Goal: Task Accomplishment & Management: Manage account settings

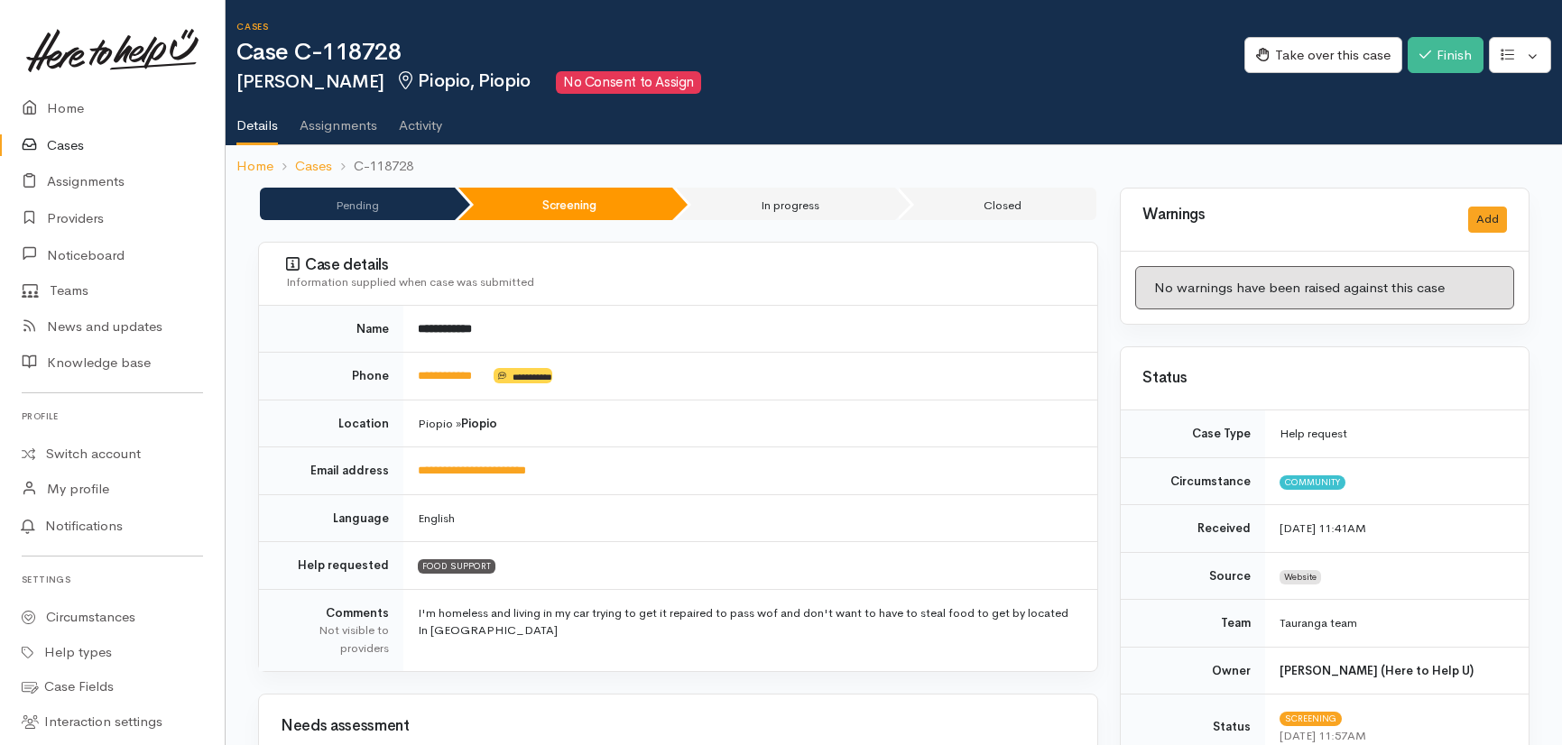
scroll to position [271, 0]
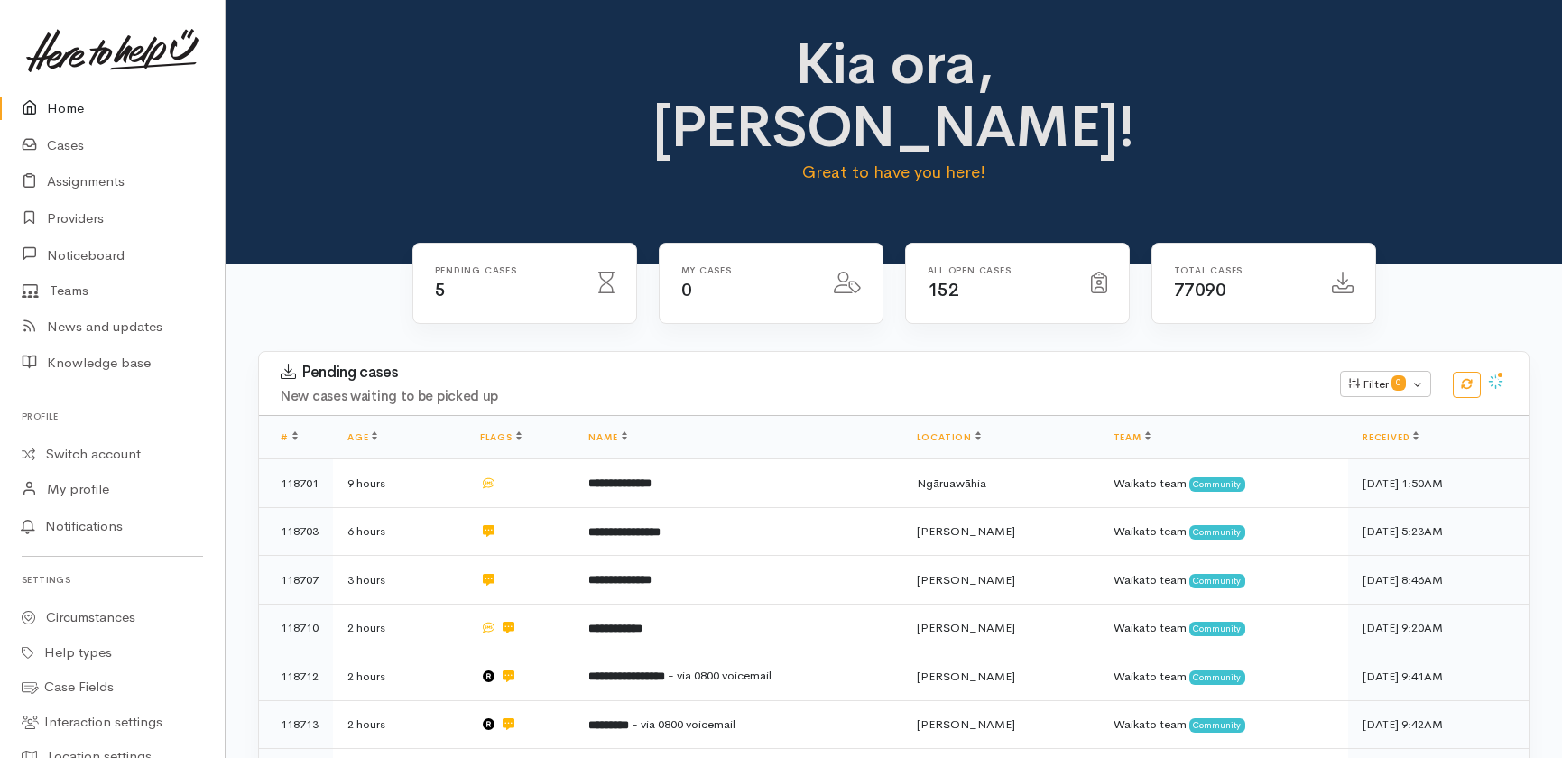
scroll to position [328, 0]
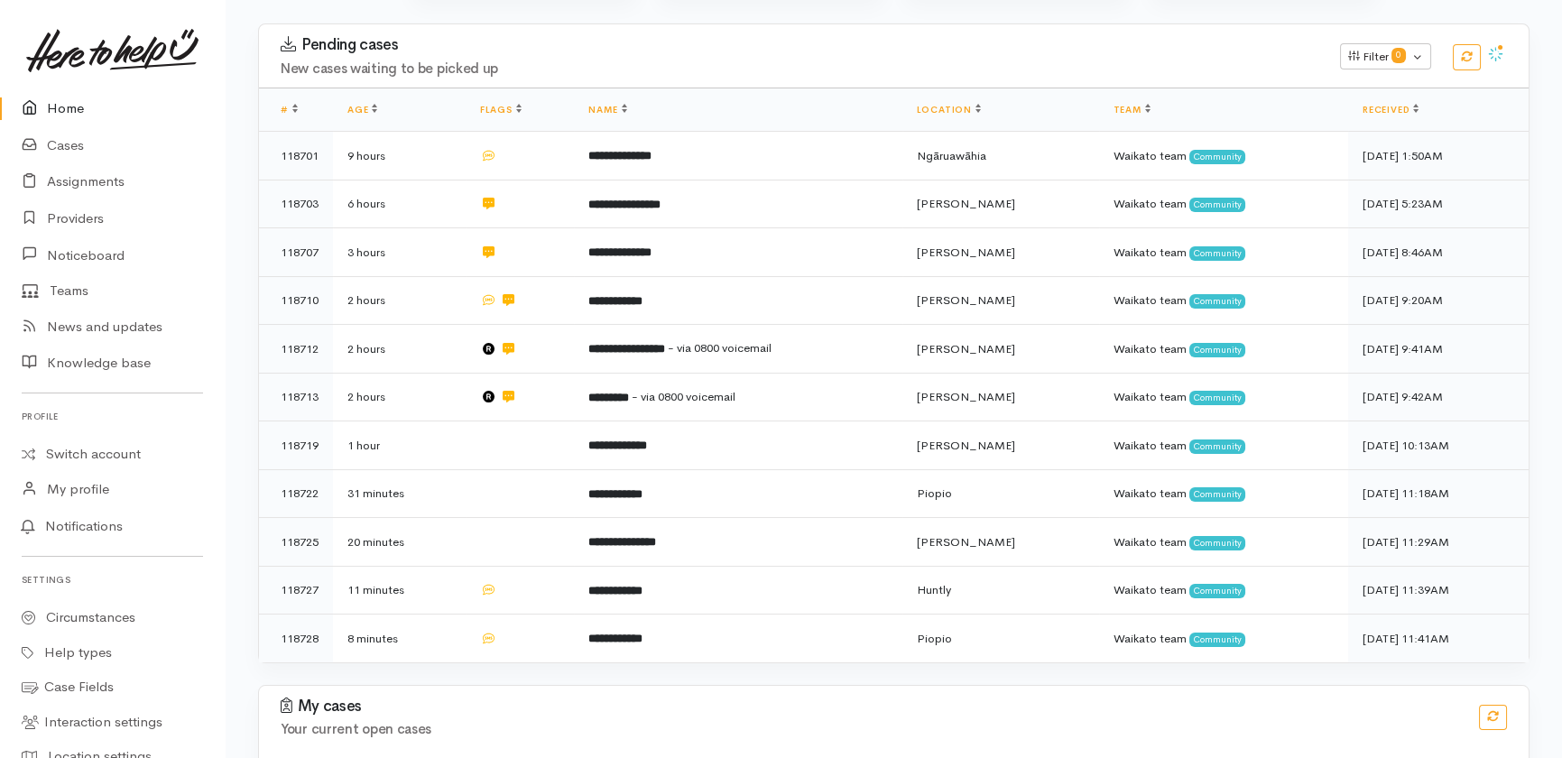
drag, startPoint x: 0, startPoint y: 0, endPoint x: 64, endPoint y: 107, distance: 125.0
click at [65, 108] on link "Home" at bounding box center [112, 108] width 225 height 37
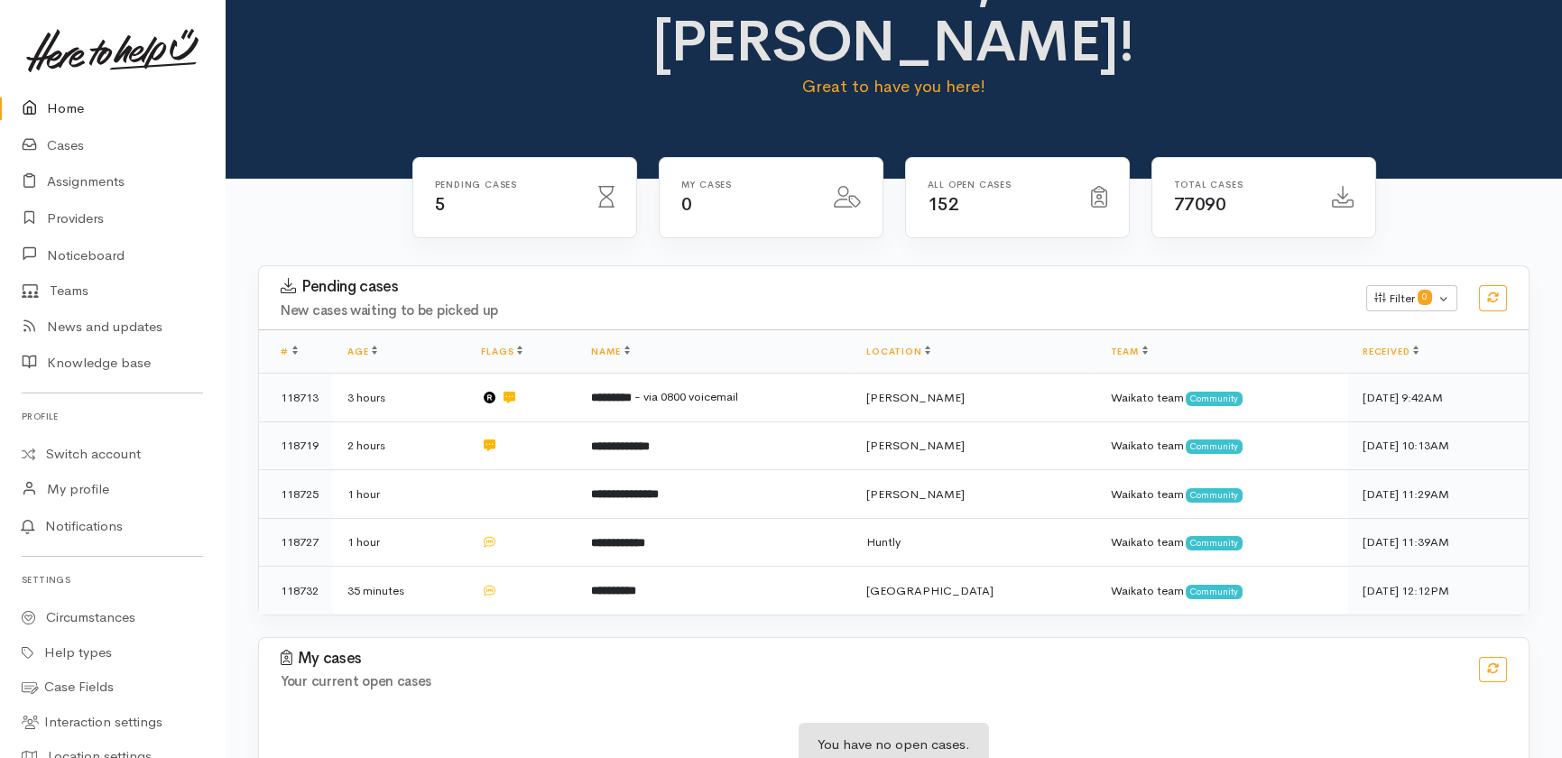
scroll to position [90, 0]
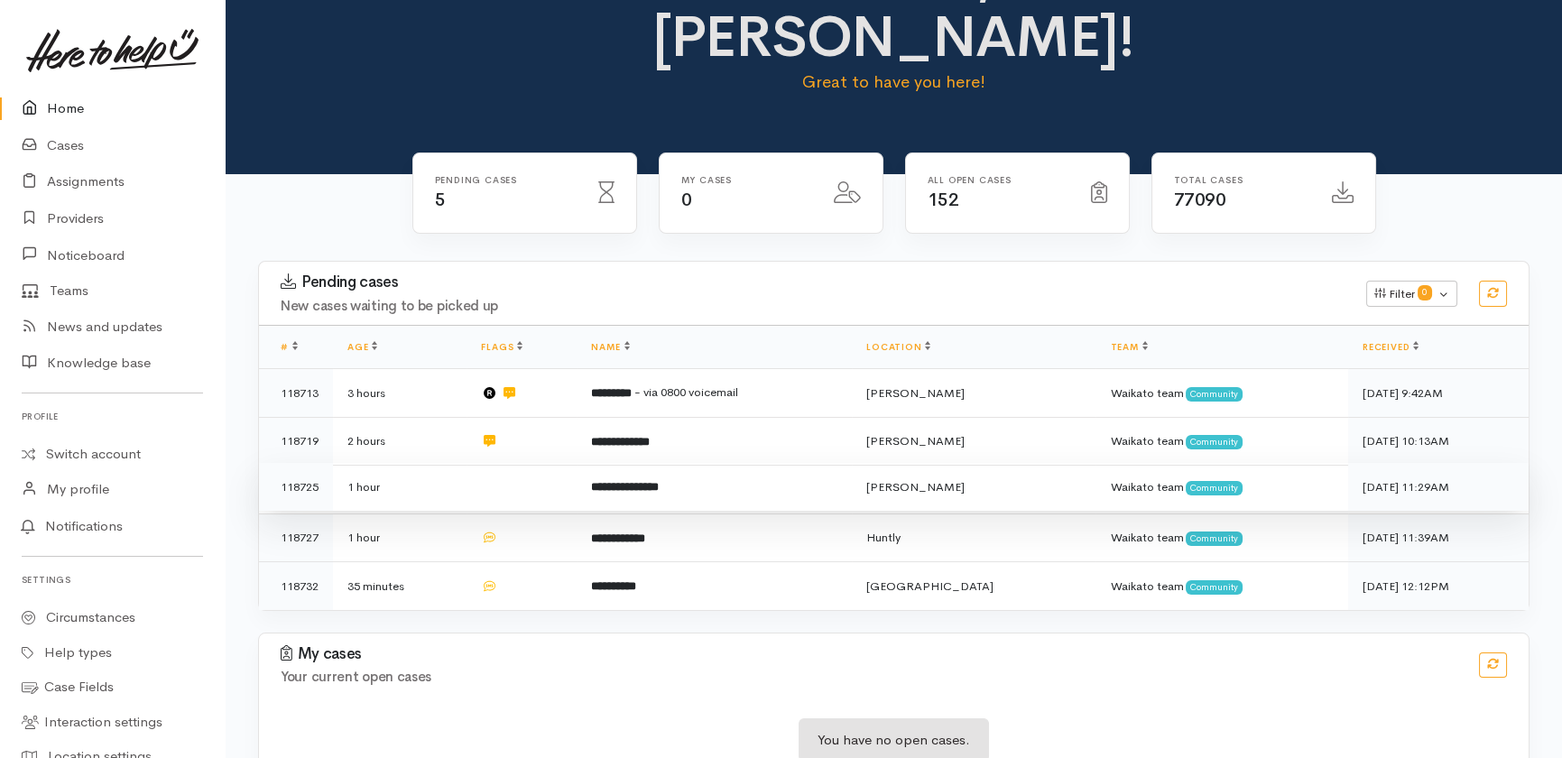
click at [513, 463] on td at bounding box center [522, 487] width 110 height 49
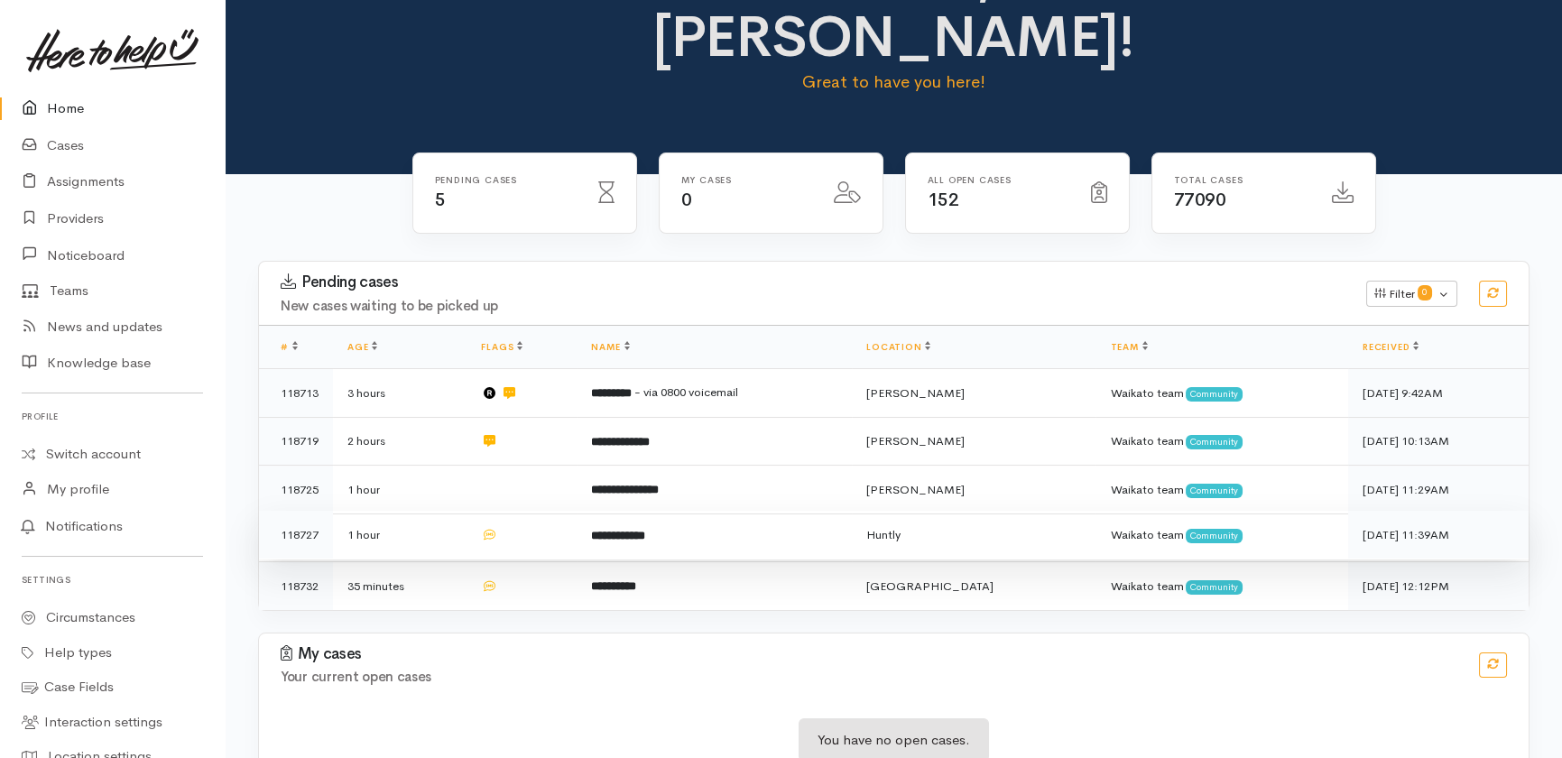
click at [559, 511] on td at bounding box center [522, 535] width 110 height 49
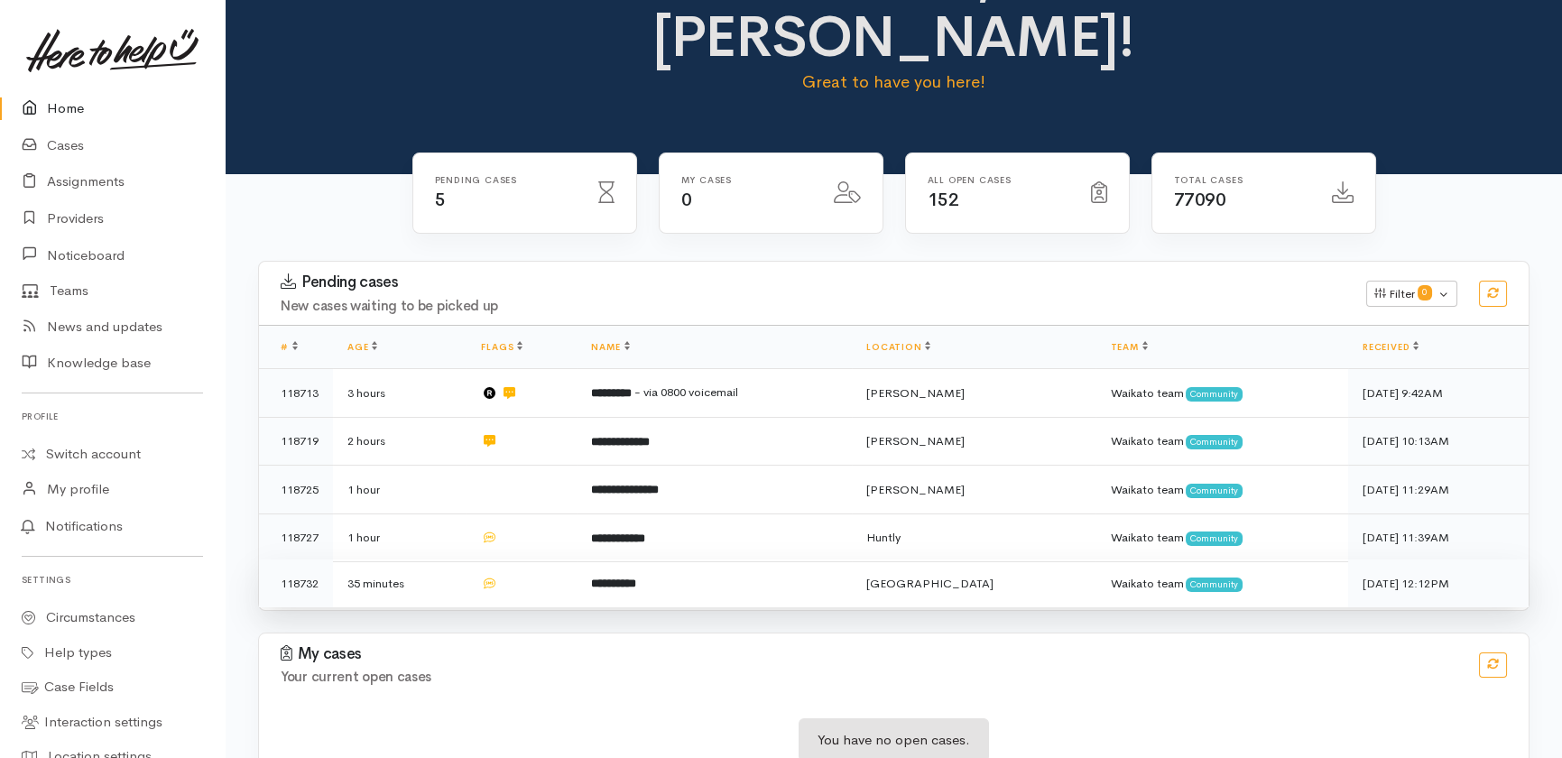
click at [551, 559] on td at bounding box center [522, 583] width 110 height 48
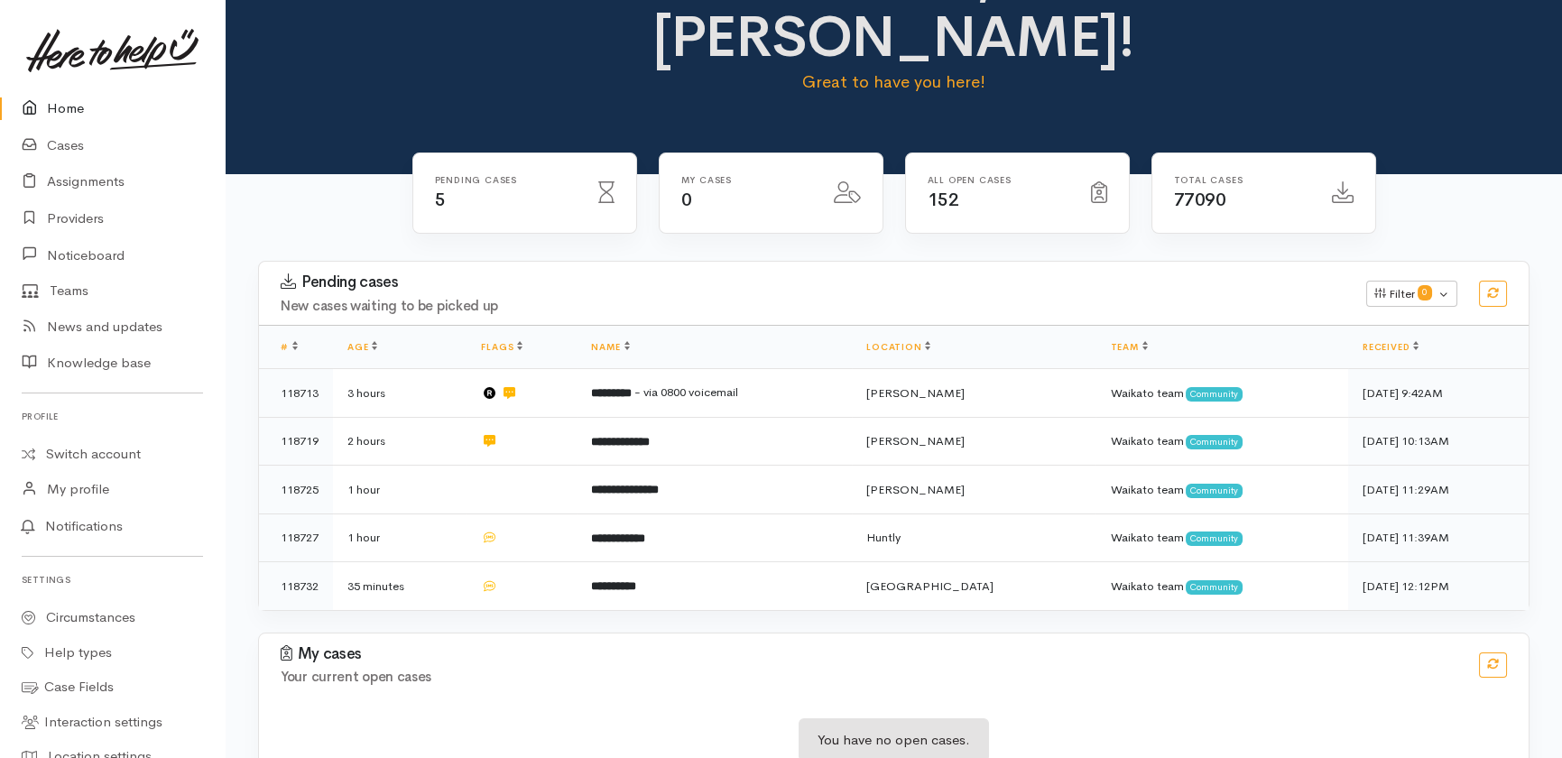
click at [60, 106] on link "Home" at bounding box center [112, 108] width 225 height 37
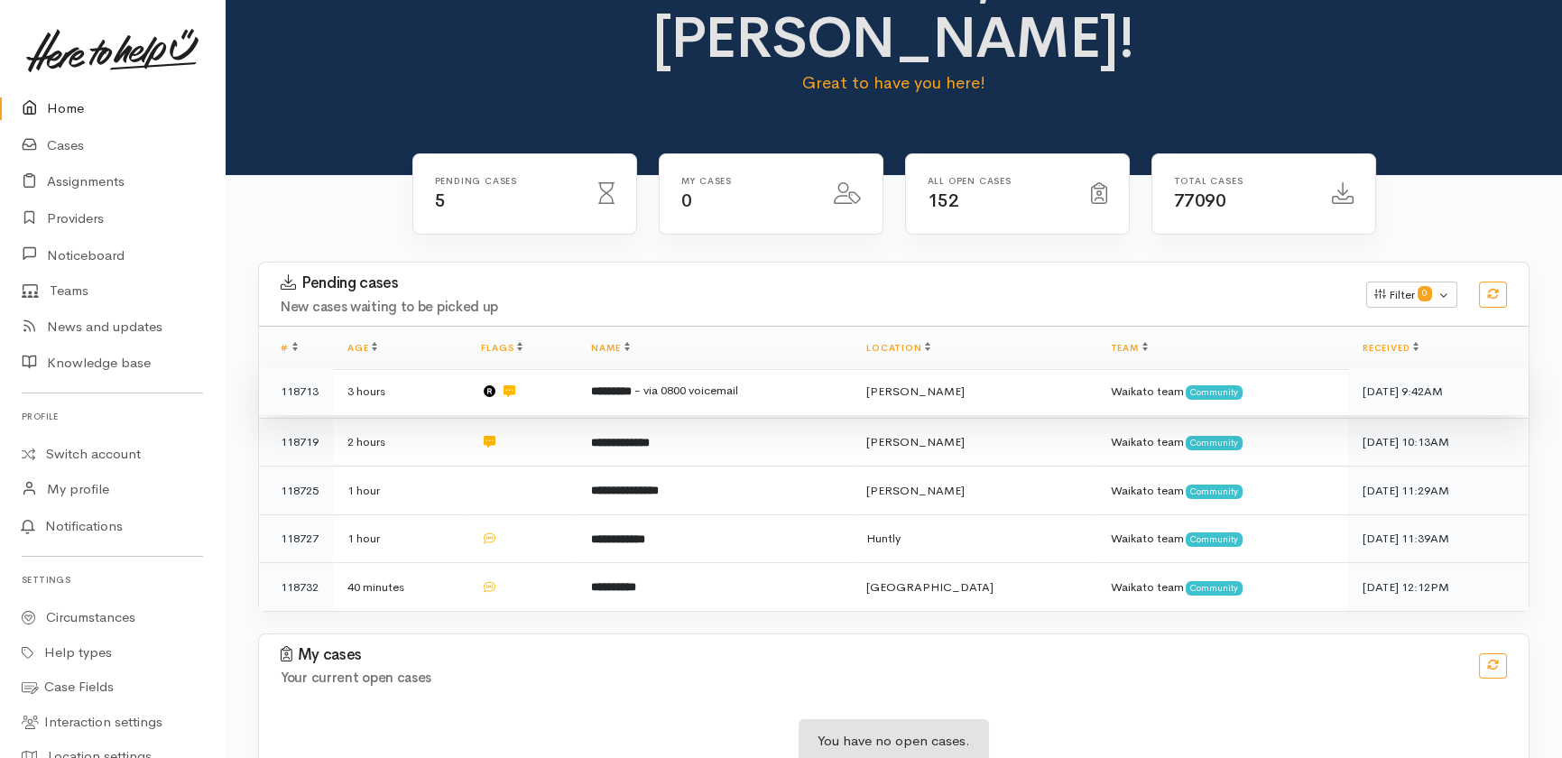
scroll to position [90, 0]
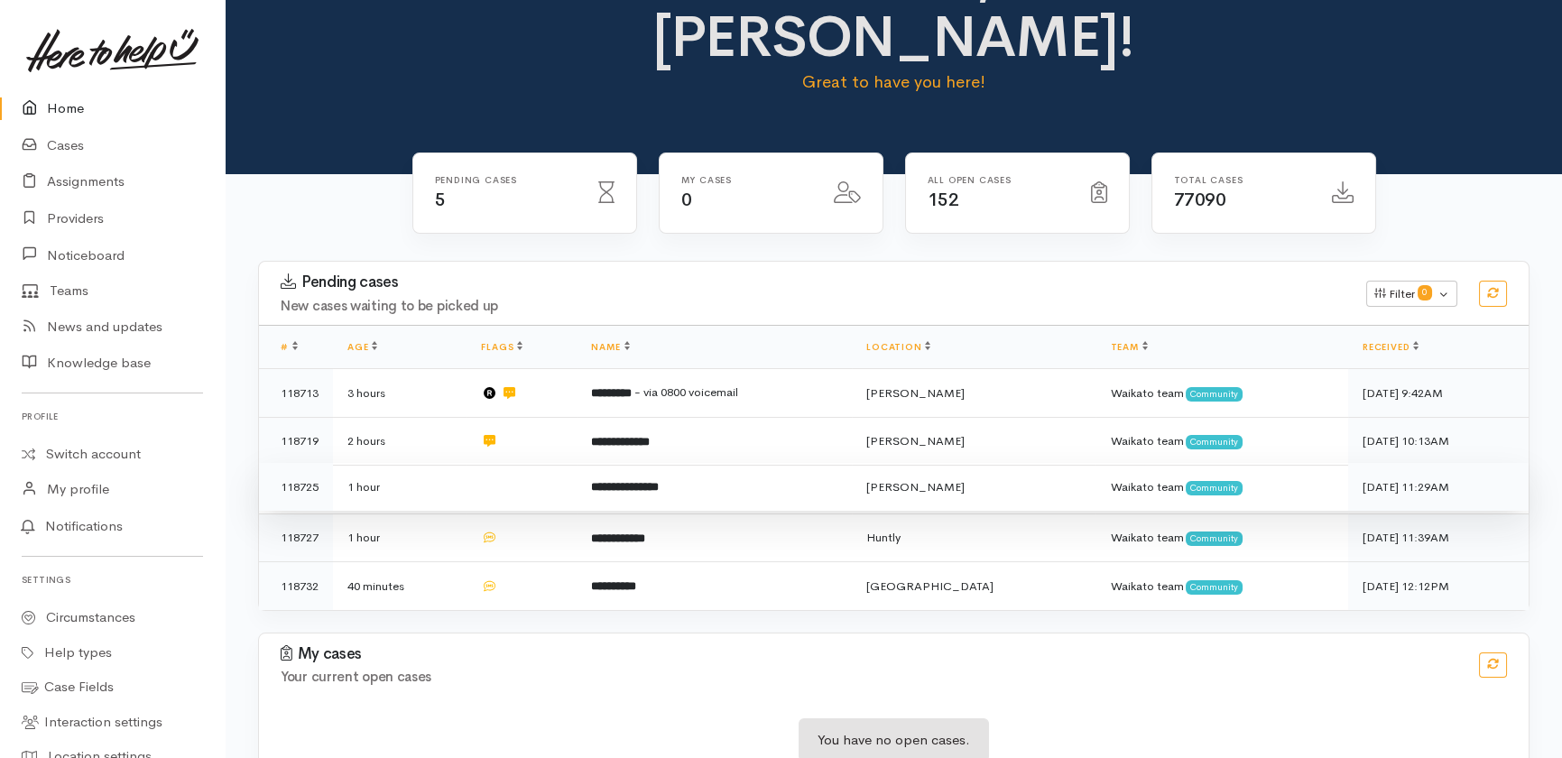
click at [451, 463] on td "1 hour" at bounding box center [400, 487] width 134 height 49
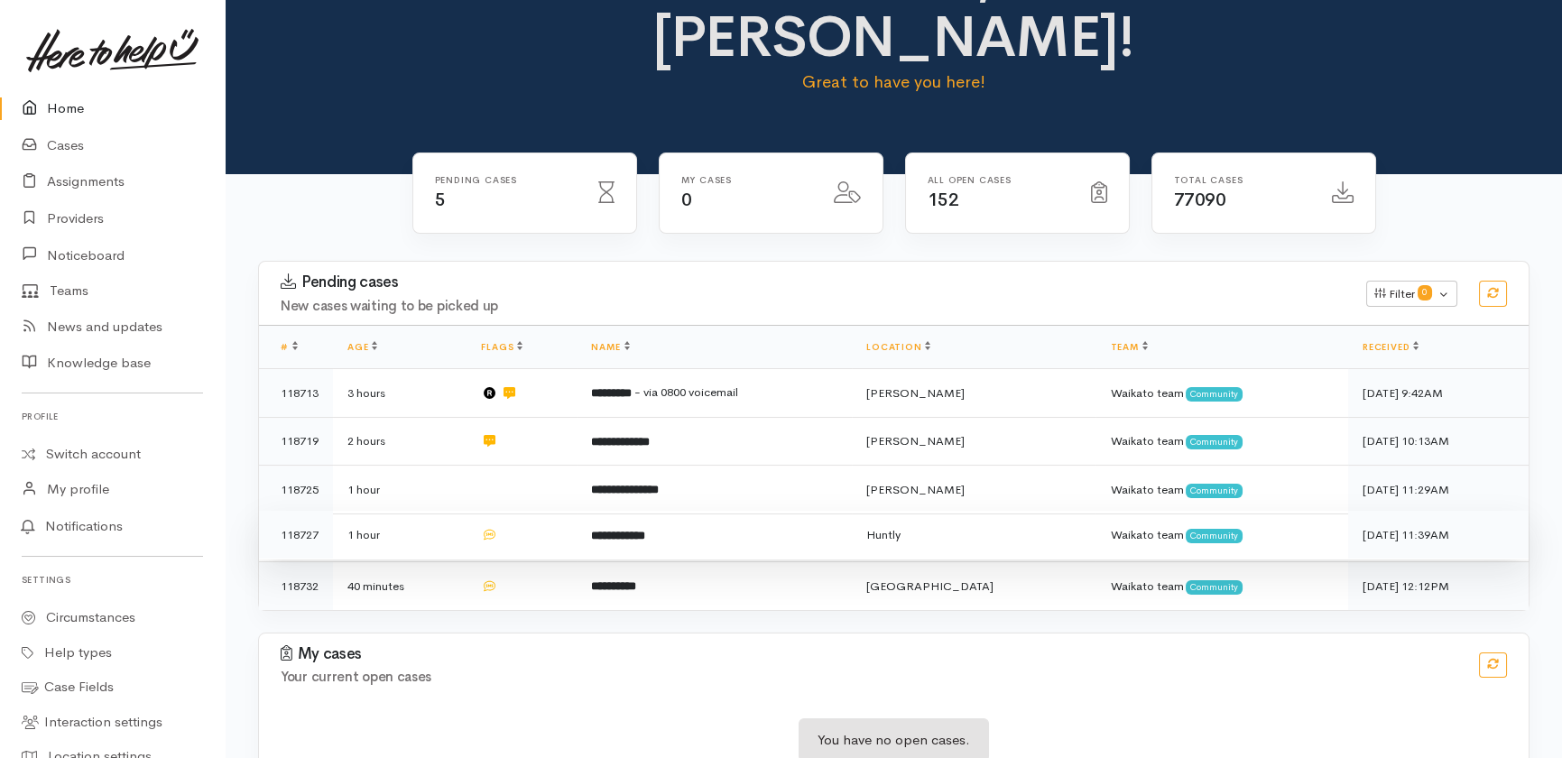
click at [440, 511] on td "1 hour" at bounding box center [400, 535] width 134 height 49
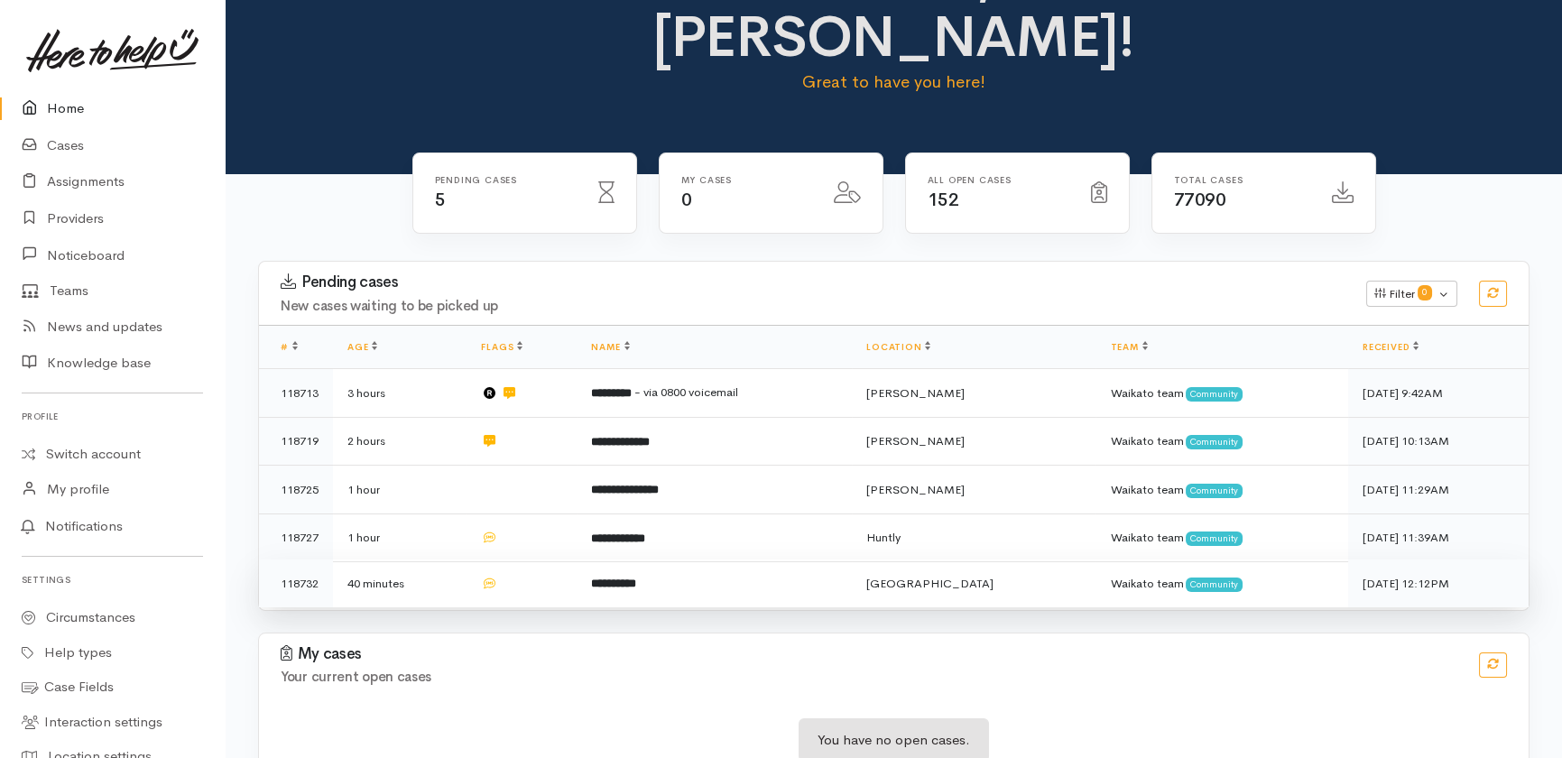
click at [448, 559] on td "40 minutes" at bounding box center [400, 583] width 134 height 48
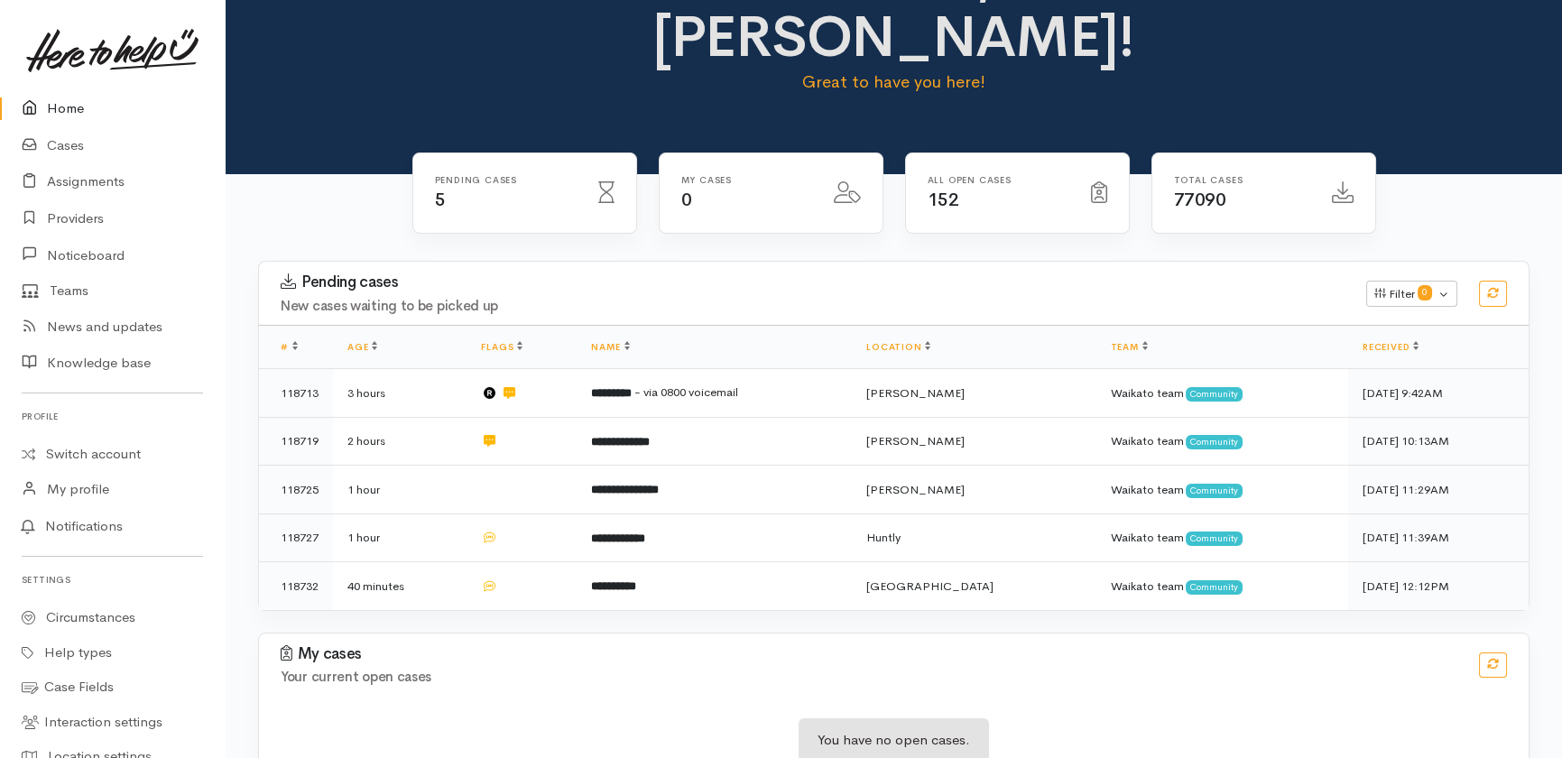
click at [70, 112] on link "Home" at bounding box center [112, 108] width 225 height 37
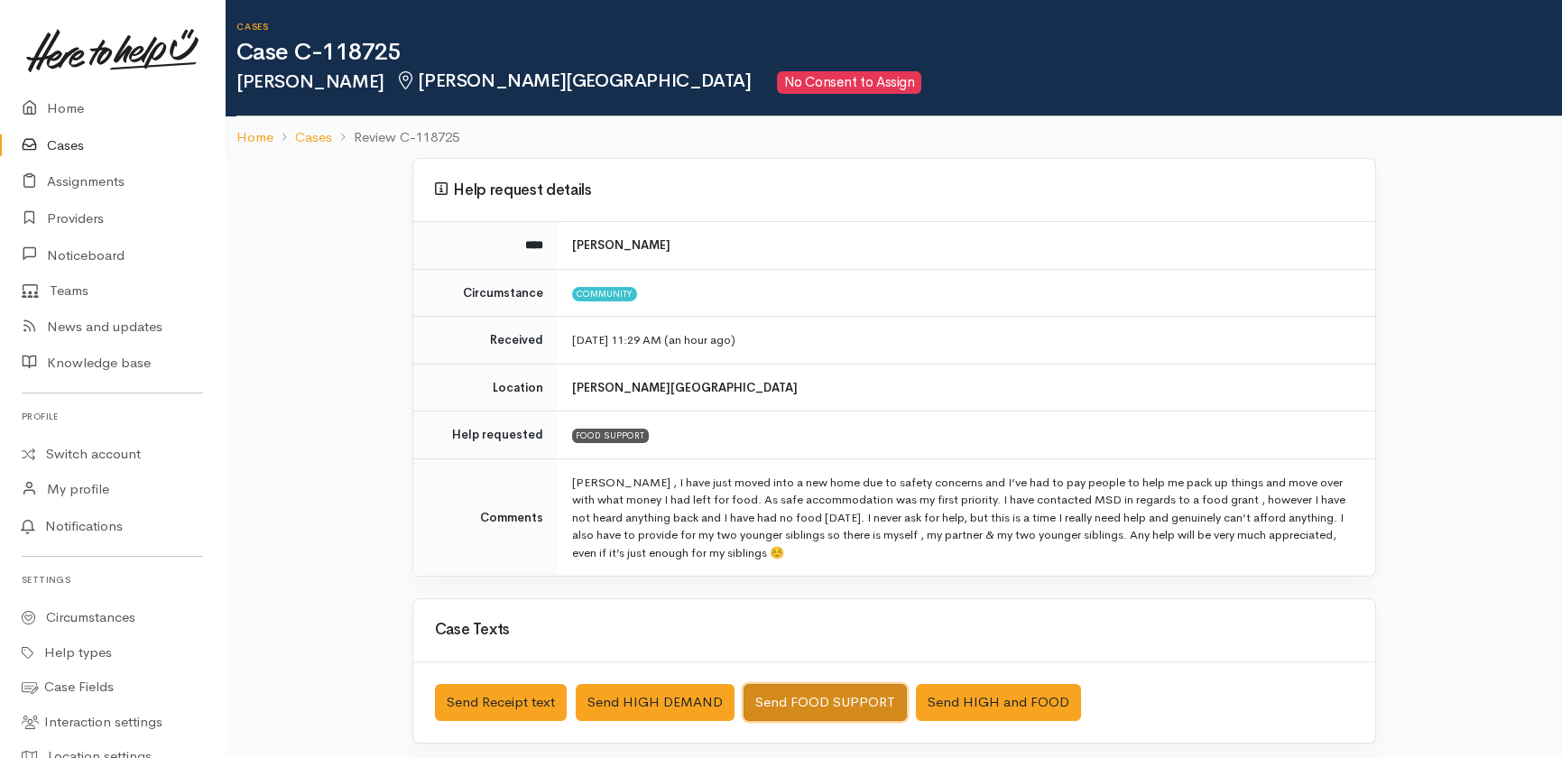
click at [821, 693] on button "Send FOOD SUPPORT" at bounding box center [825, 702] width 163 height 37
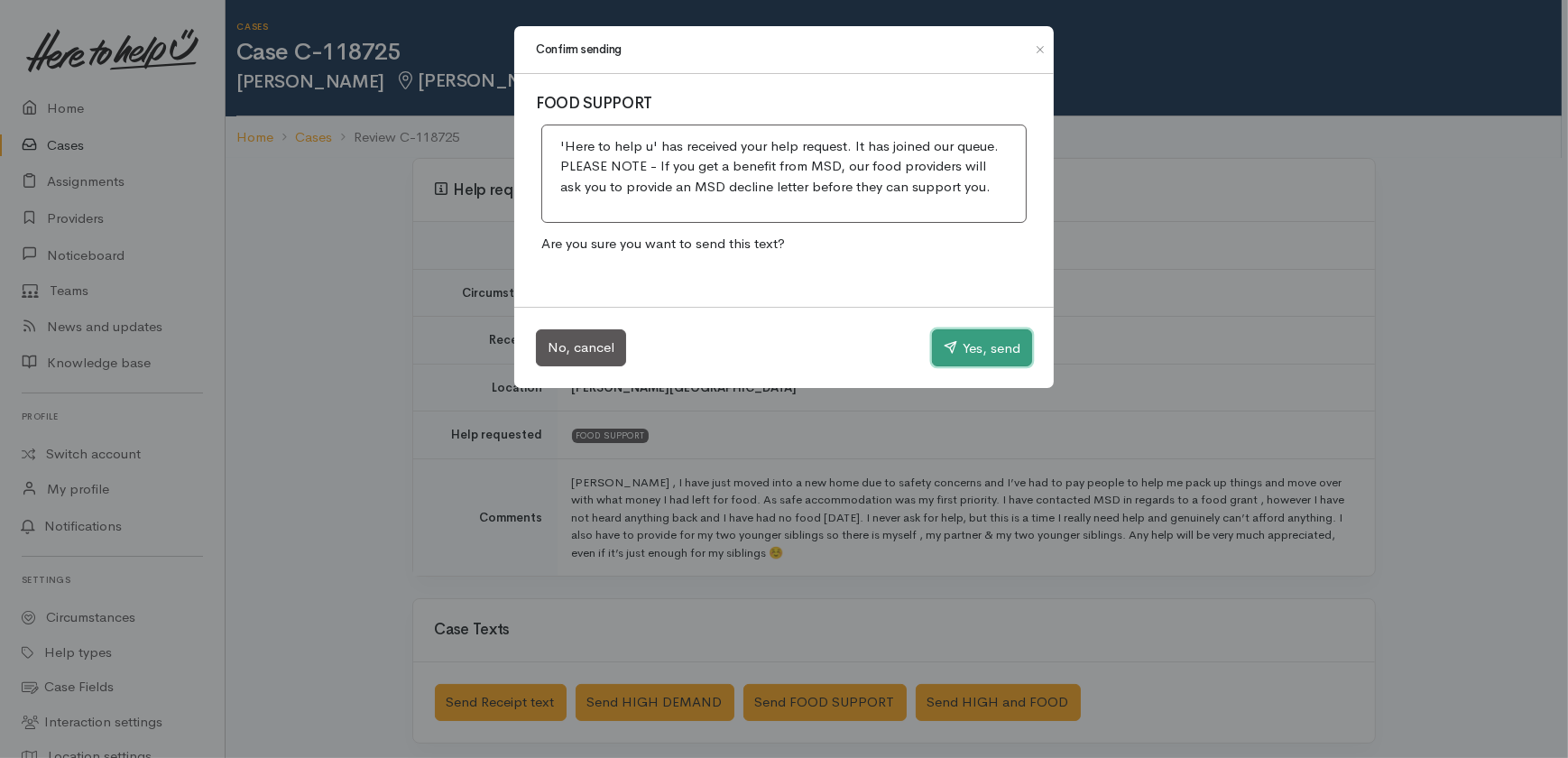
click at [966, 345] on button "Yes, send" at bounding box center [982, 348] width 100 height 38
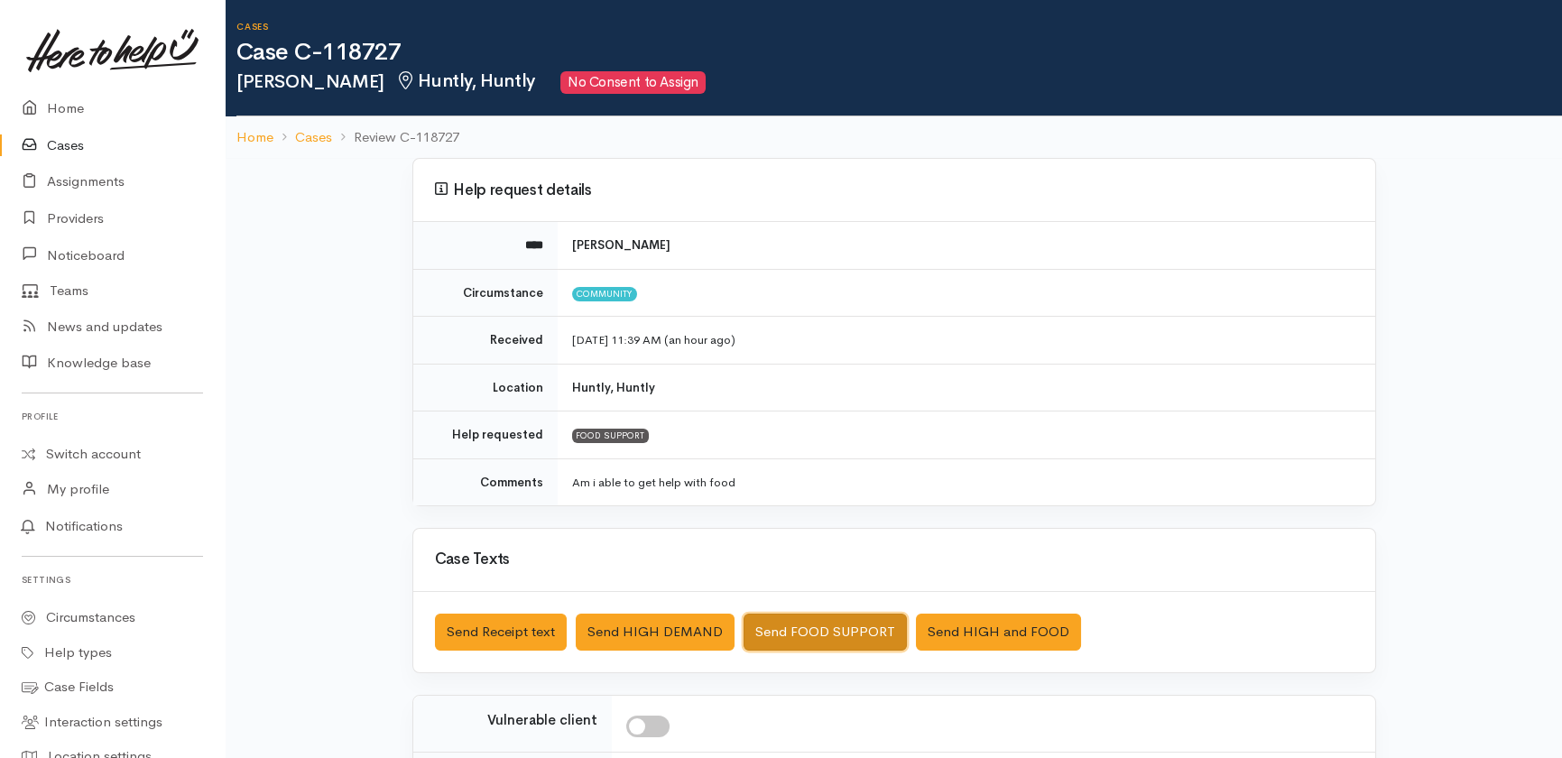
click at [845, 640] on button "Send FOOD SUPPORT" at bounding box center [825, 632] width 163 height 37
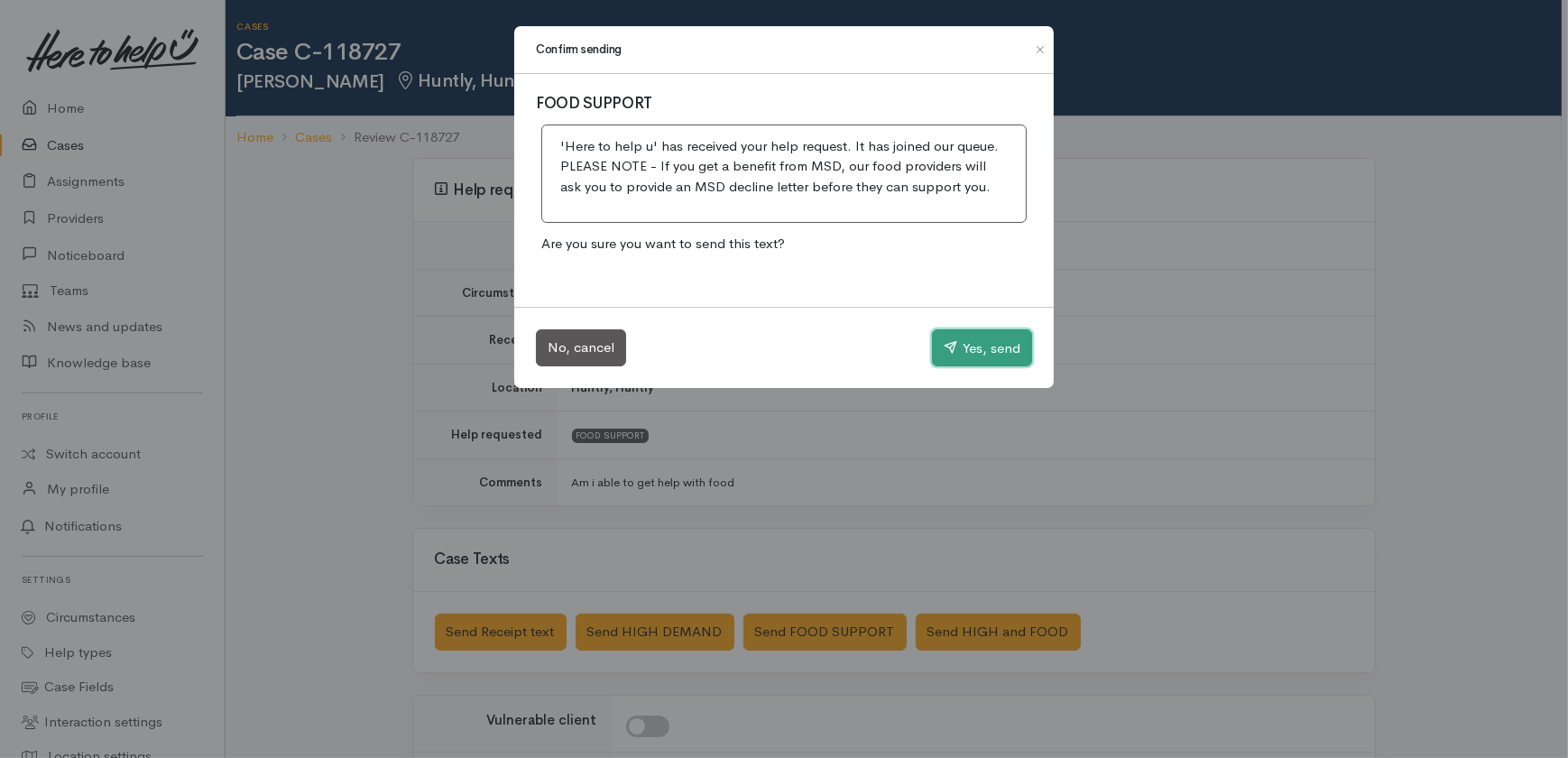
click at [955, 338] on button "Yes, send" at bounding box center [982, 348] width 100 height 38
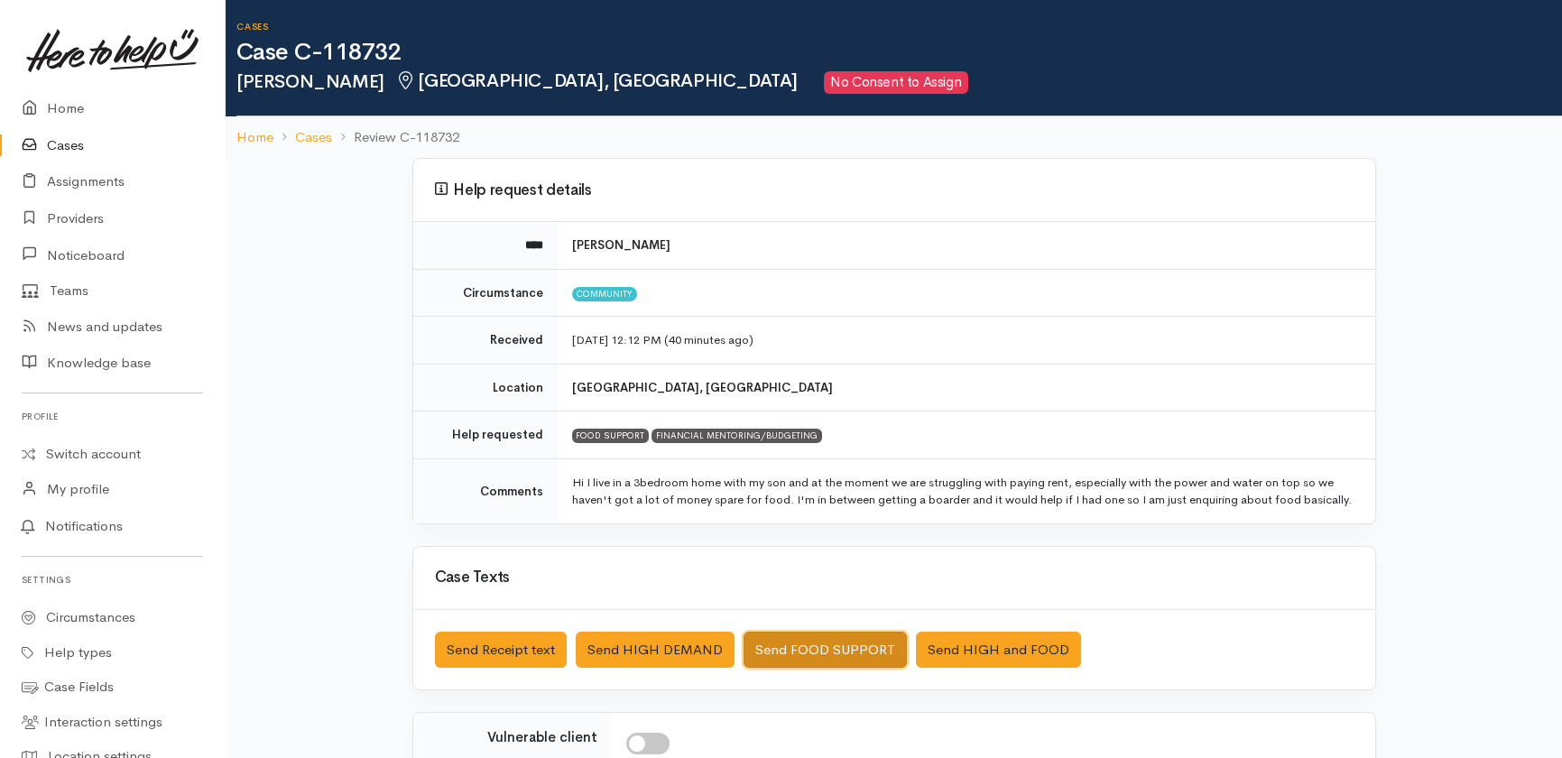
click at [776, 649] on button "Send FOOD SUPPORT" at bounding box center [825, 650] width 163 height 37
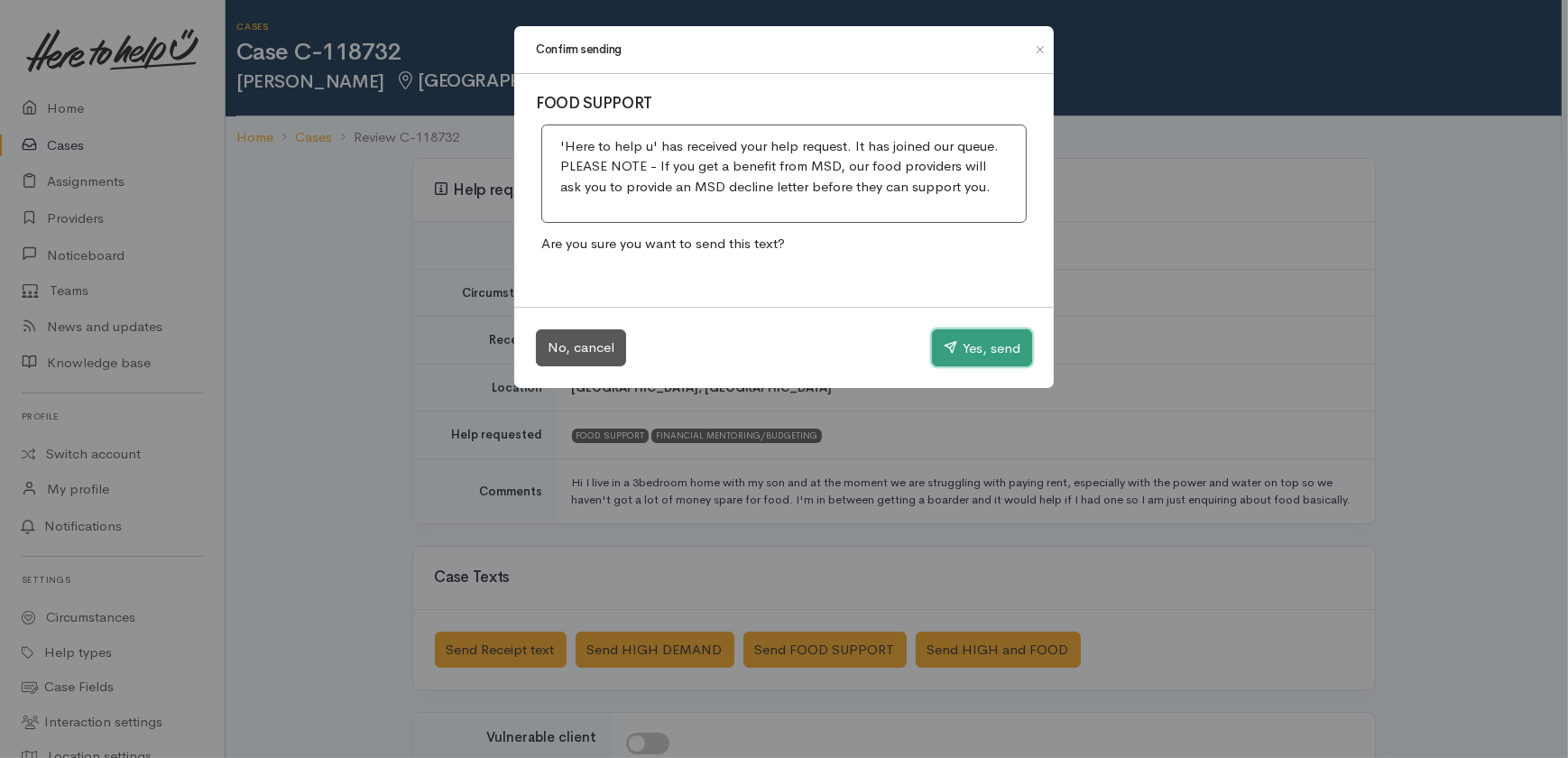
click at [975, 342] on button "Yes, send" at bounding box center [982, 348] width 100 height 38
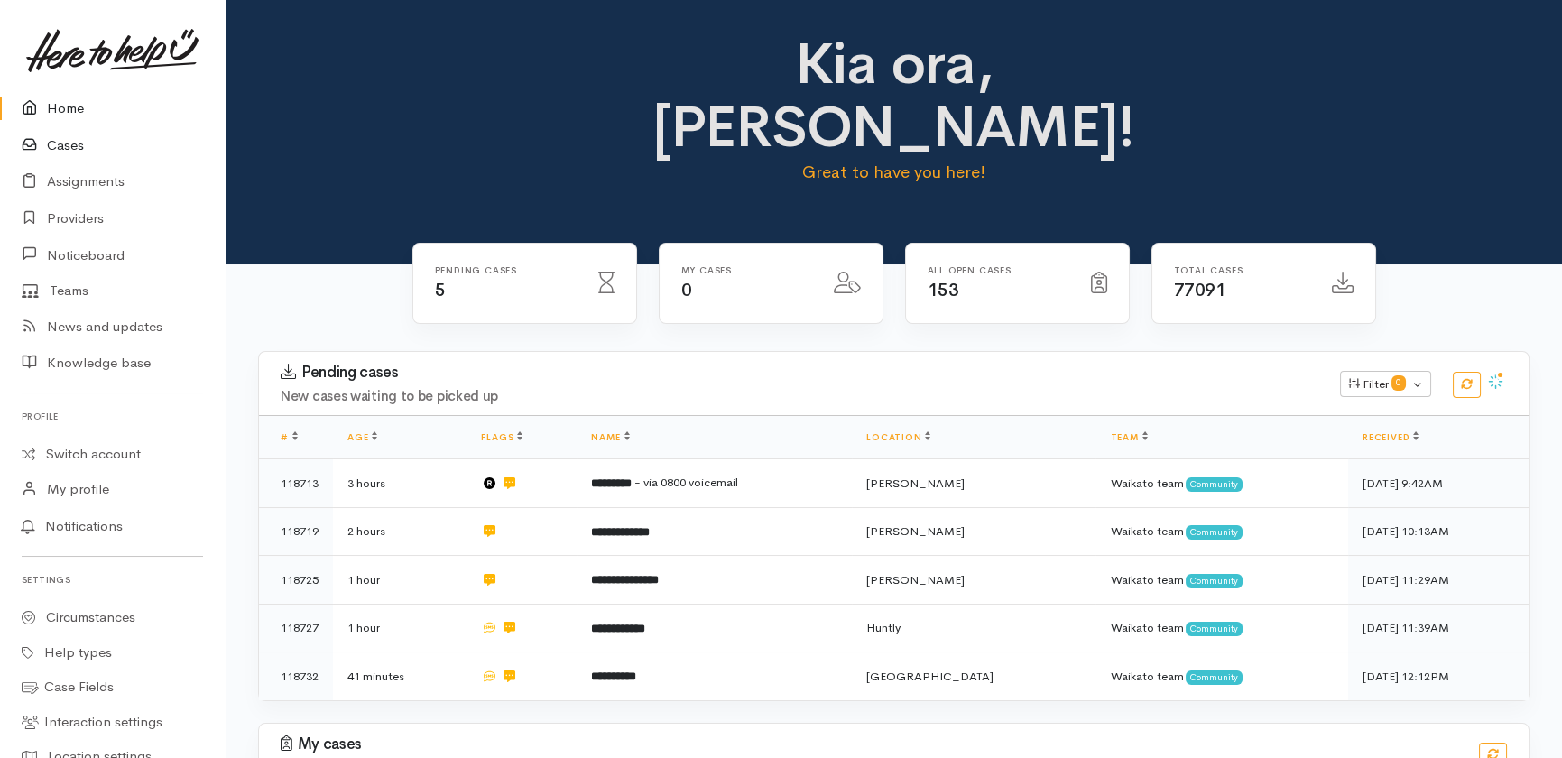
click at [88, 134] on link "Cases" at bounding box center [112, 145] width 225 height 37
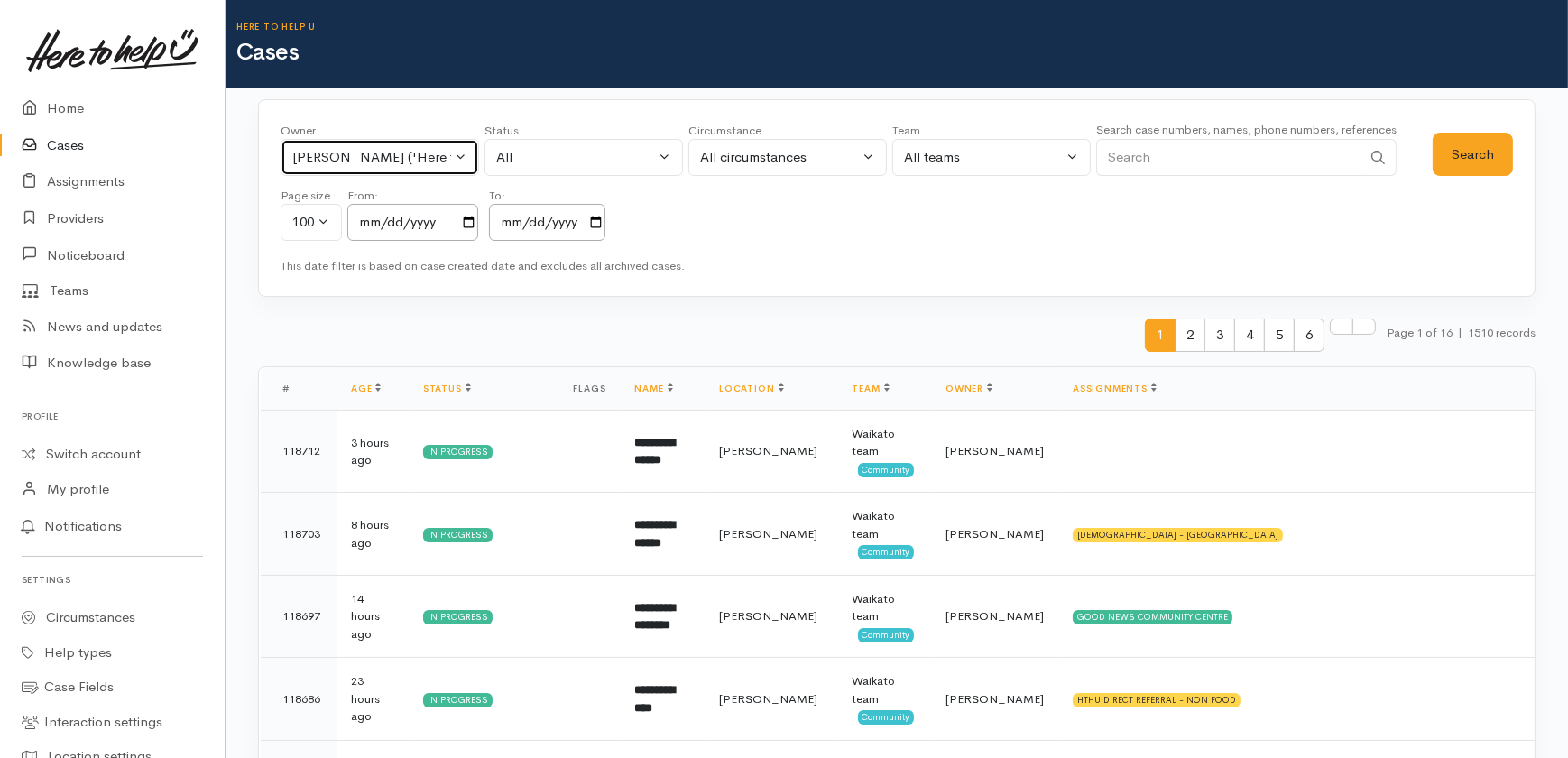
click at [439, 158] on div "[PERSON_NAME] ('Here to help u')" at bounding box center [371, 157] width 159 height 21
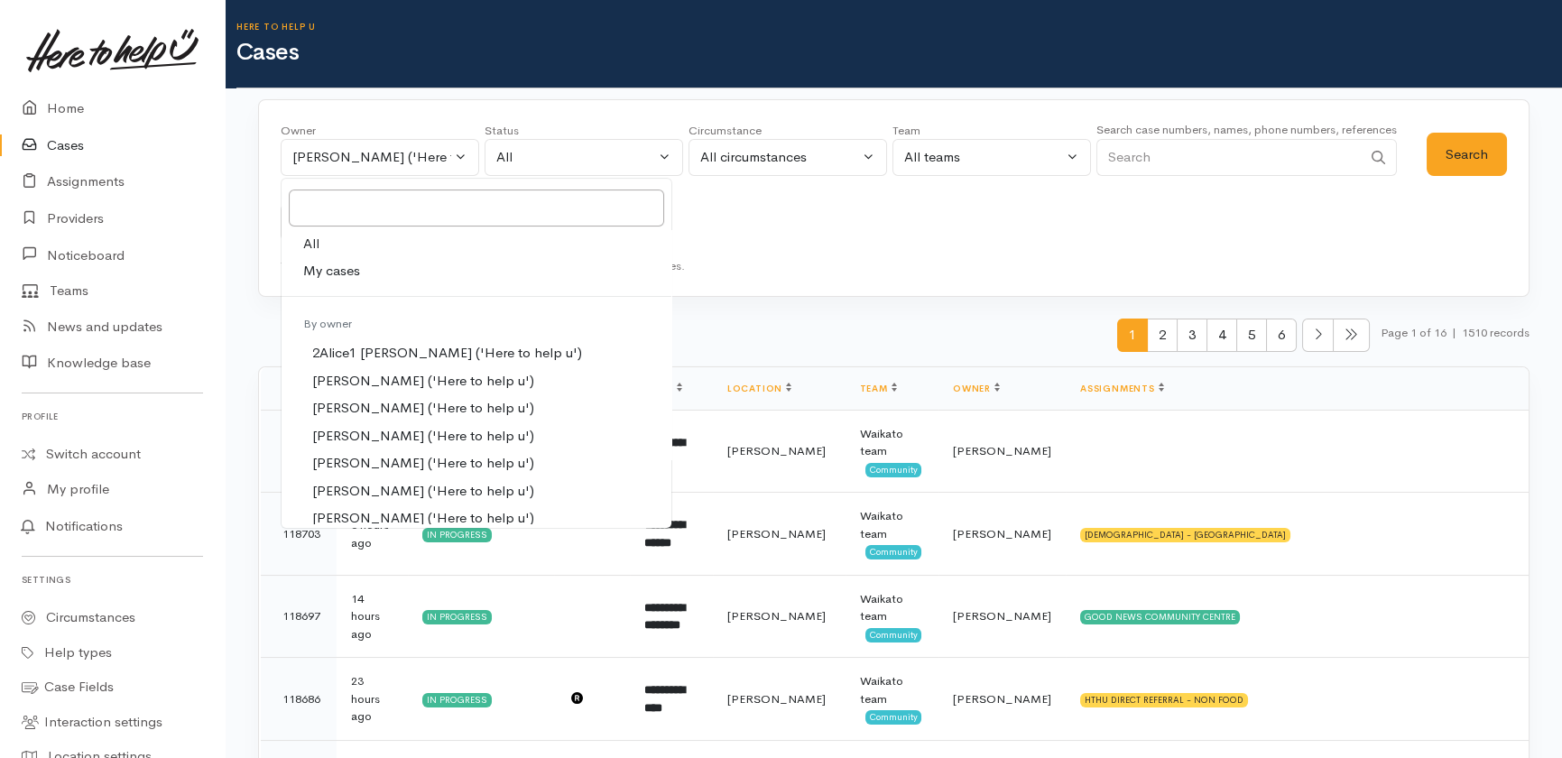
click at [316, 244] on span "All" at bounding box center [311, 244] width 16 height 21
select select "-1"
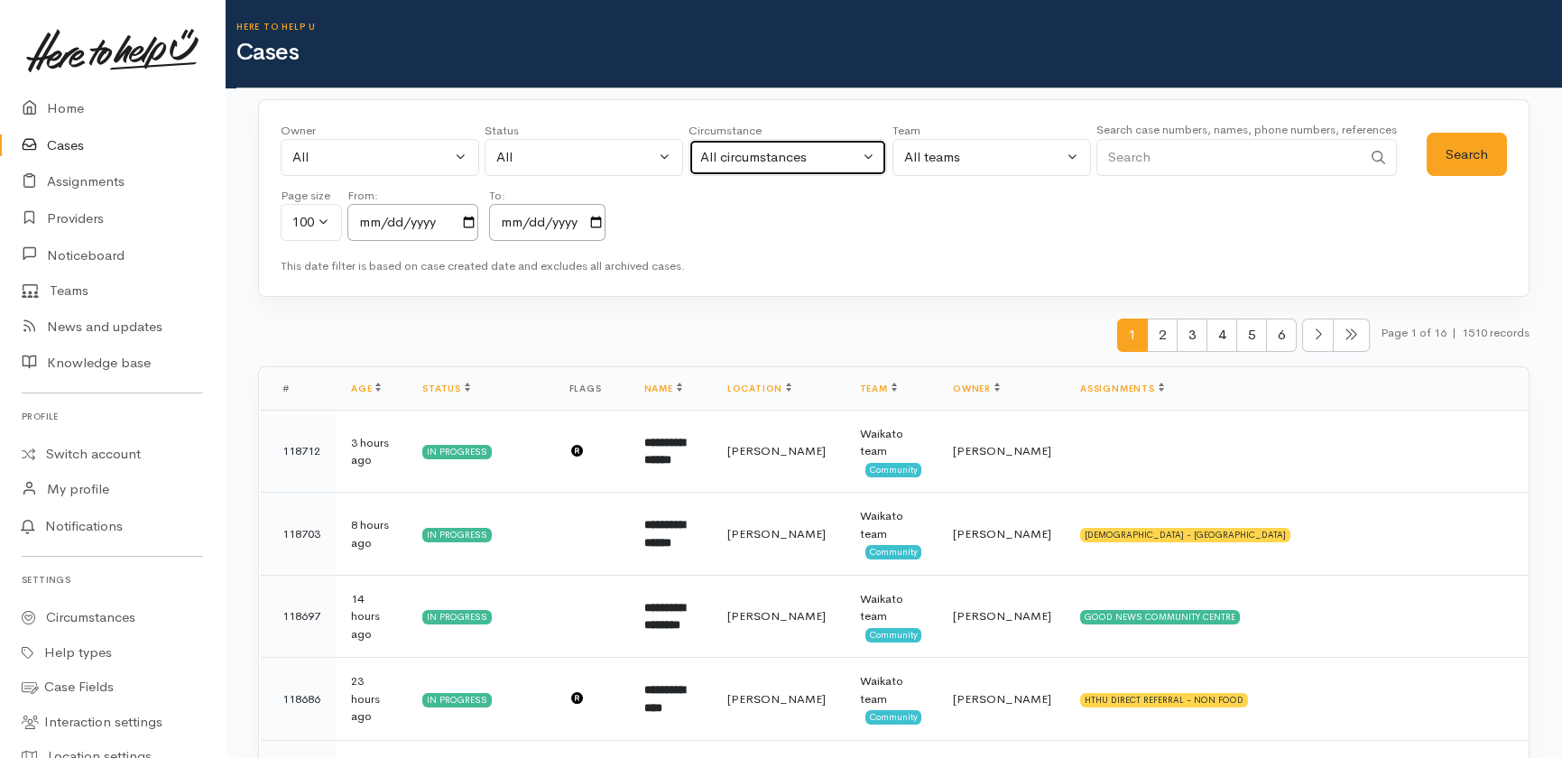
click at [779, 160] on div "All circumstances" at bounding box center [779, 157] width 159 height 21
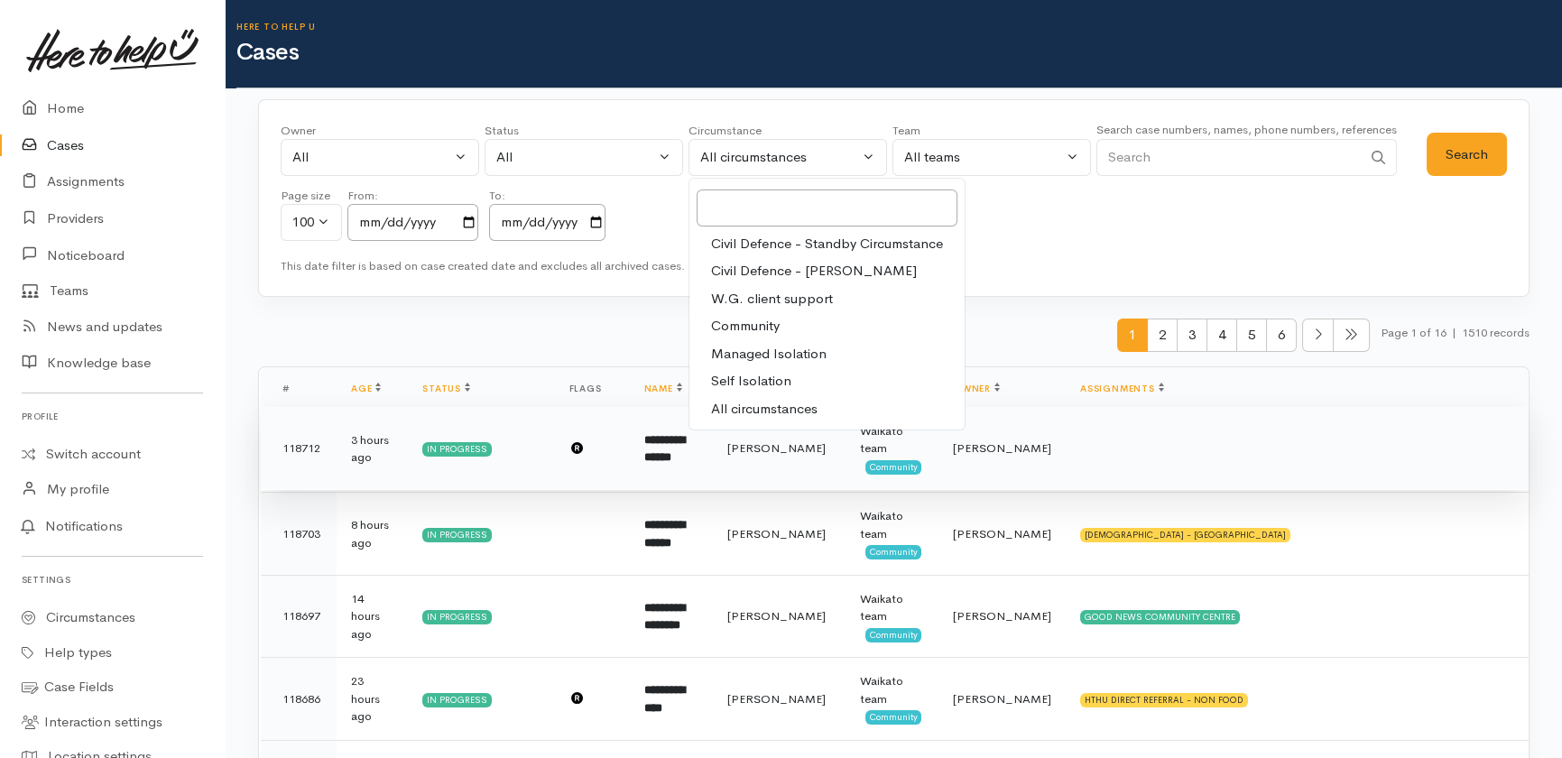
click at [769, 411] on span "All circumstances" at bounding box center [764, 409] width 106 height 21
select select "-1"
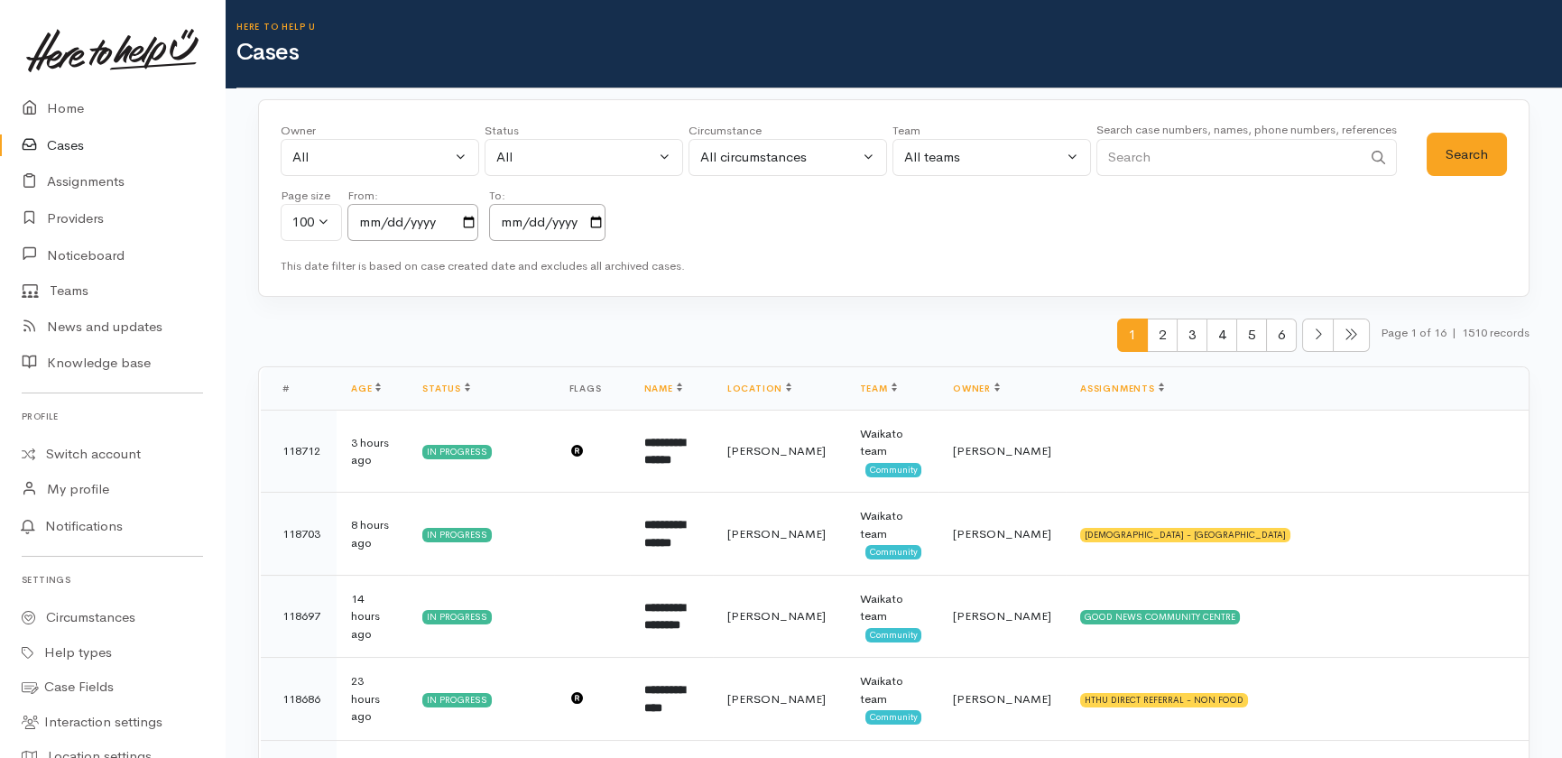
click at [1194, 163] on input "Search" at bounding box center [1228, 157] width 265 height 37
type input "117312"
click at [1467, 163] on button "Search" at bounding box center [1467, 155] width 80 height 44
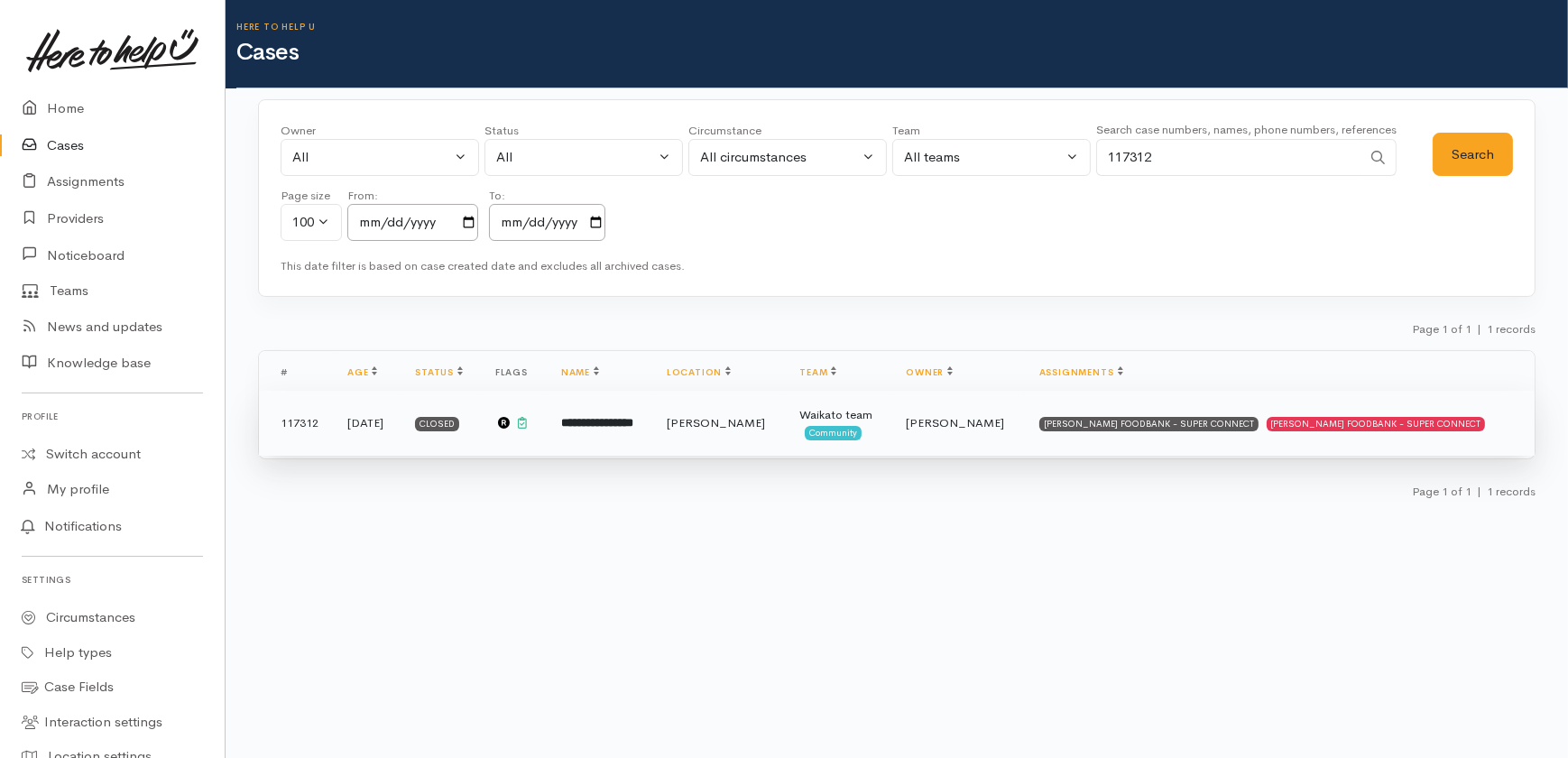
click at [633, 417] on b "**********" at bounding box center [597, 423] width 72 height 12
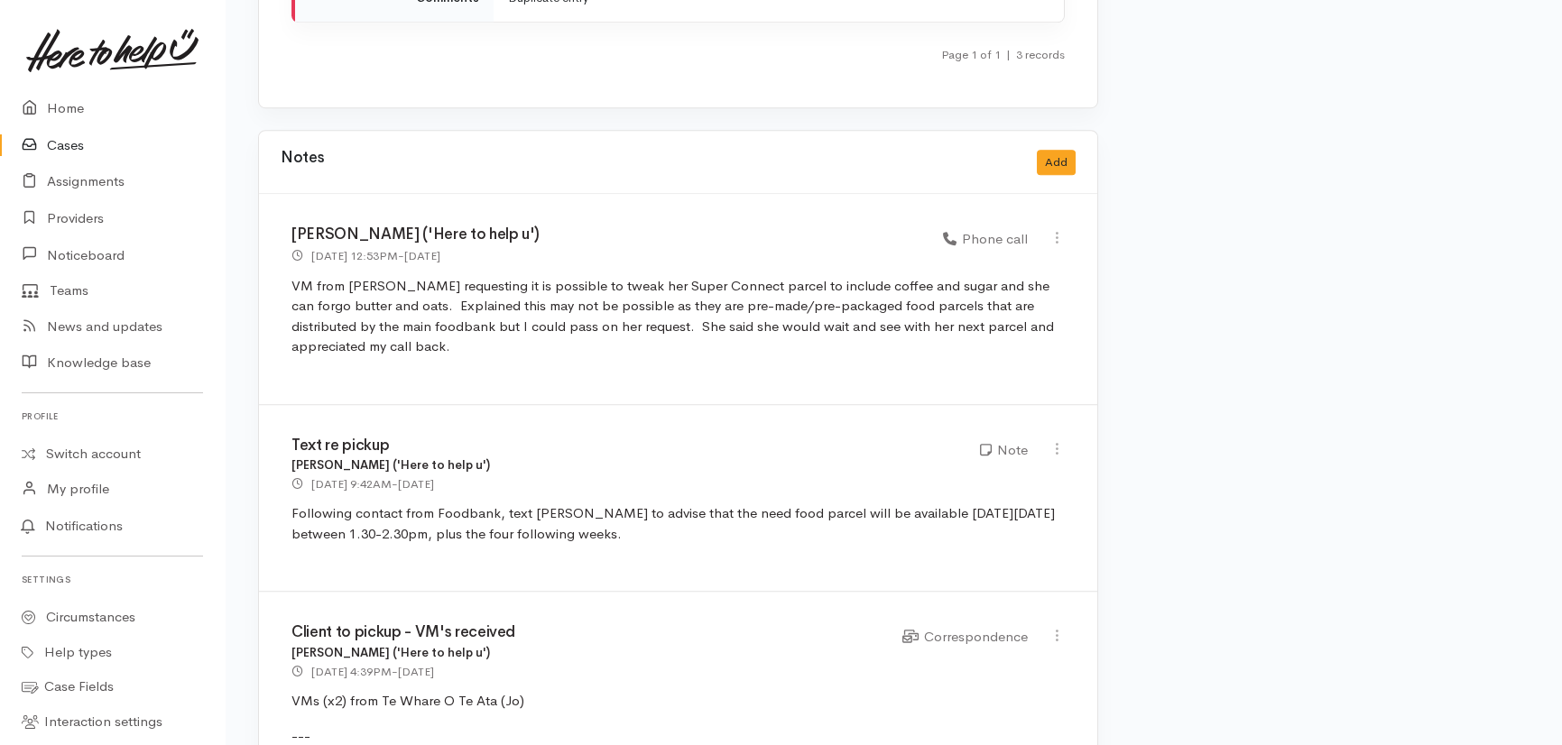
scroll to position [3610, 0]
drag, startPoint x: 67, startPoint y: 145, endPoint x: 147, endPoint y: 161, distance: 81.8
click at [68, 145] on link "Cases" at bounding box center [112, 145] width 225 height 37
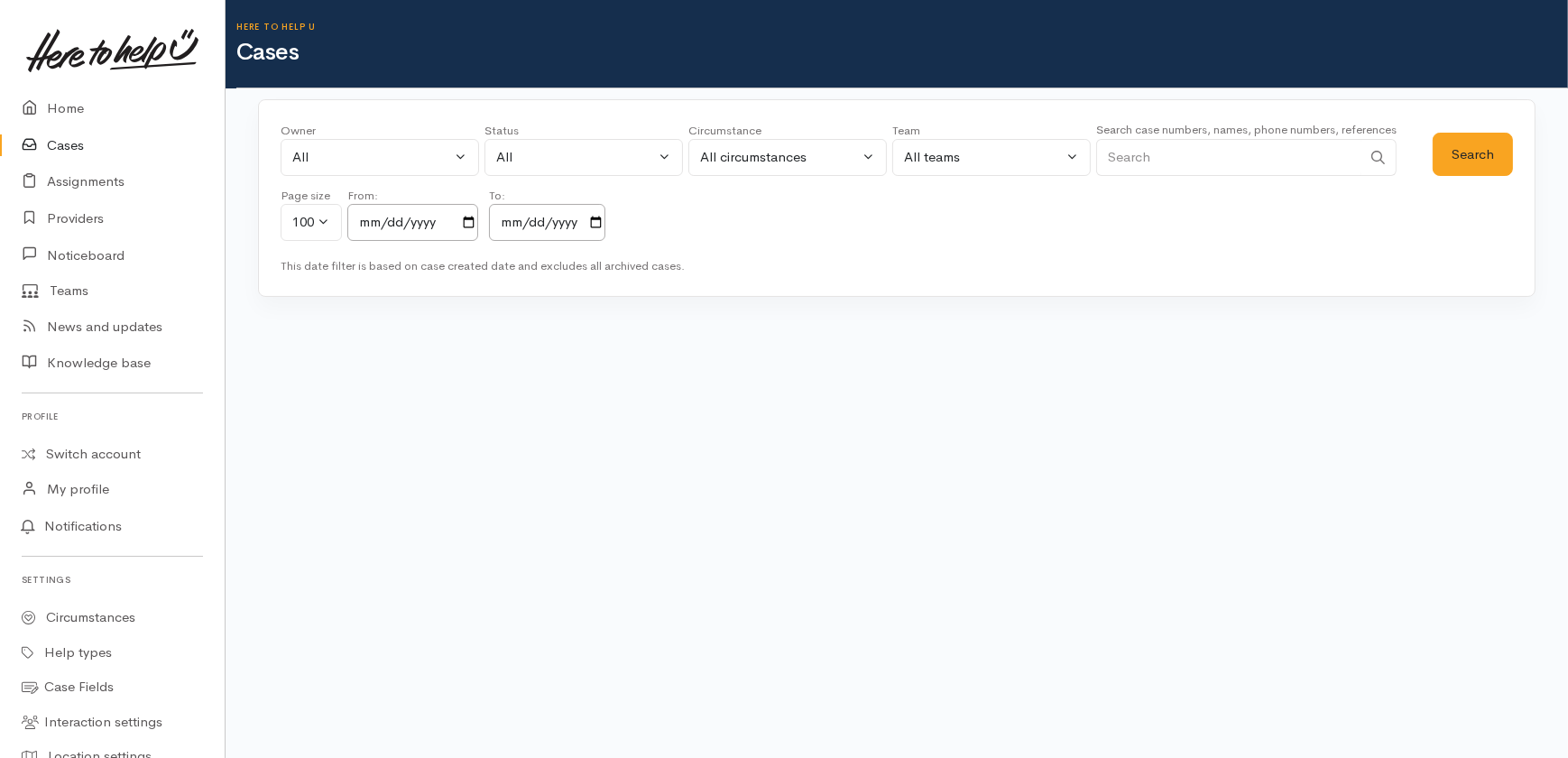
click at [1225, 155] on input "Search" at bounding box center [1228, 157] width 265 height 37
type input "117929"
click at [1456, 153] on button "Search" at bounding box center [1473, 155] width 80 height 44
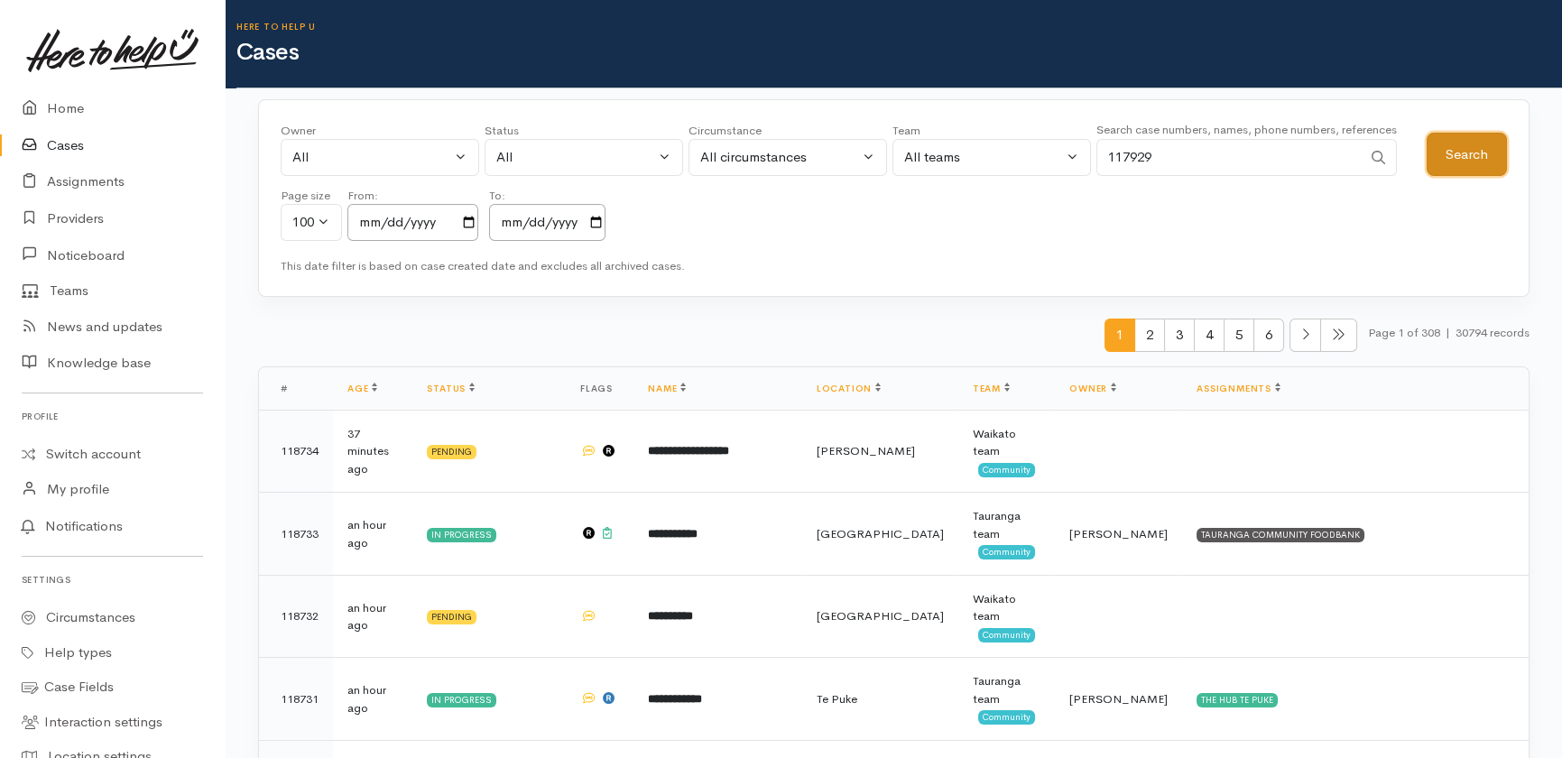
click at [1490, 145] on button "Search" at bounding box center [1467, 155] width 80 height 44
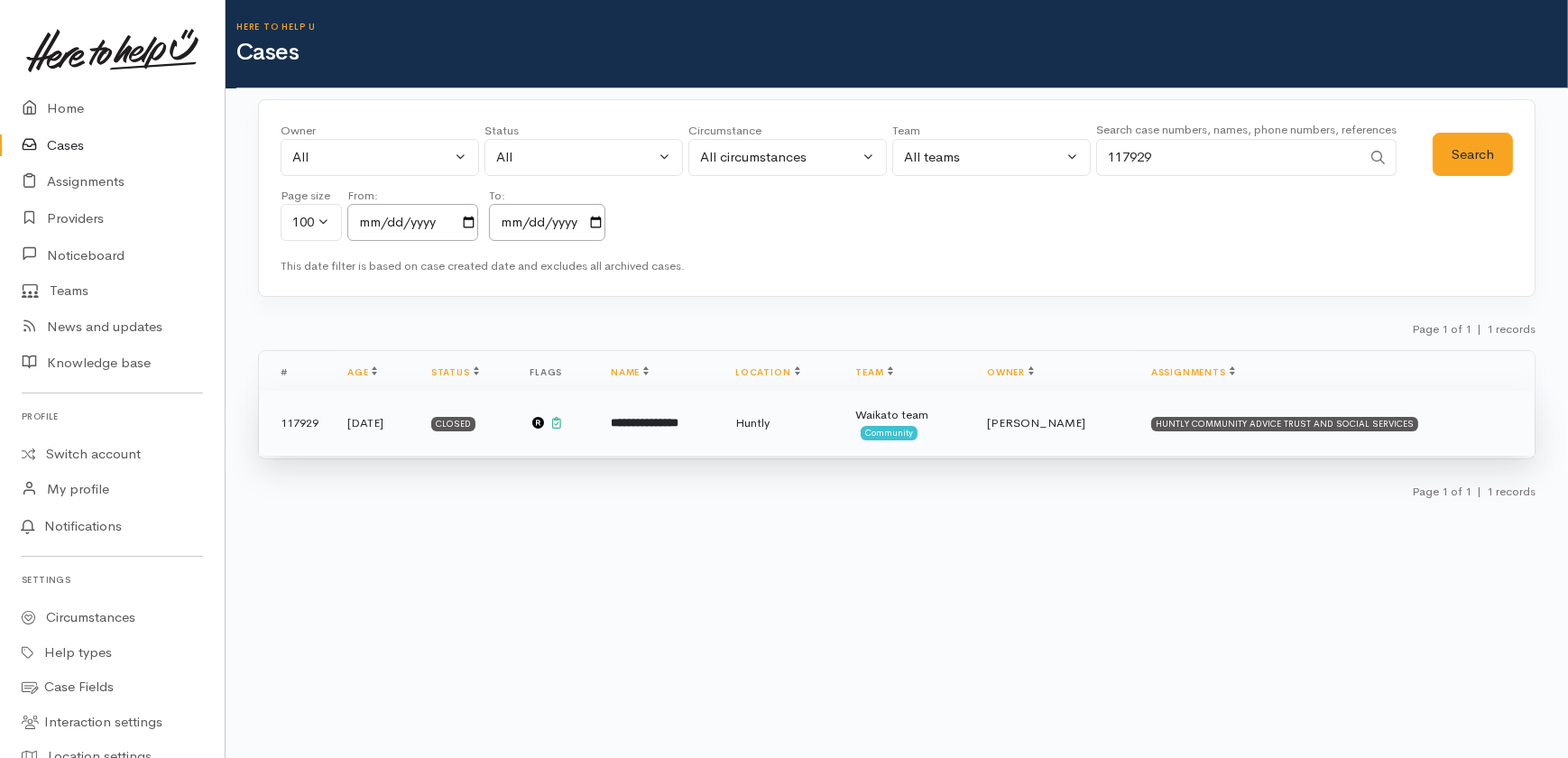
click at [678, 427] on b "**********" at bounding box center [645, 423] width 68 height 12
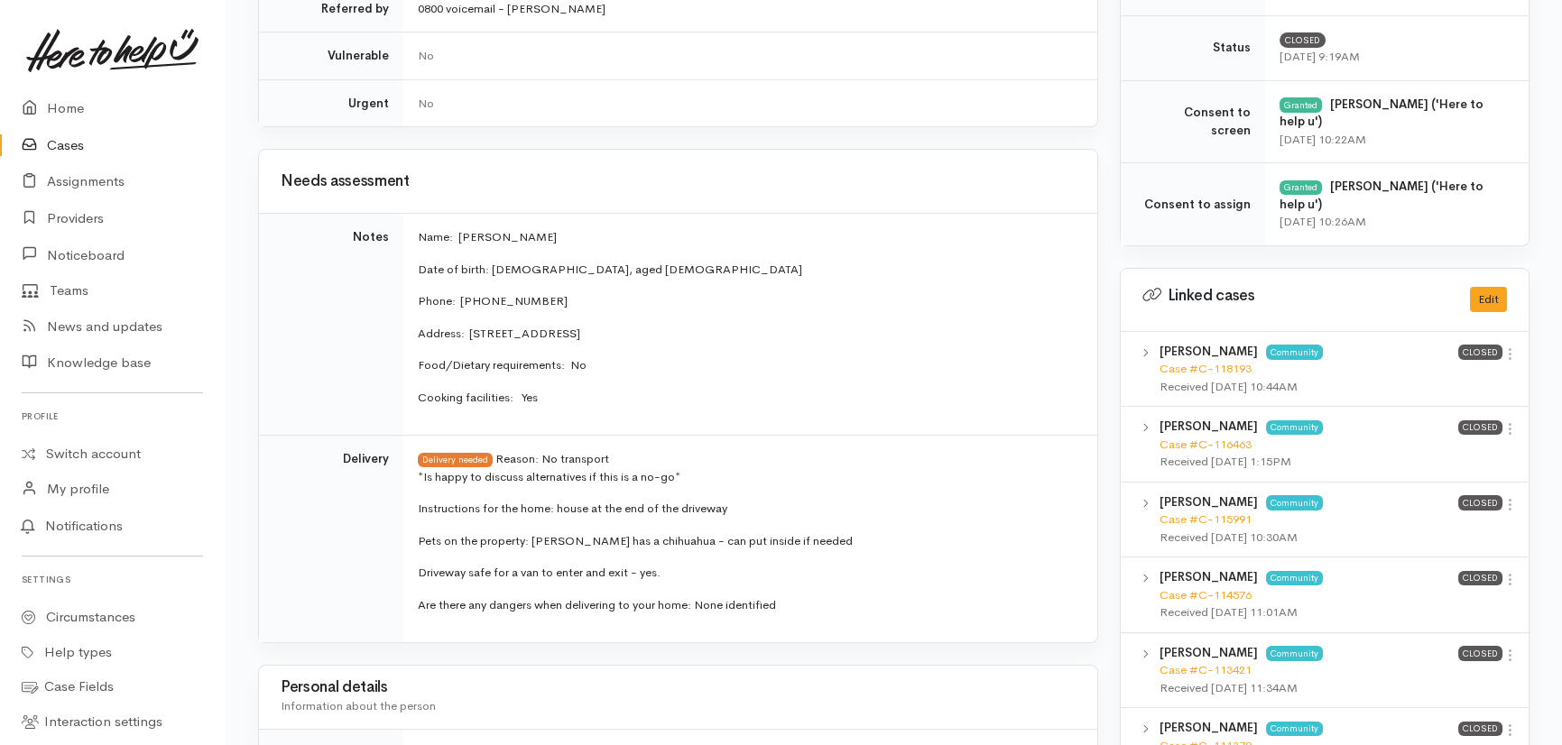
scroll to position [771, 0]
click at [1200, 367] on link "Case #C-118193" at bounding box center [1206, 369] width 92 height 15
click at [71, 142] on link "Cases" at bounding box center [112, 145] width 225 height 37
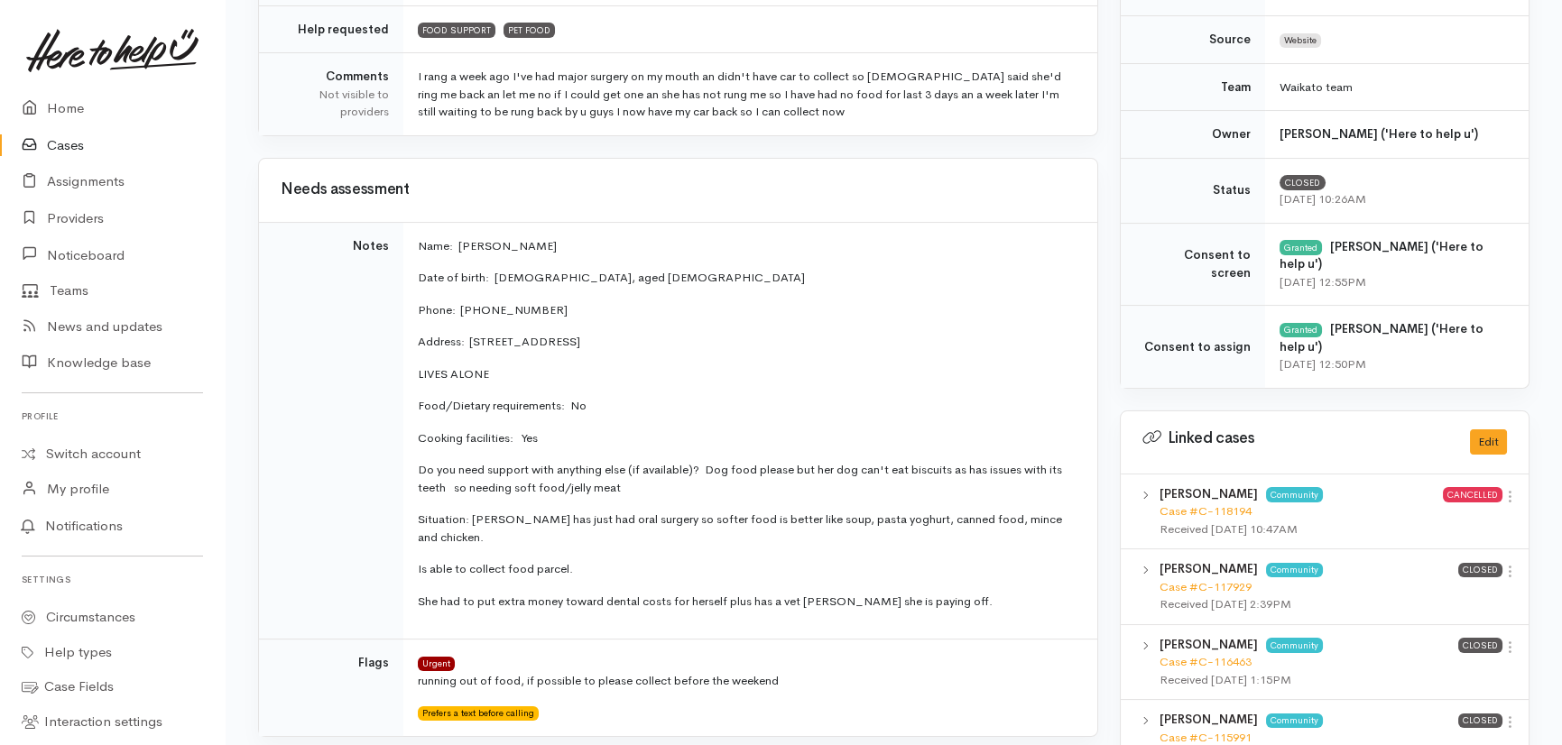
scroll to position [328, 0]
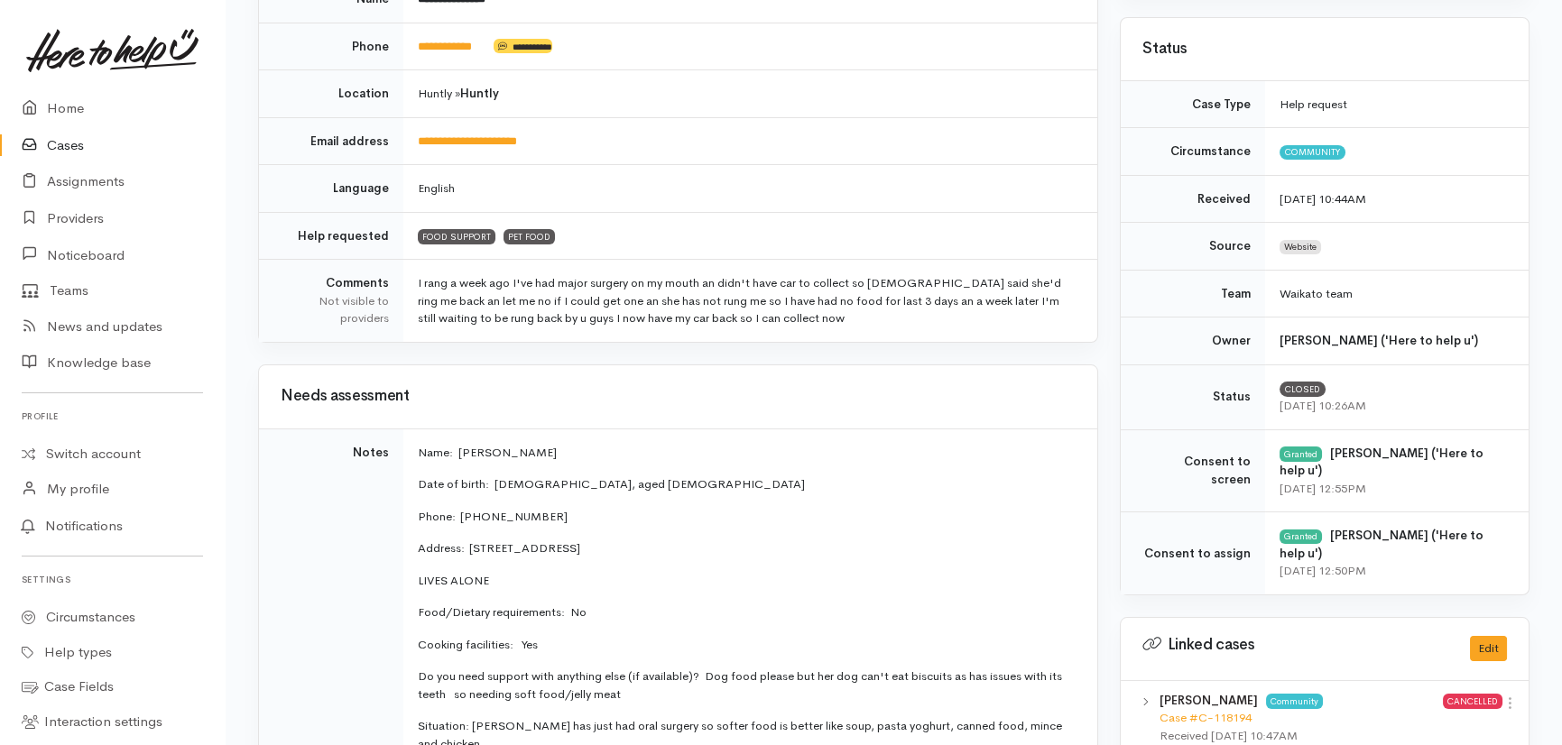
drag, startPoint x: 62, startPoint y: 144, endPoint x: 77, endPoint y: 143, distance: 14.6
click at [62, 144] on link "Cases" at bounding box center [112, 145] width 225 height 37
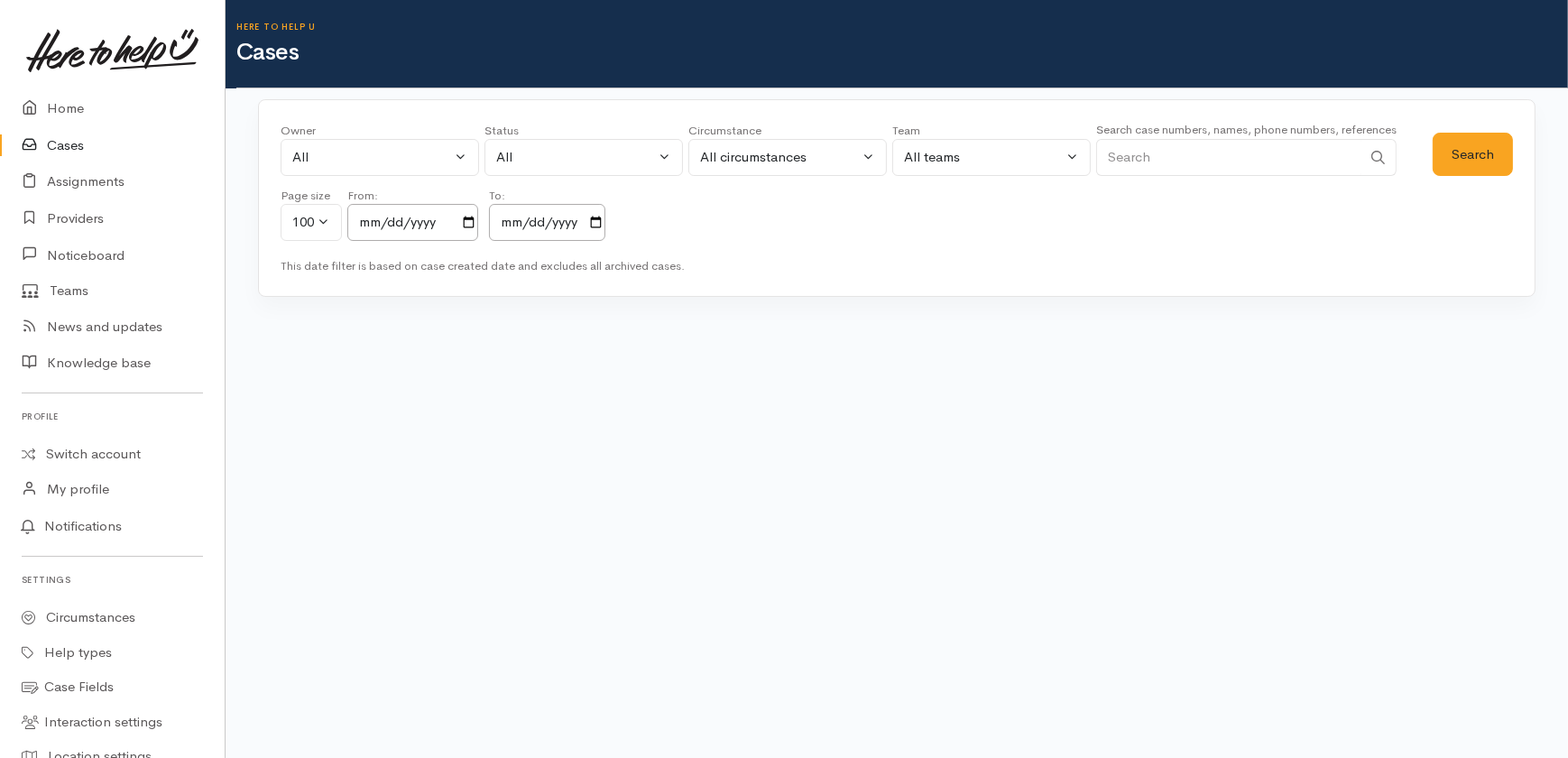
click at [1159, 153] on input "Search" at bounding box center [1228, 157] width 265 height 37
type input "117222"
click at [1471, 160] on button "Search" at bounding box center [1473, 155] width 80 height 44
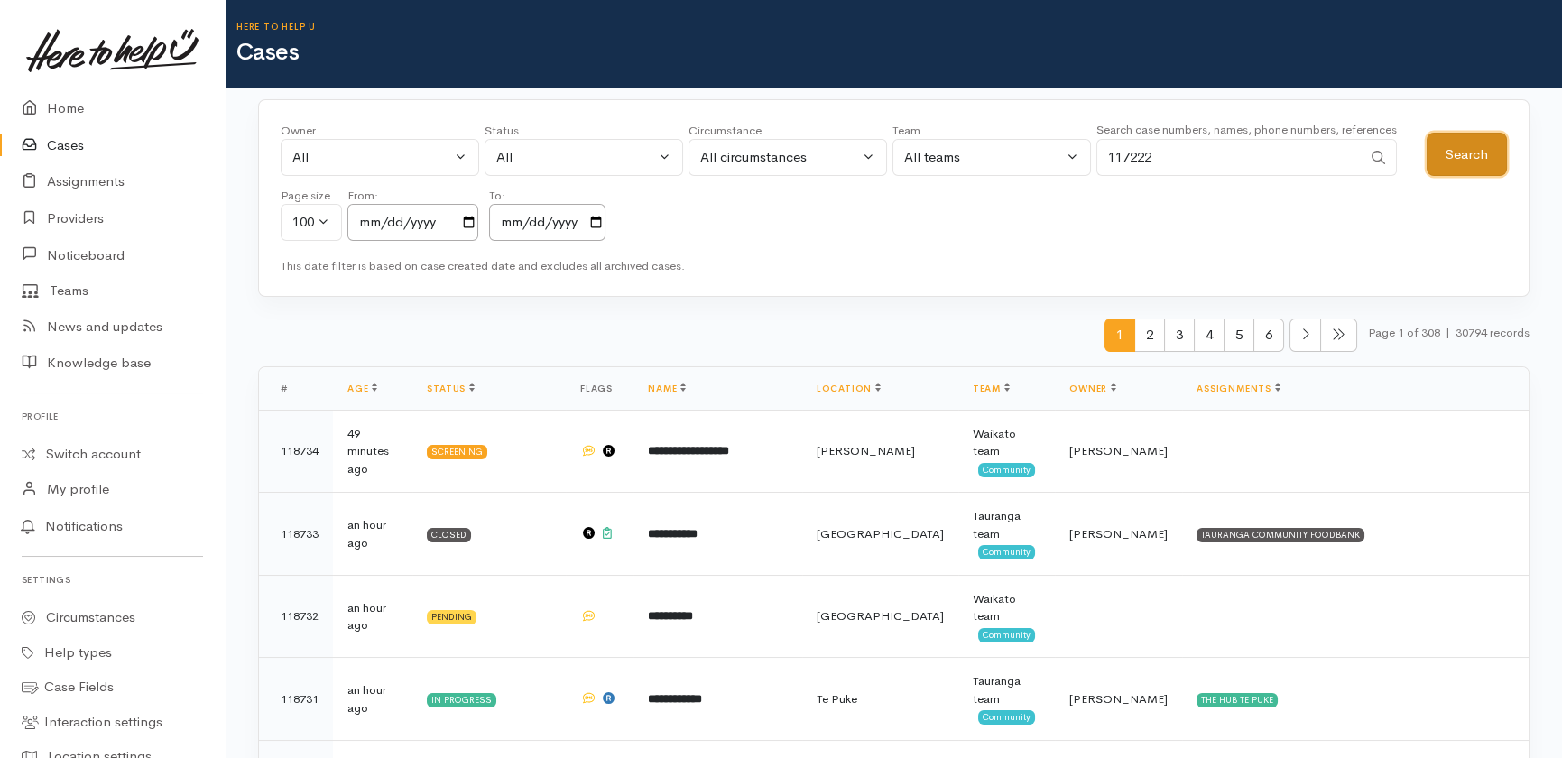
click at [1457, 153] on button "Search" at bounding box center [1467, 155] width 80 height 44
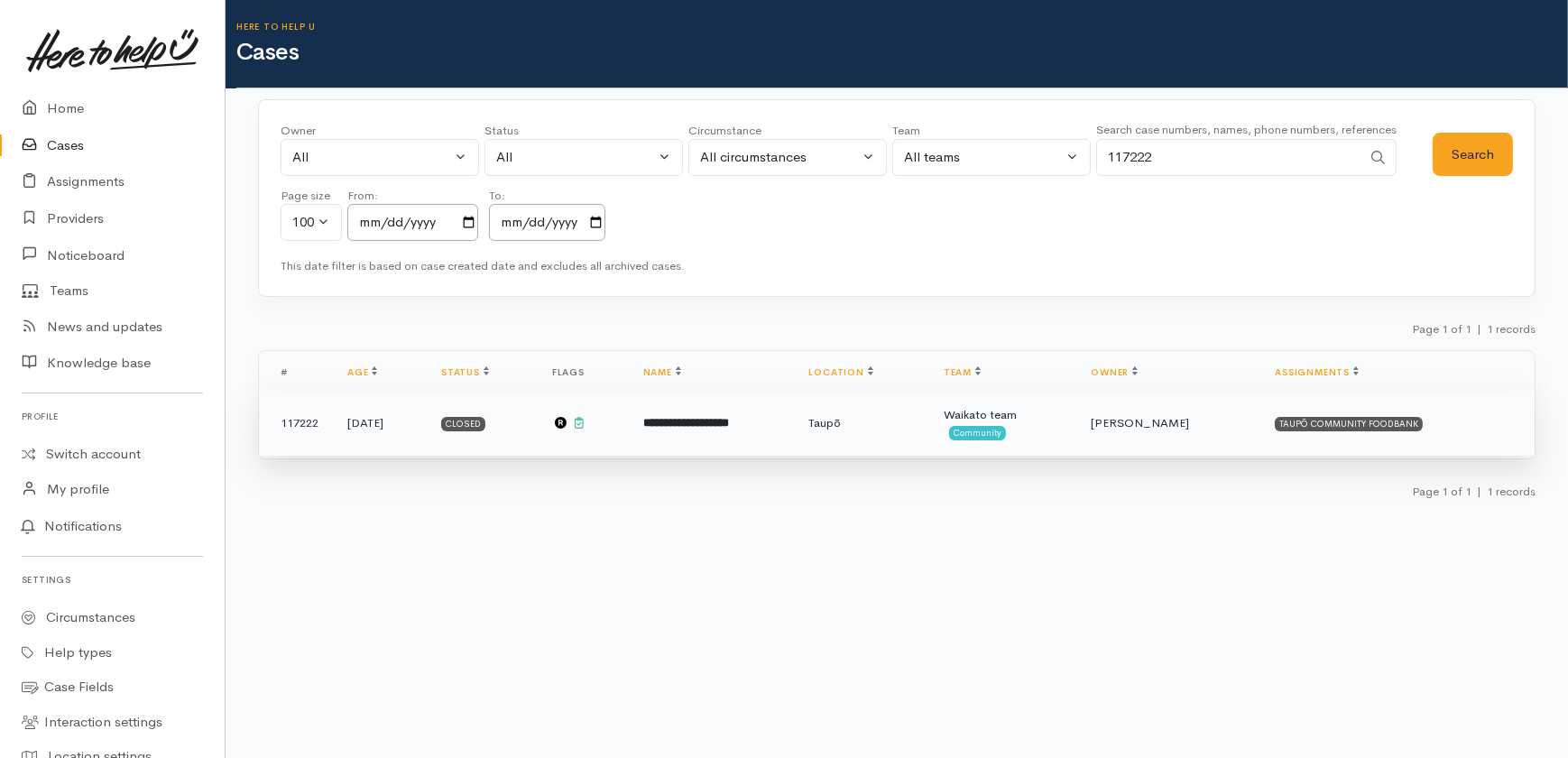
click at [729, 423] on b "**********" at bounding box center [686, 423] width 86 height 12
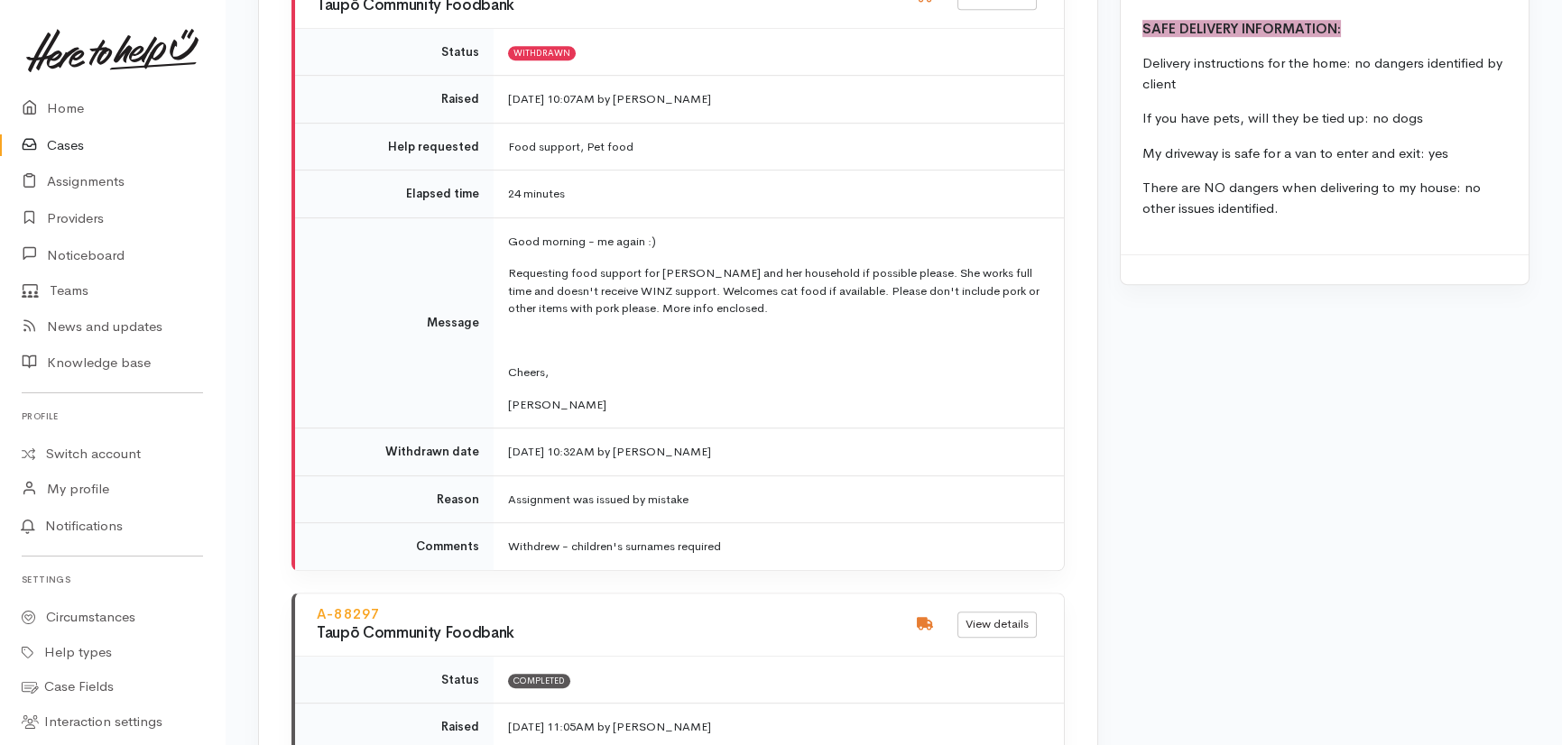
scroll to position [2707, 0]
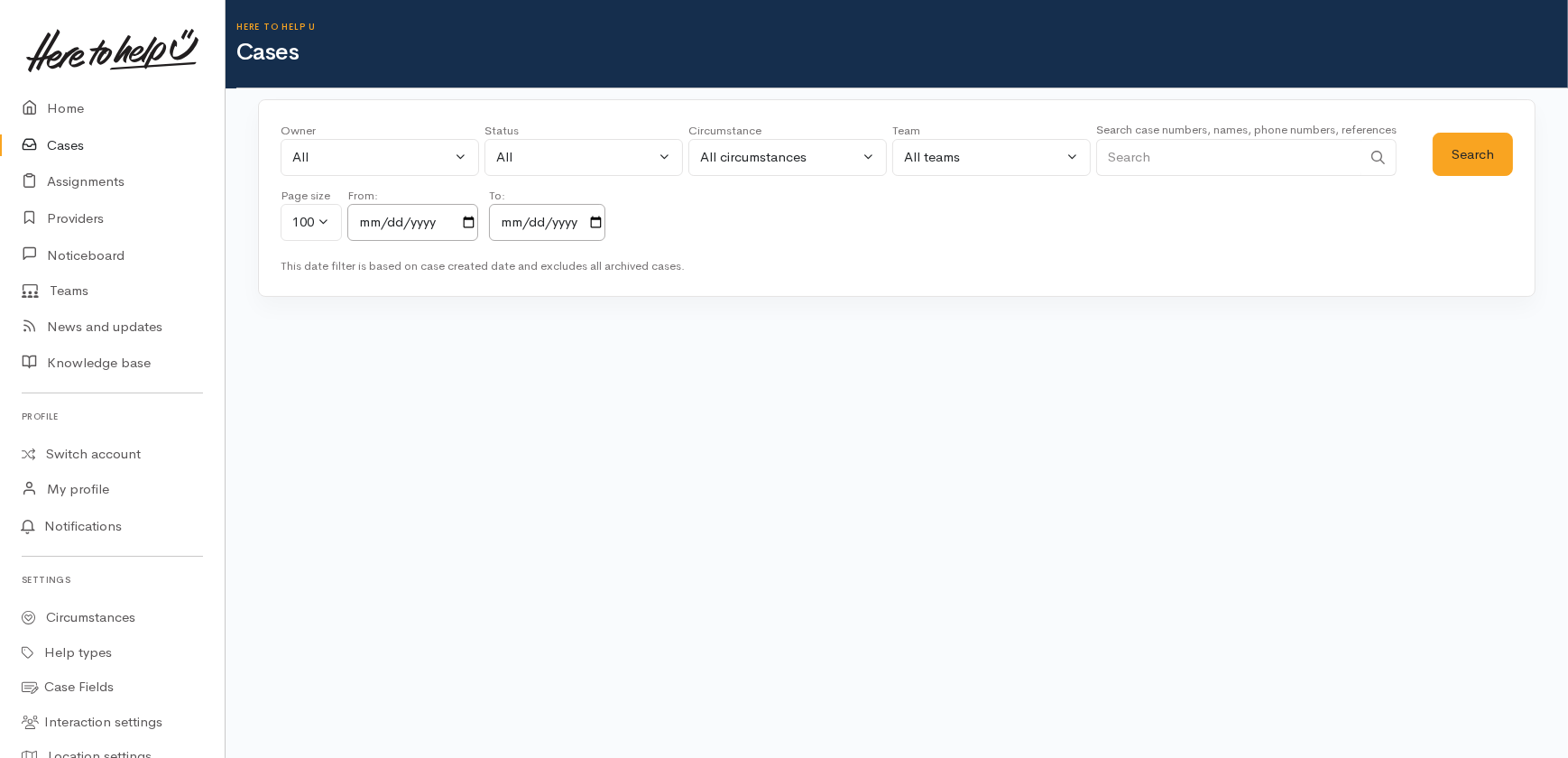
click at [1154, 159] on input "Search" at bounding box center [1228, 157] width 265 height 37
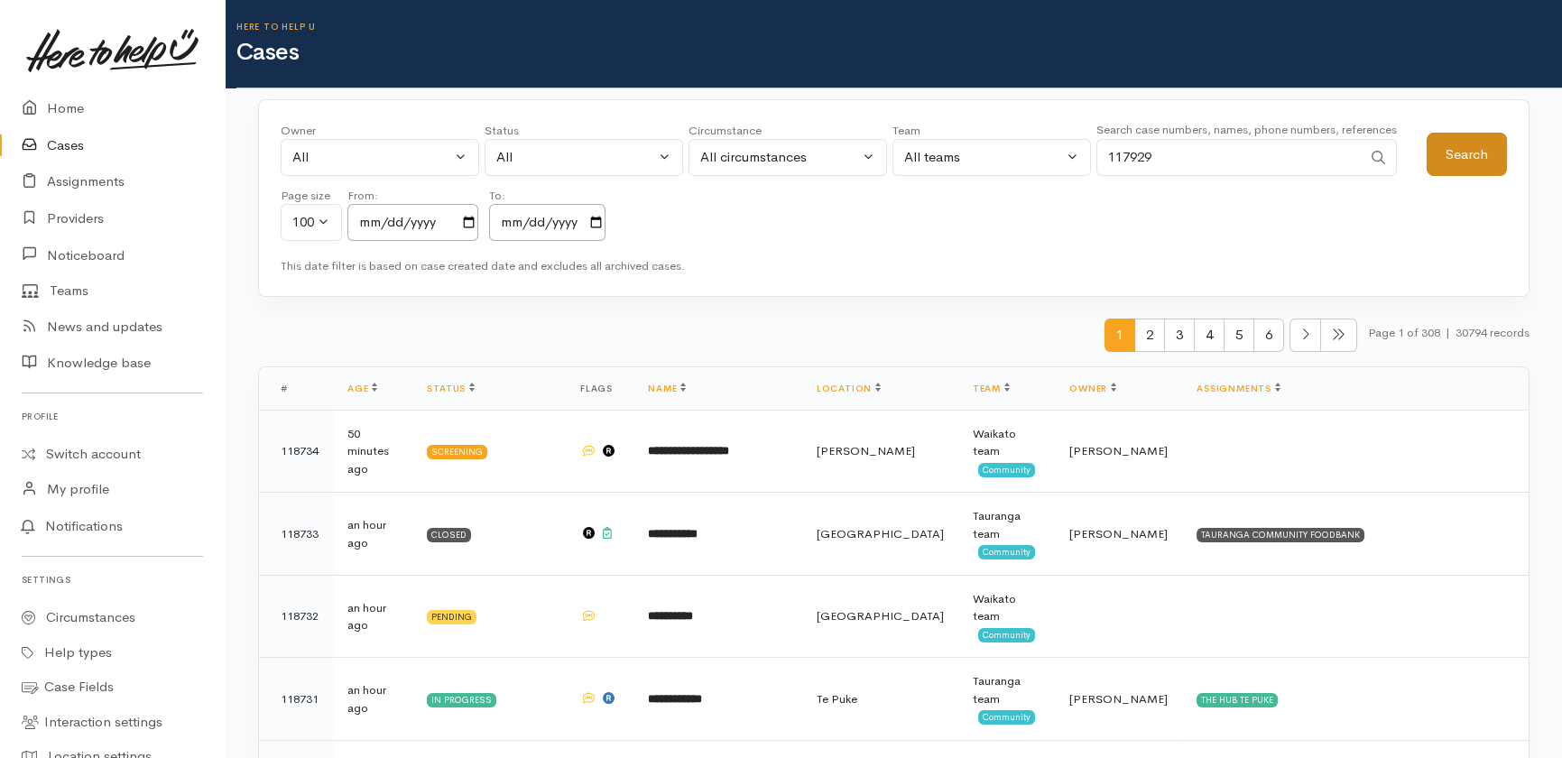
type input "117929"
click at [1466, 148] on button "Search" at bounding box center [1467, 155] width 80 height 44
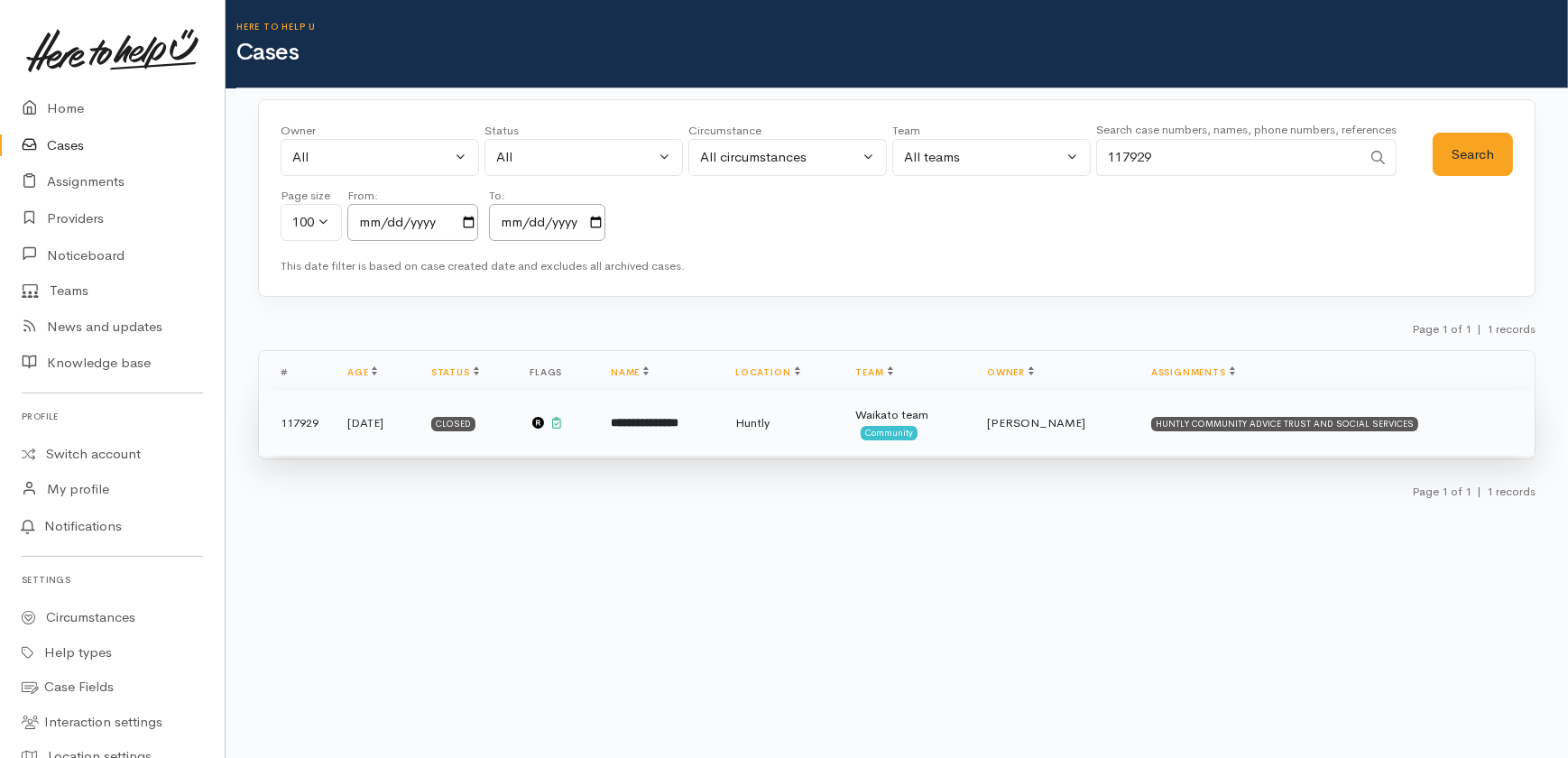
click at [1068, 427] on span "Priyanka Duggal" at bounding box center [1036, 422] width 98 height 15
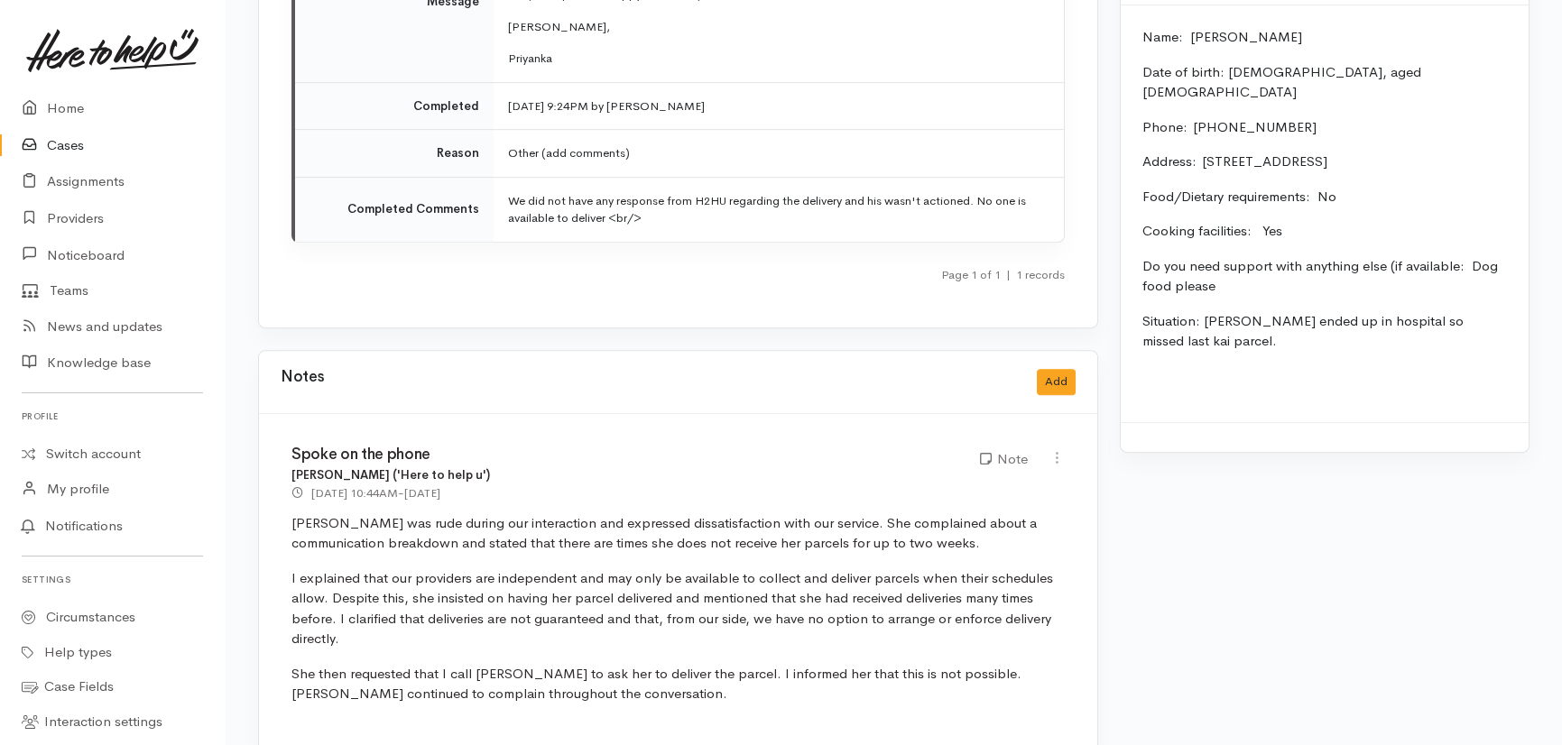
scroll to position [2493, 0]
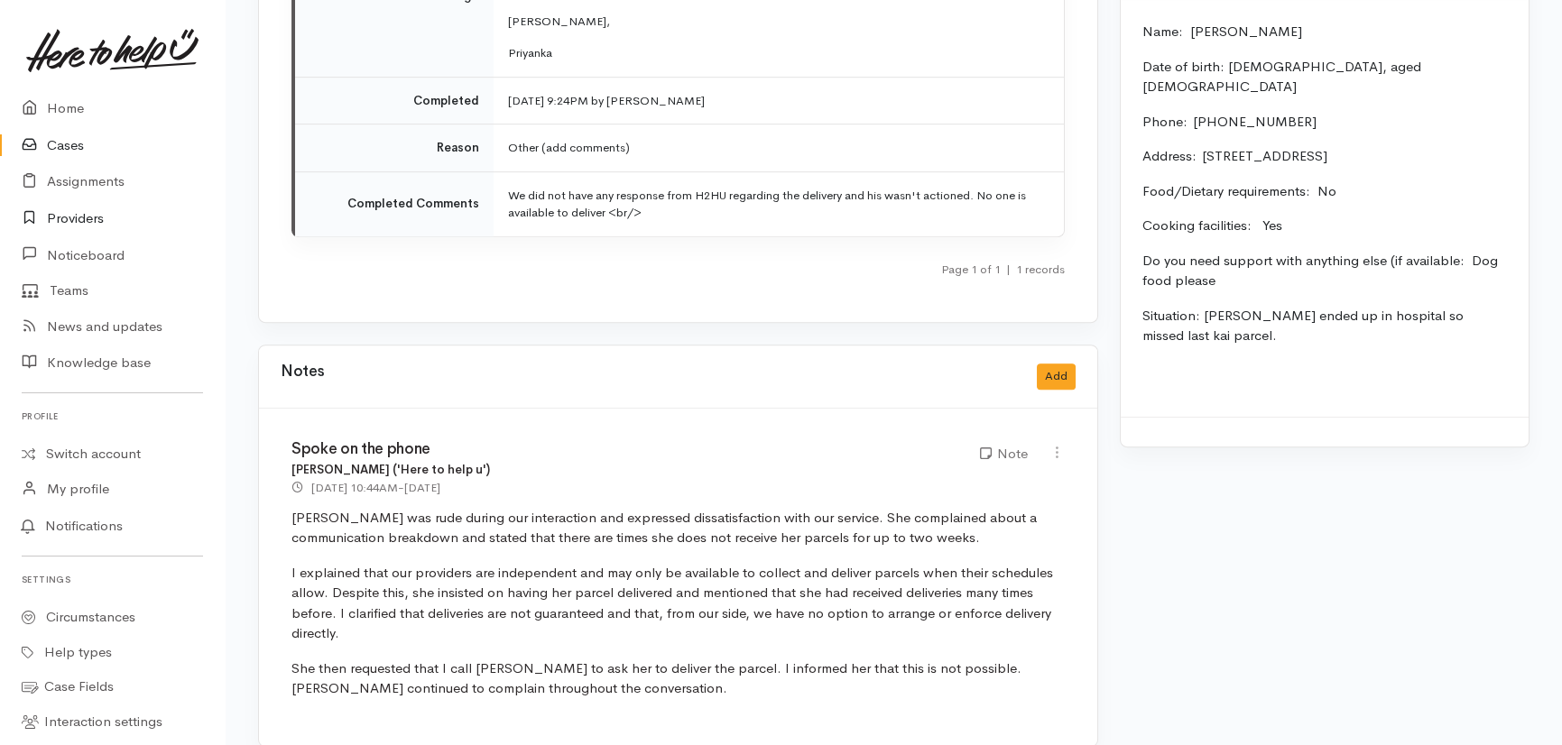
click at [79, 215] on link "Providers" at bounding box center [112, 218] width 225 height 37
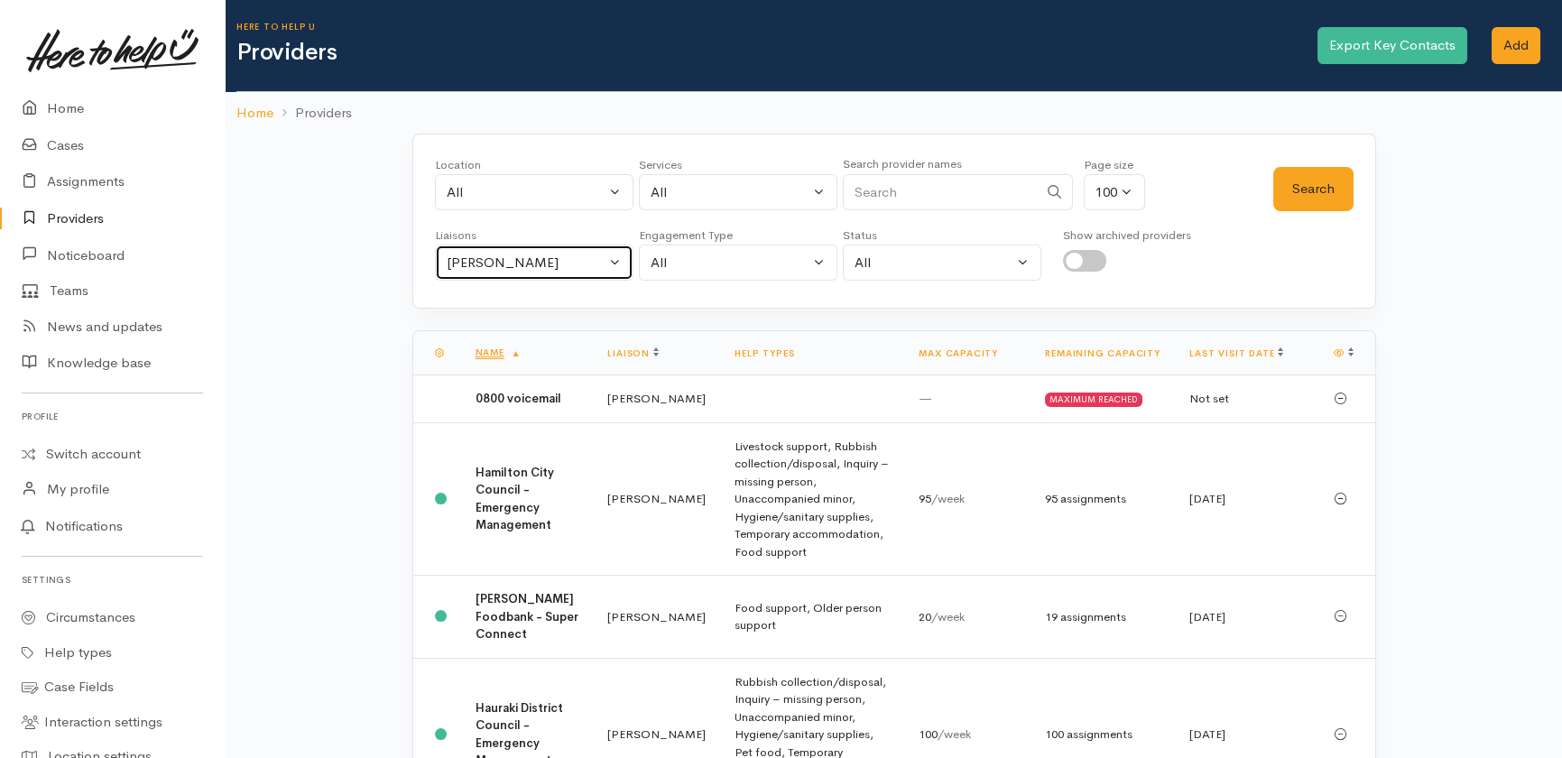
click at [551, 258] on div "Heather Moore" at bounding box center [526, 263] width 159 height 21
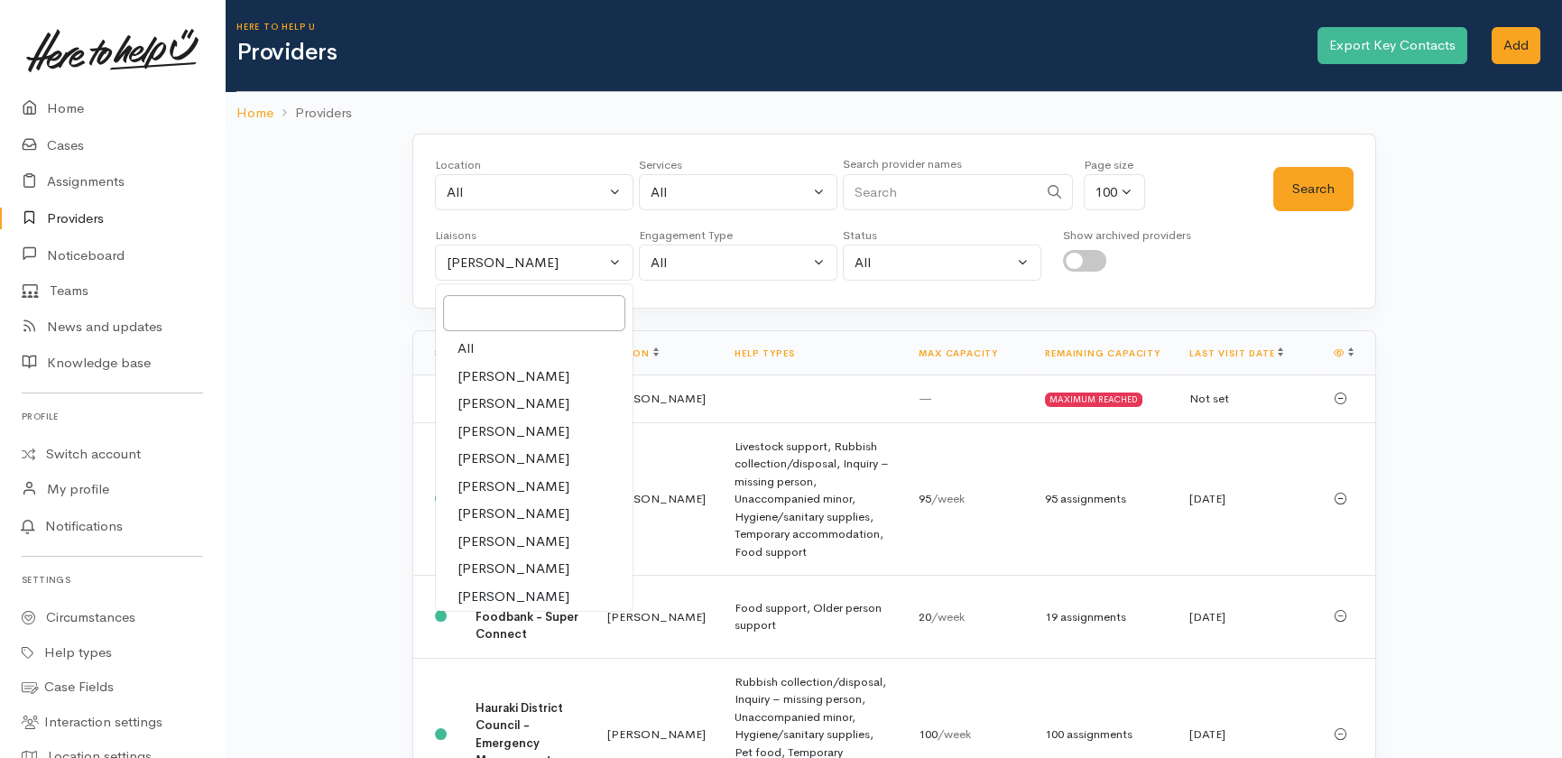
drag, startPoint x: 458, startPoint y: 343, endPoint x: 468, endPoint y: 341, distance: 10.1
click at [459, 343] on span "All" at bounding box center [466, 348] width 16 height 21
select select "null"
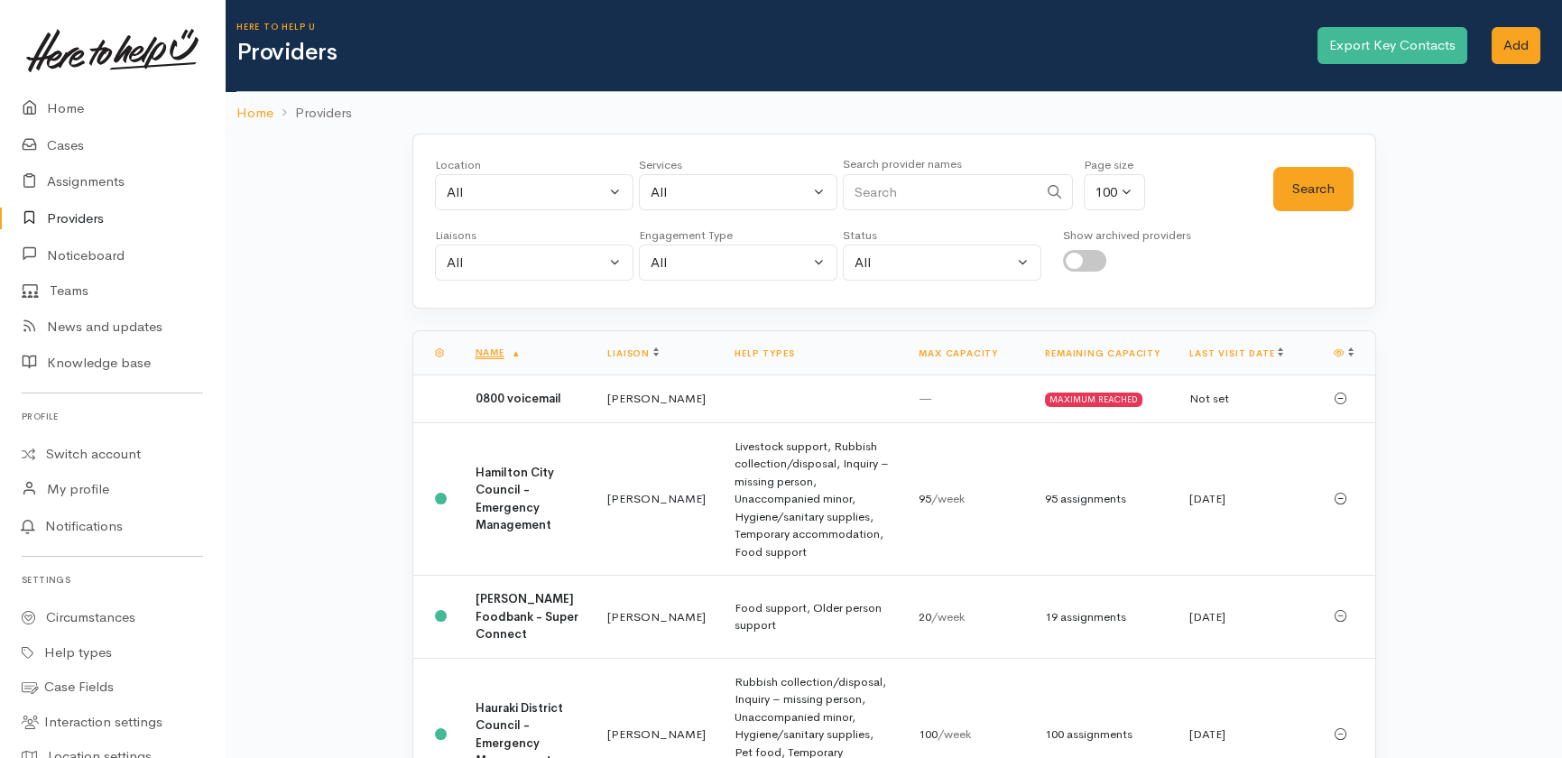
click at [927, 195] on input "Search" at bounding box center [940, 192] width 195 height 37
type input "foodbank"
click at [1299, 188] on button "Search" at bounding box center [1313, 189] width 80 height 44
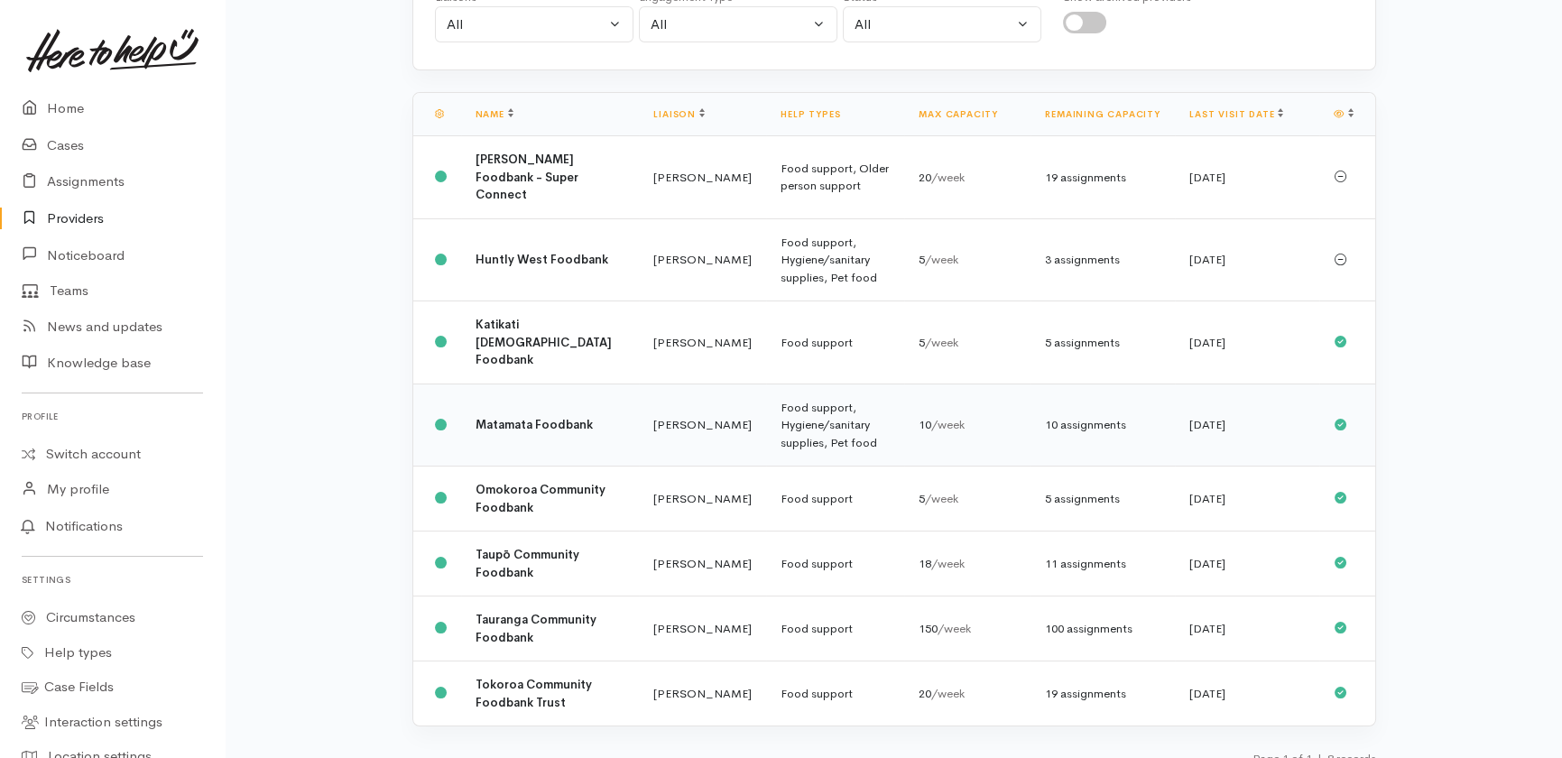
scroll to position [239, 0]
click at [550, 546] on b "Taupō Community Foodbank" at bounding box center [528, 562] width 104 height 33
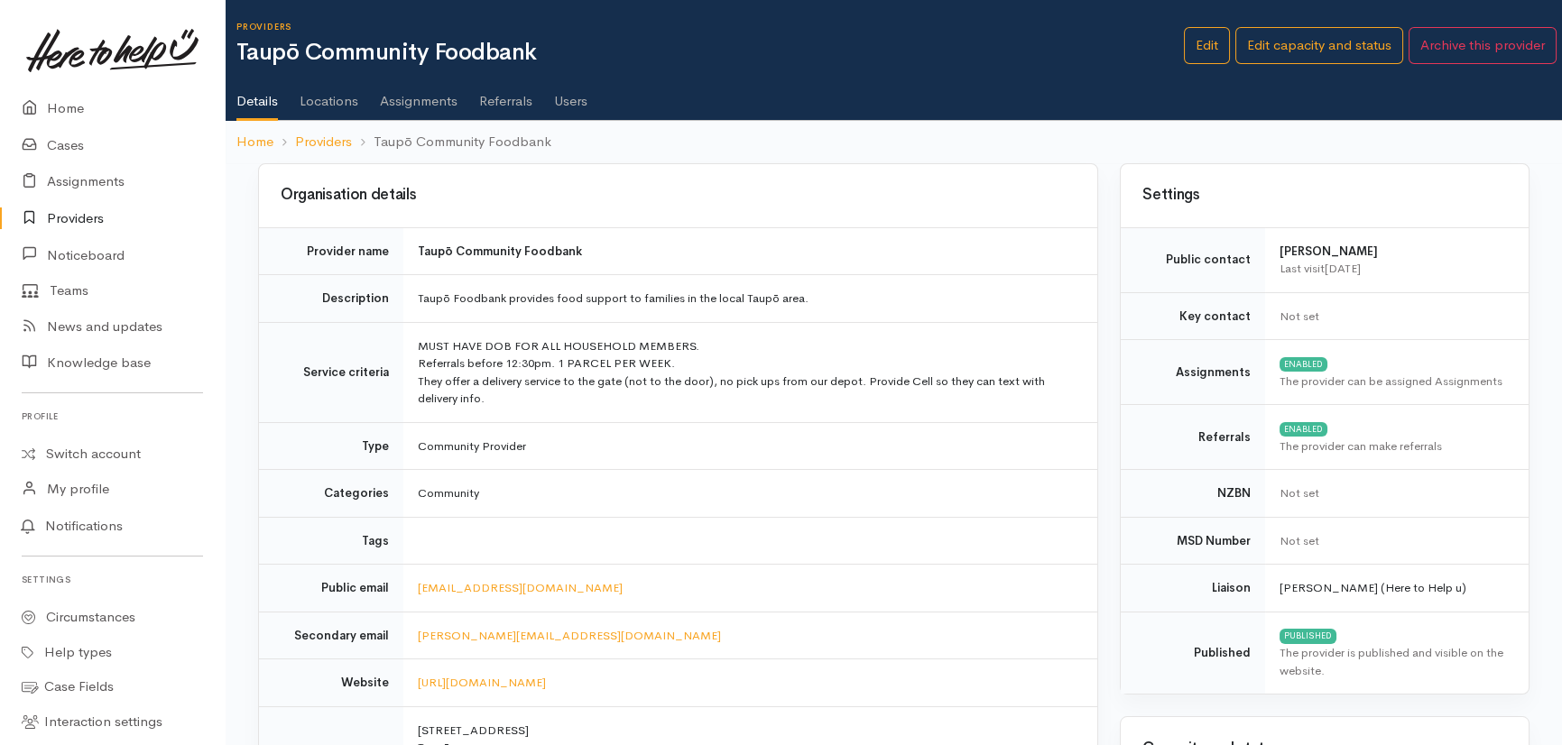
click at [402, 98] on link "Assignments" at bounding box center [419, 94] width 78 height 51
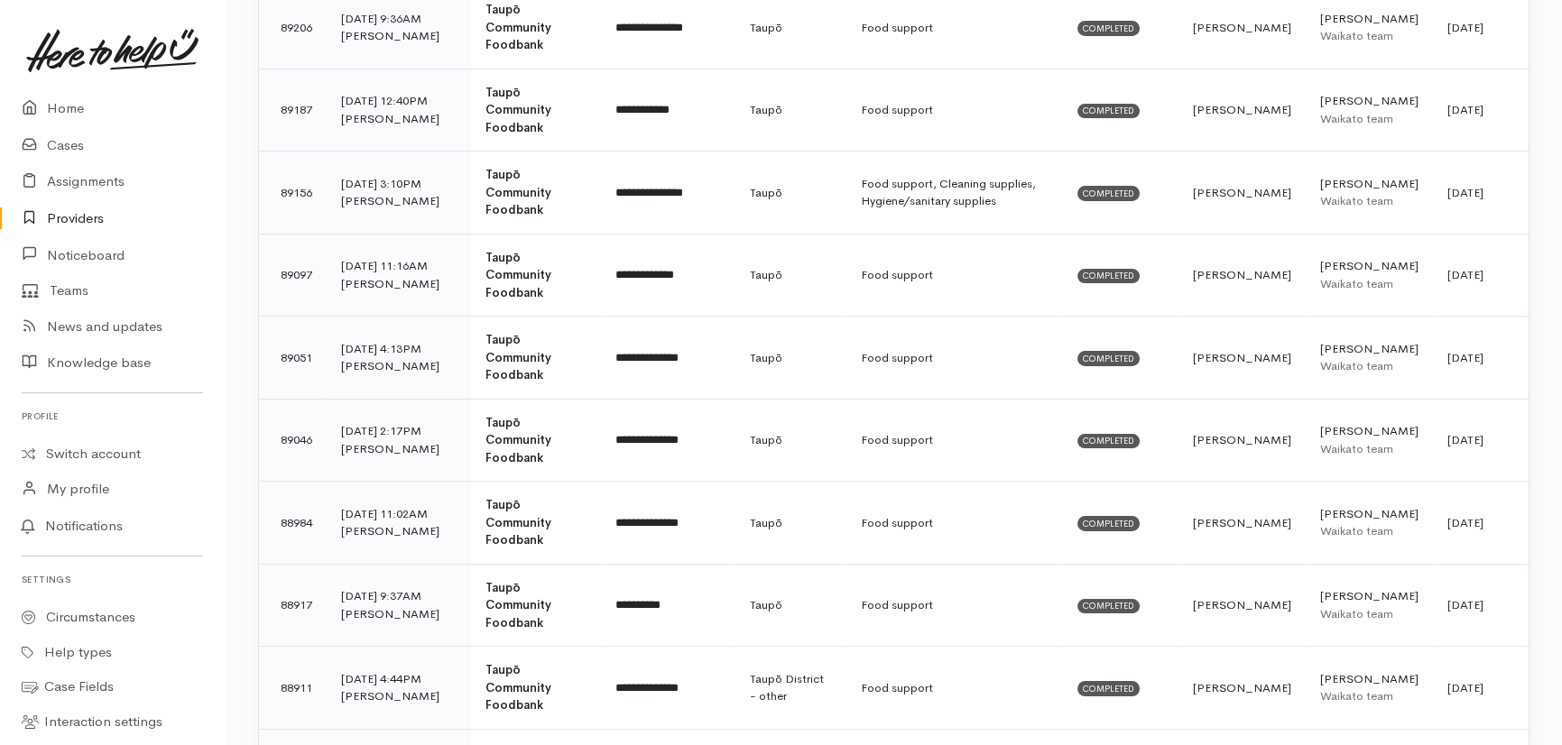
scroll to position [1723, 0]
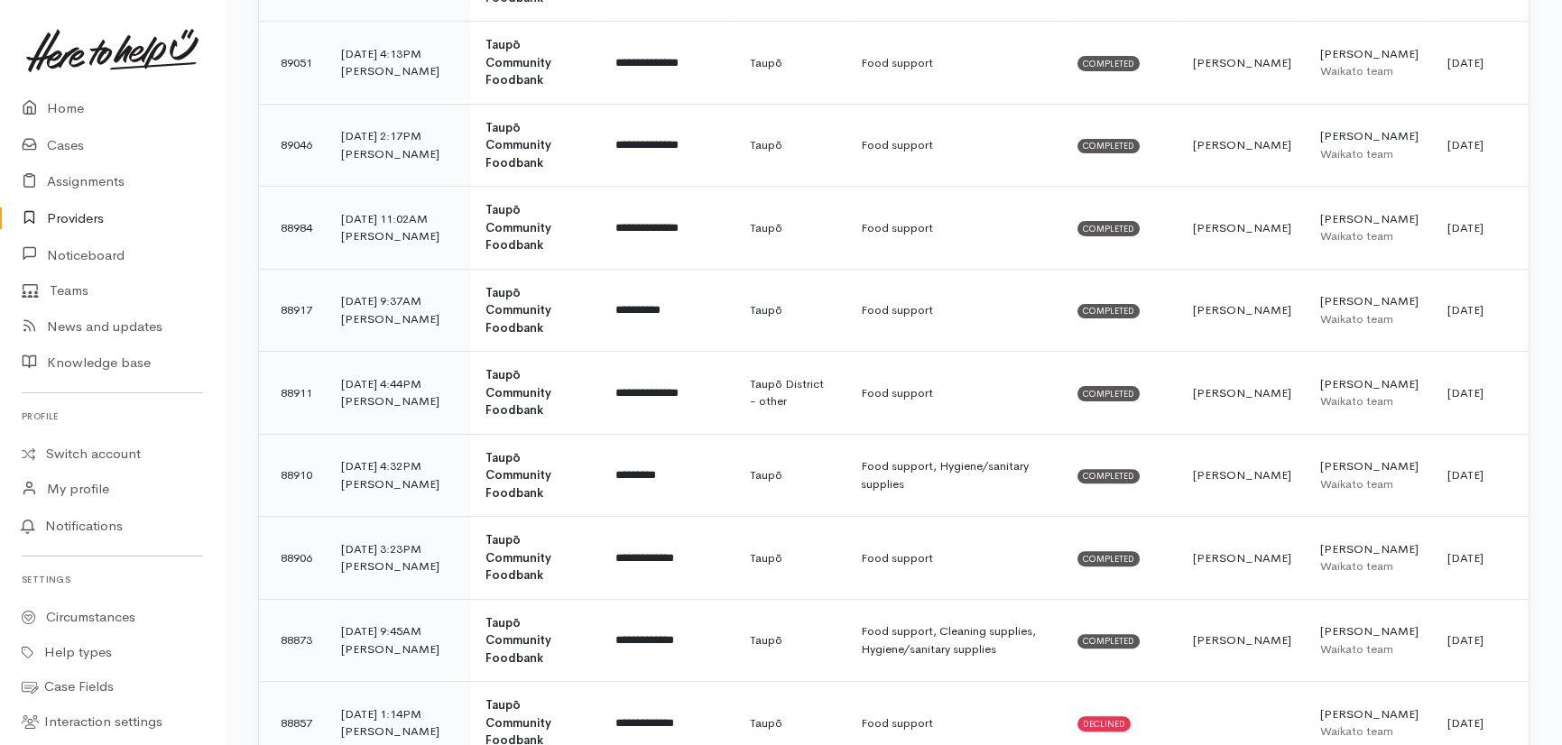
click at [69, 225] on link "Providers" at bounding box center [112, 218] width 225 height 37
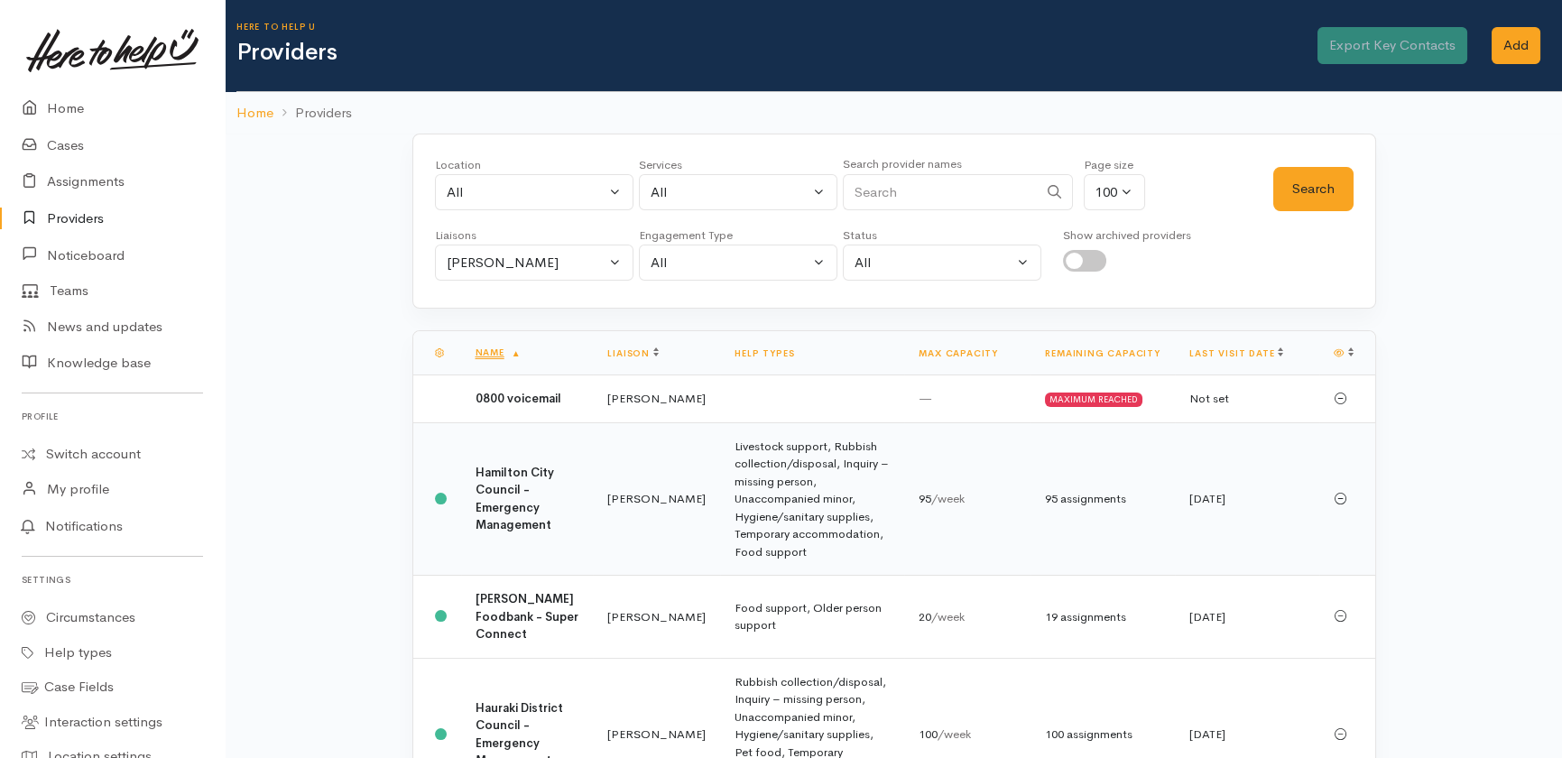
click at [528, 506] on b "Hamilton City Council - Emergency Management" at bounding box center [515, 499] width 79 height 69
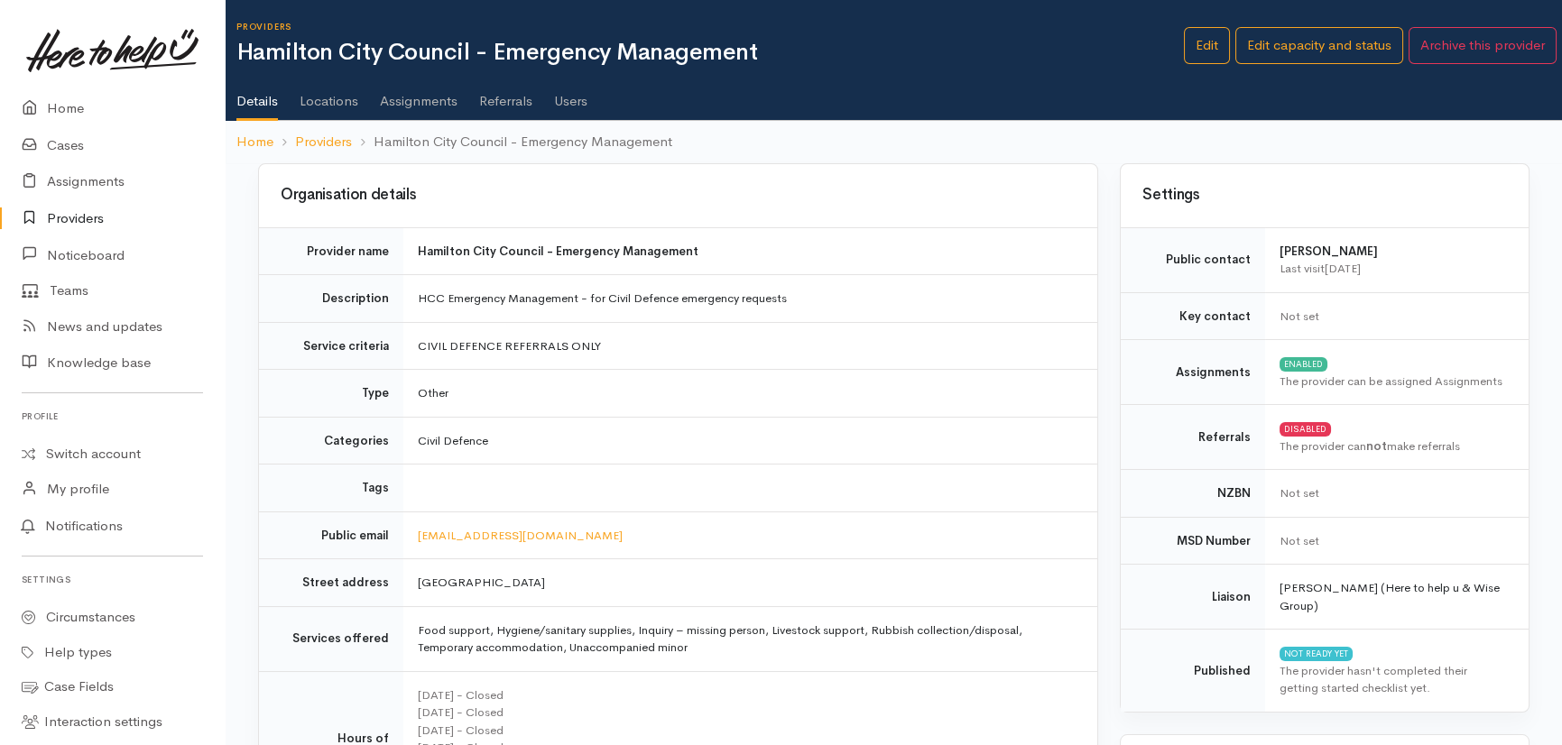
click at [572, 95] on link "Users" at bounding box center [570, 94] width 33 height 51
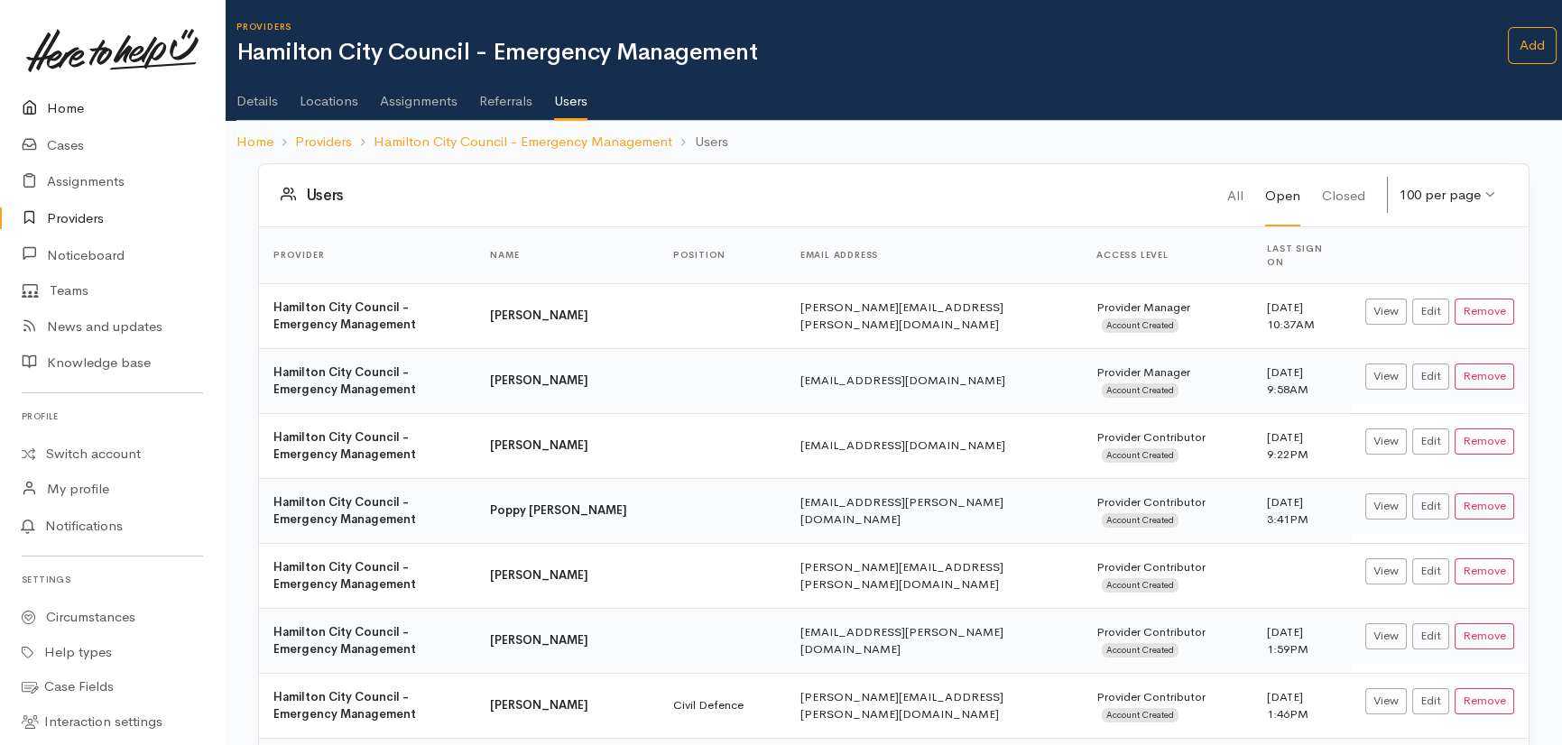
click at [72, 98] on link "Home" at bounding box center [112, 108] width 225 height 37
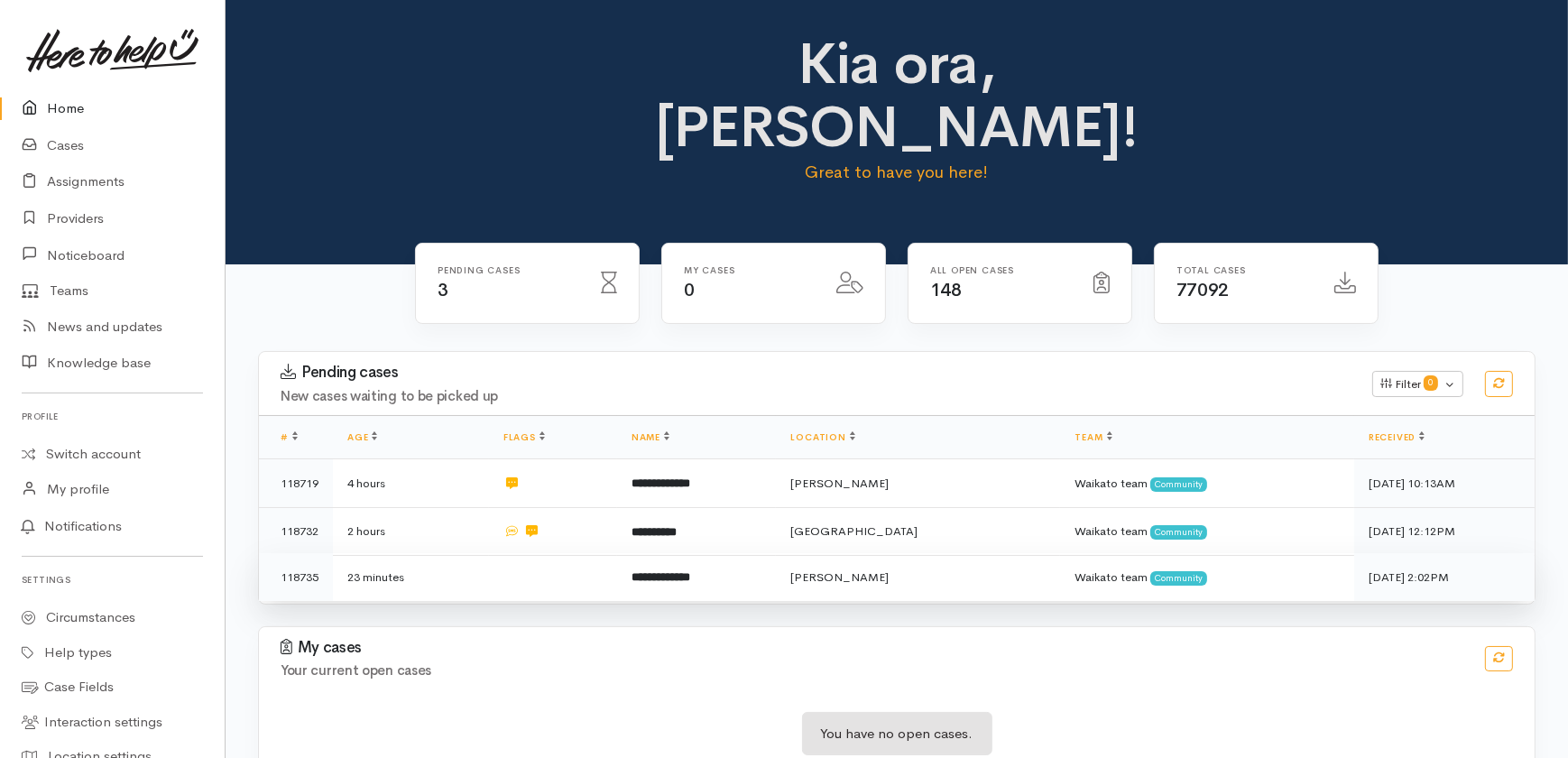
click at [477, 553] on td "23 minutes" at bounding box center [411, 577] width 156 height 48
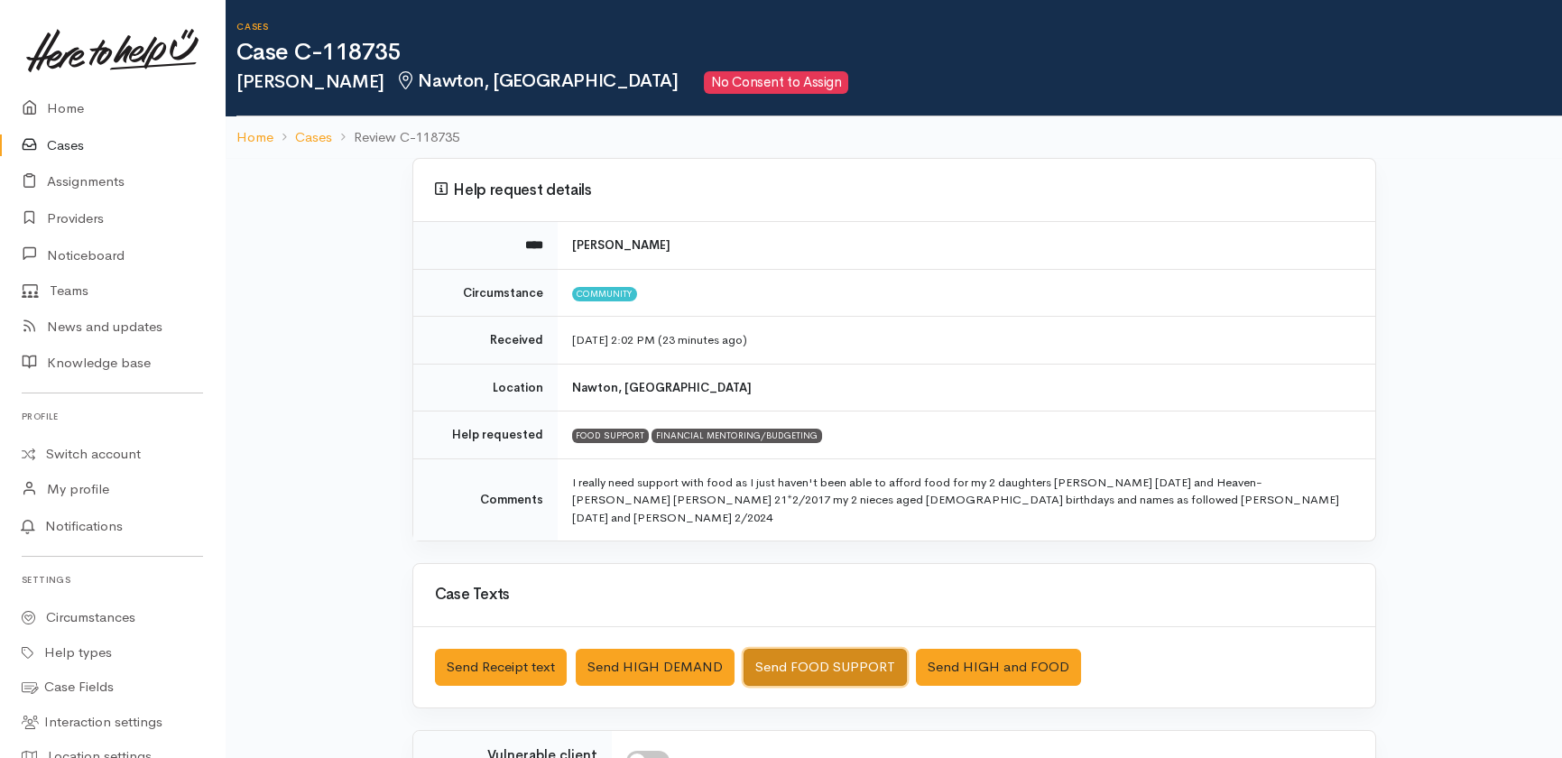
click at [831, 659] on button "Send FOOD SUPPORT" at bounding box center [825, 667] width 163 height 37
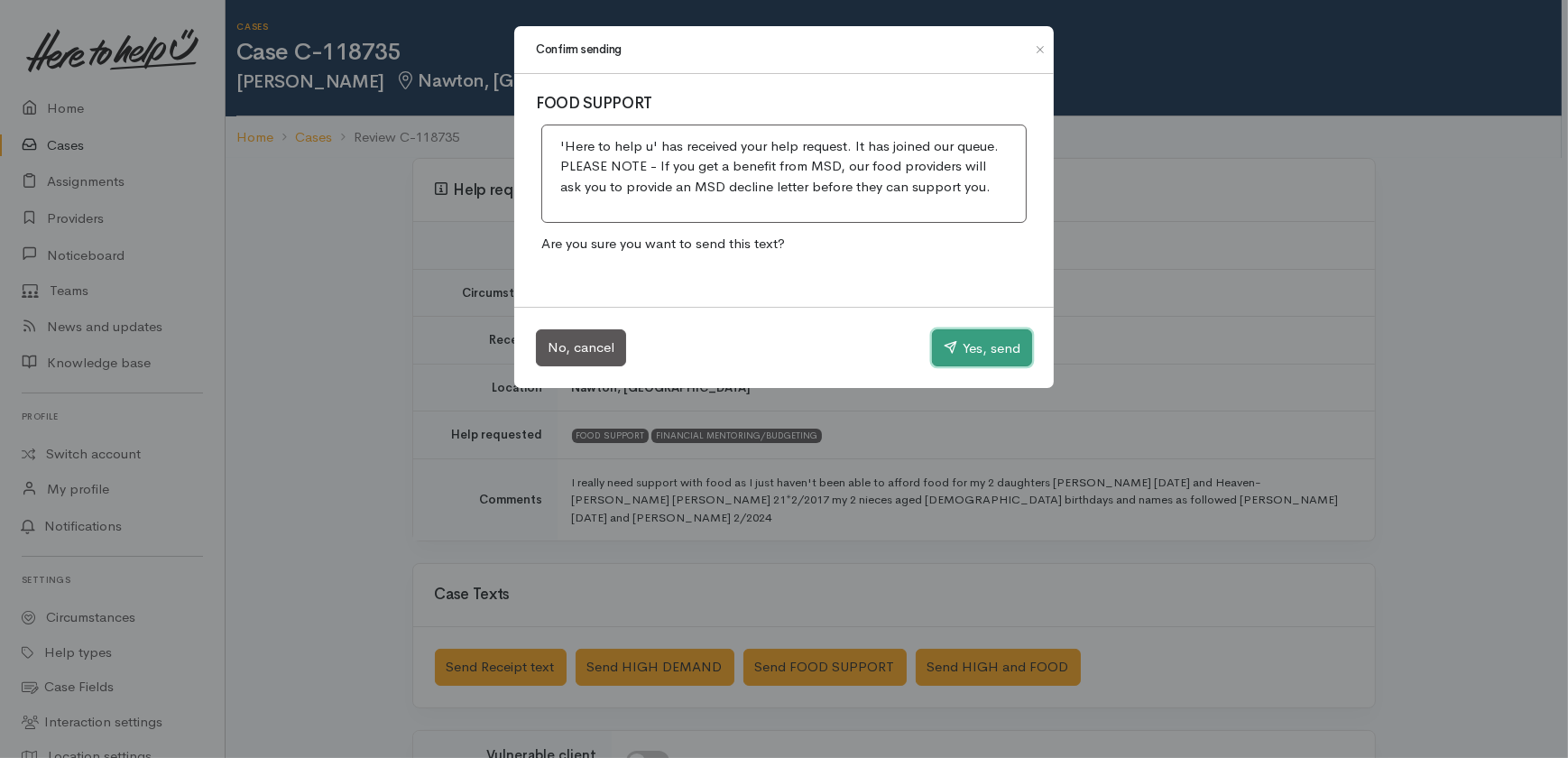
click at [1004, 344] on button "Yes, send" at bounding box center [982, 348] width 100 height 38
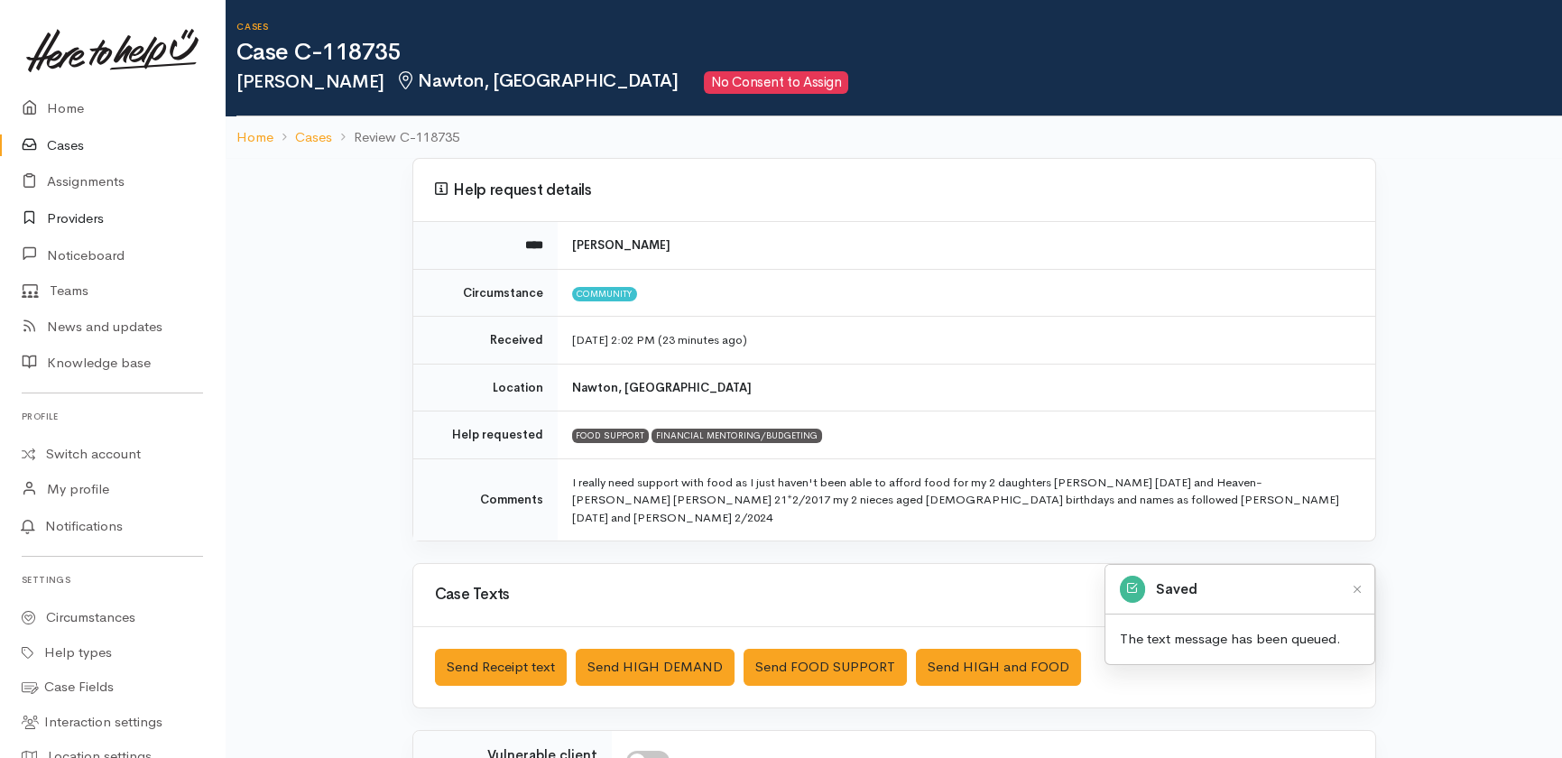
click at [69, 219] on link "Providers" at bounding box center [112, 218] width 225 height 37
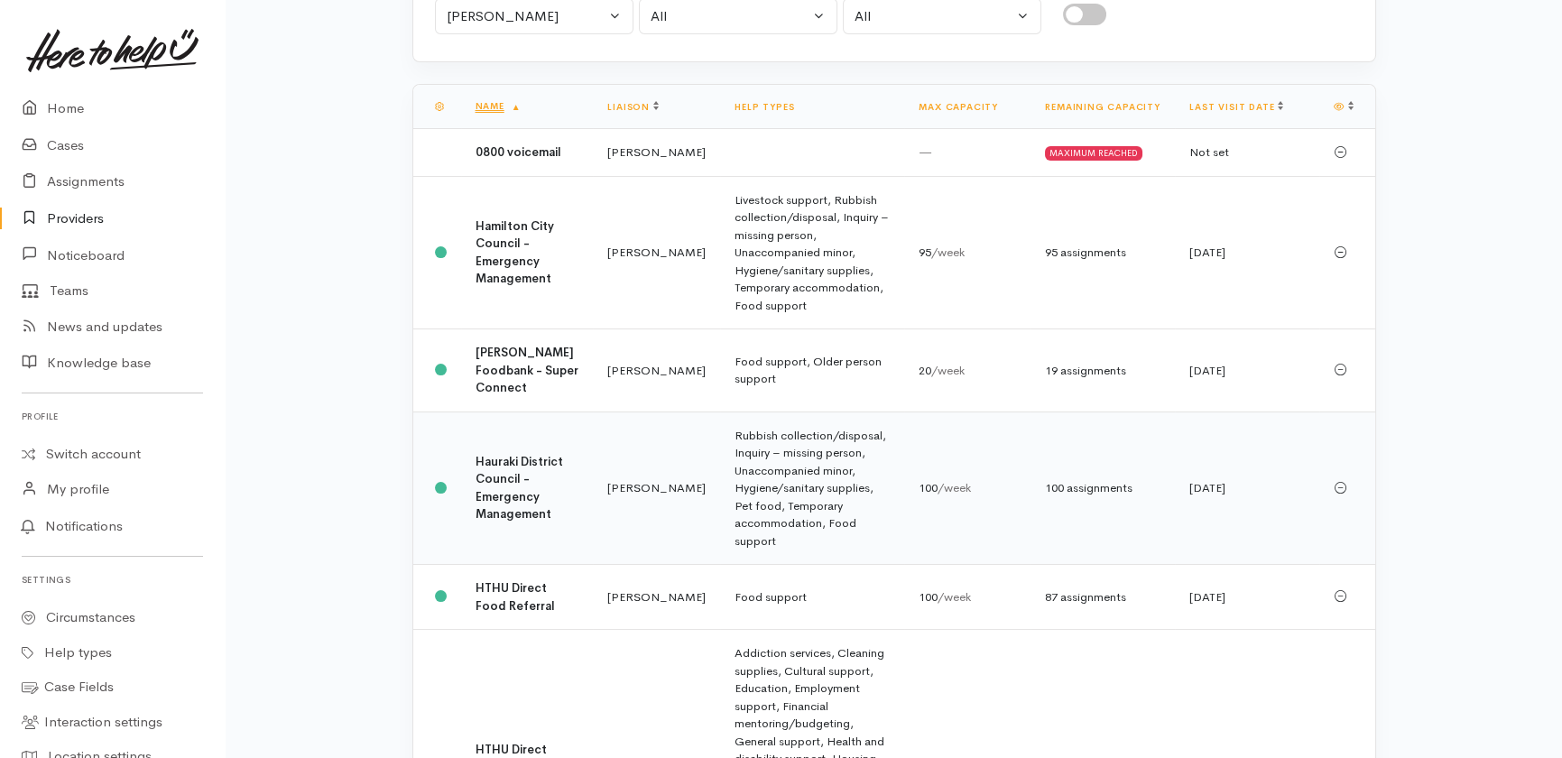
scroll to position [245, 0]
click at [526, 255] on b "Hamilton City Council - Emergency Management" at bounding box center [515, 253] width 79 height 69
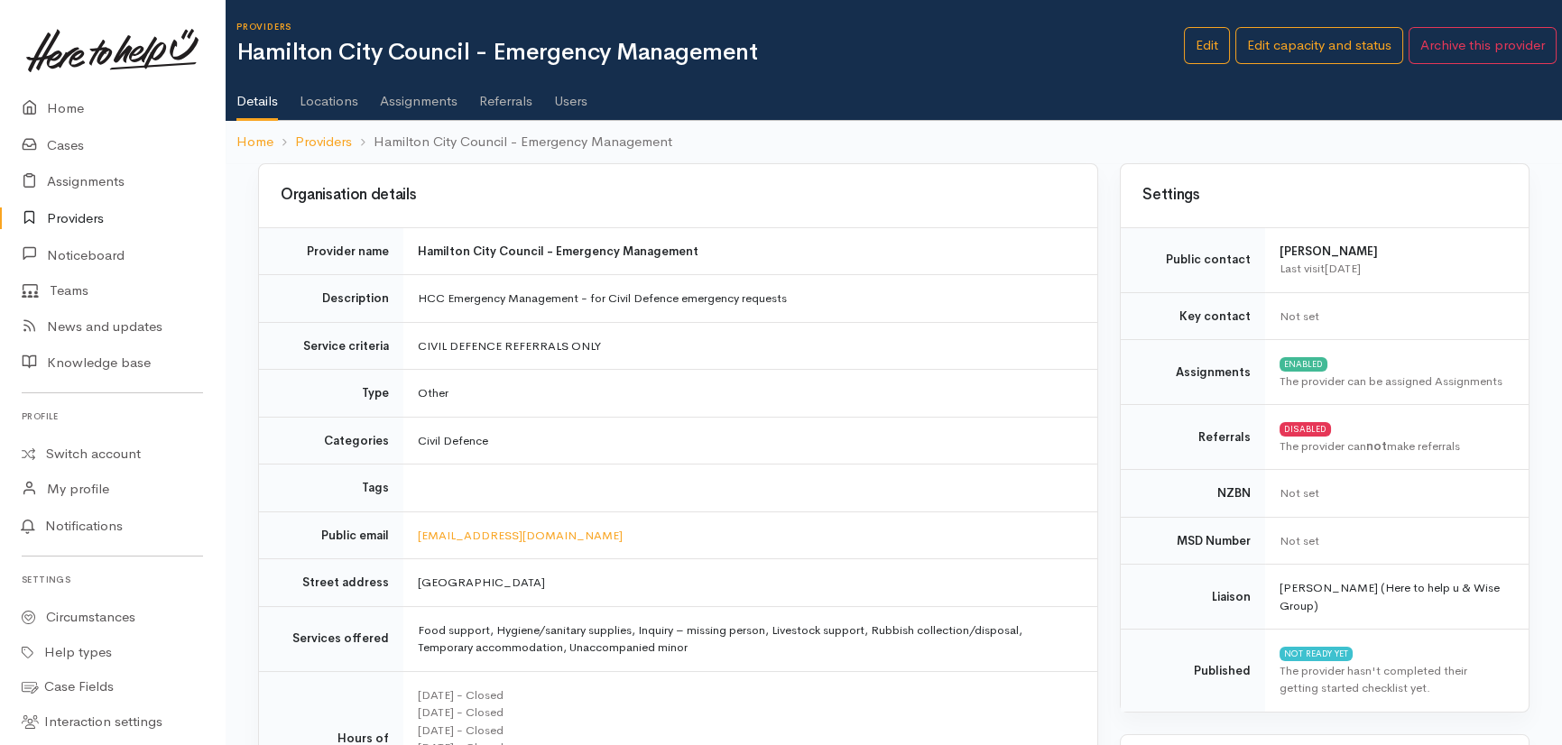
click at [578, 99] on link "Users" at bounding box center [570, 94] width 33 height 51
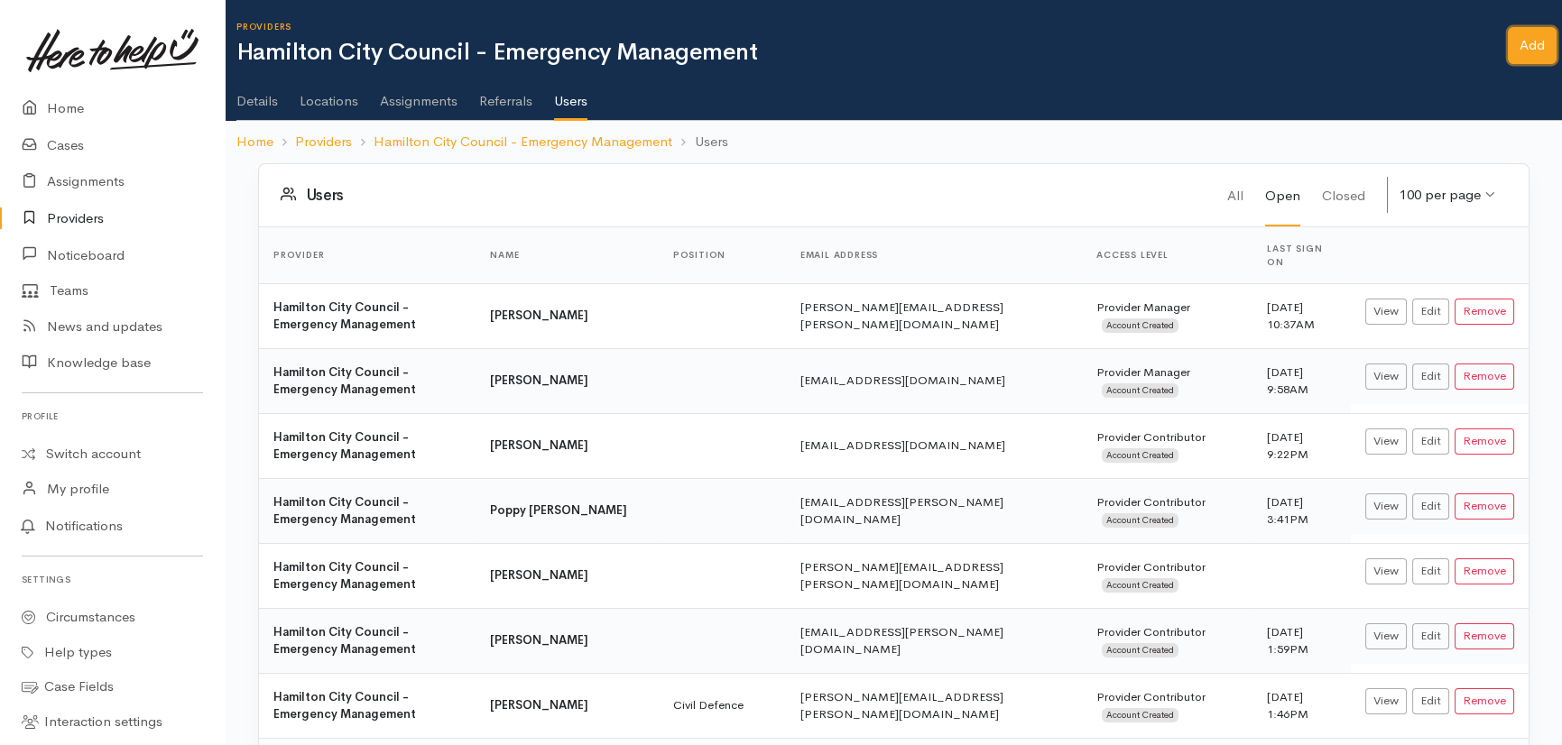
click at [1533, 47] on link "Add" at bounding box center [1532, 45] width 49 height 37
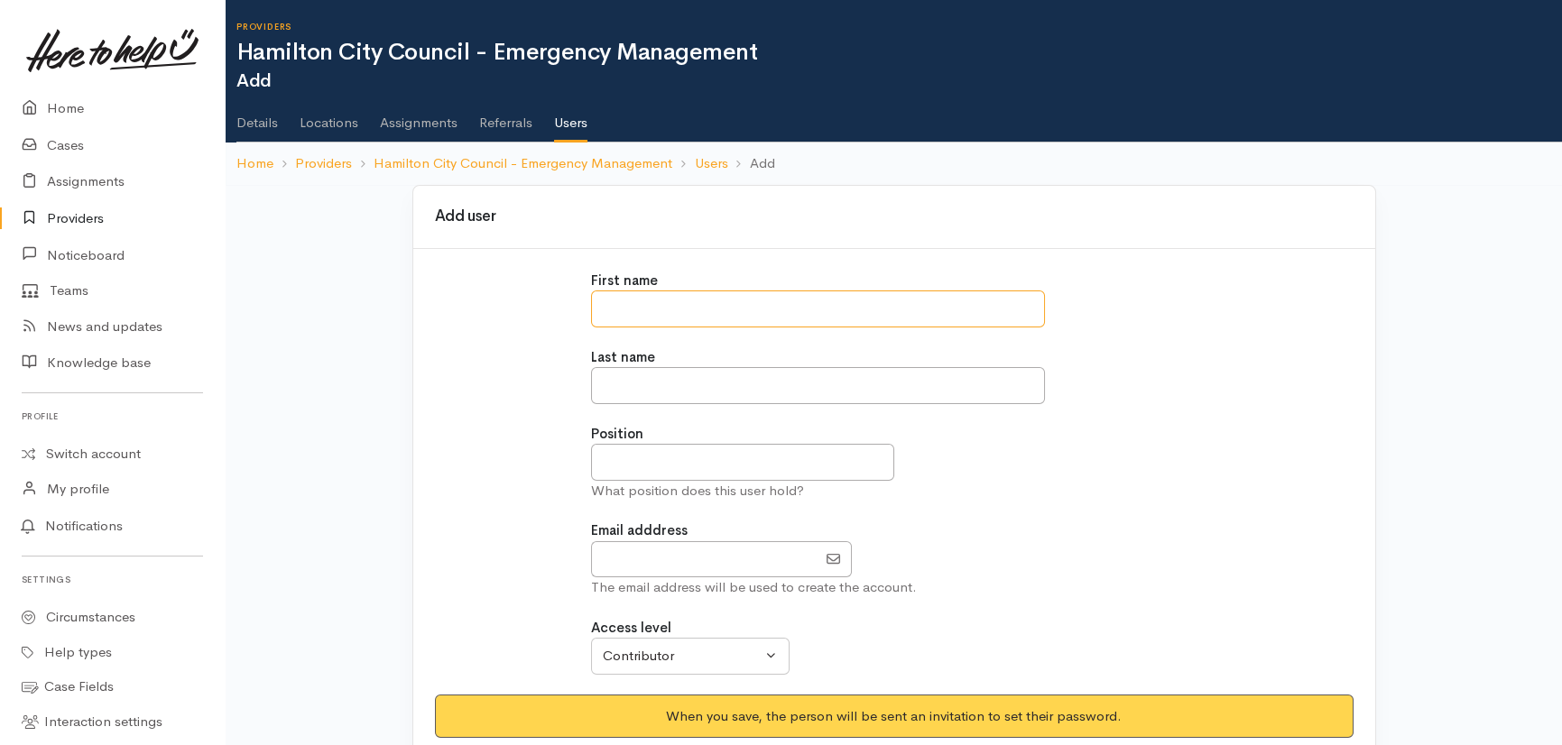
click at [677, 307] on input "text" at bounding box center [818, 309] width 454 height 37
type input "****"
type input "**"
type input "**********"
paste input "gary.ho@hcc.govt.nz"
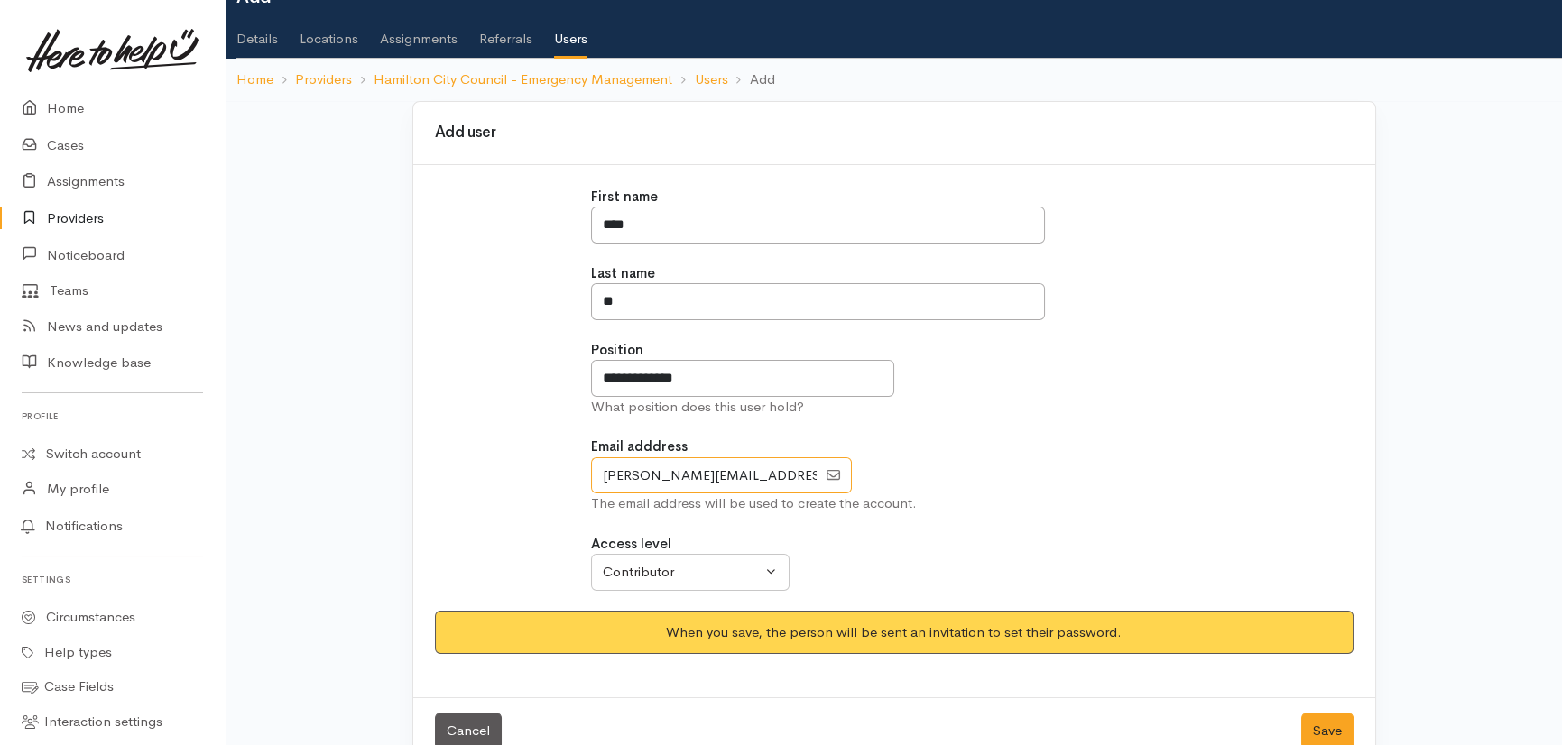
scroll to position [123, 0]
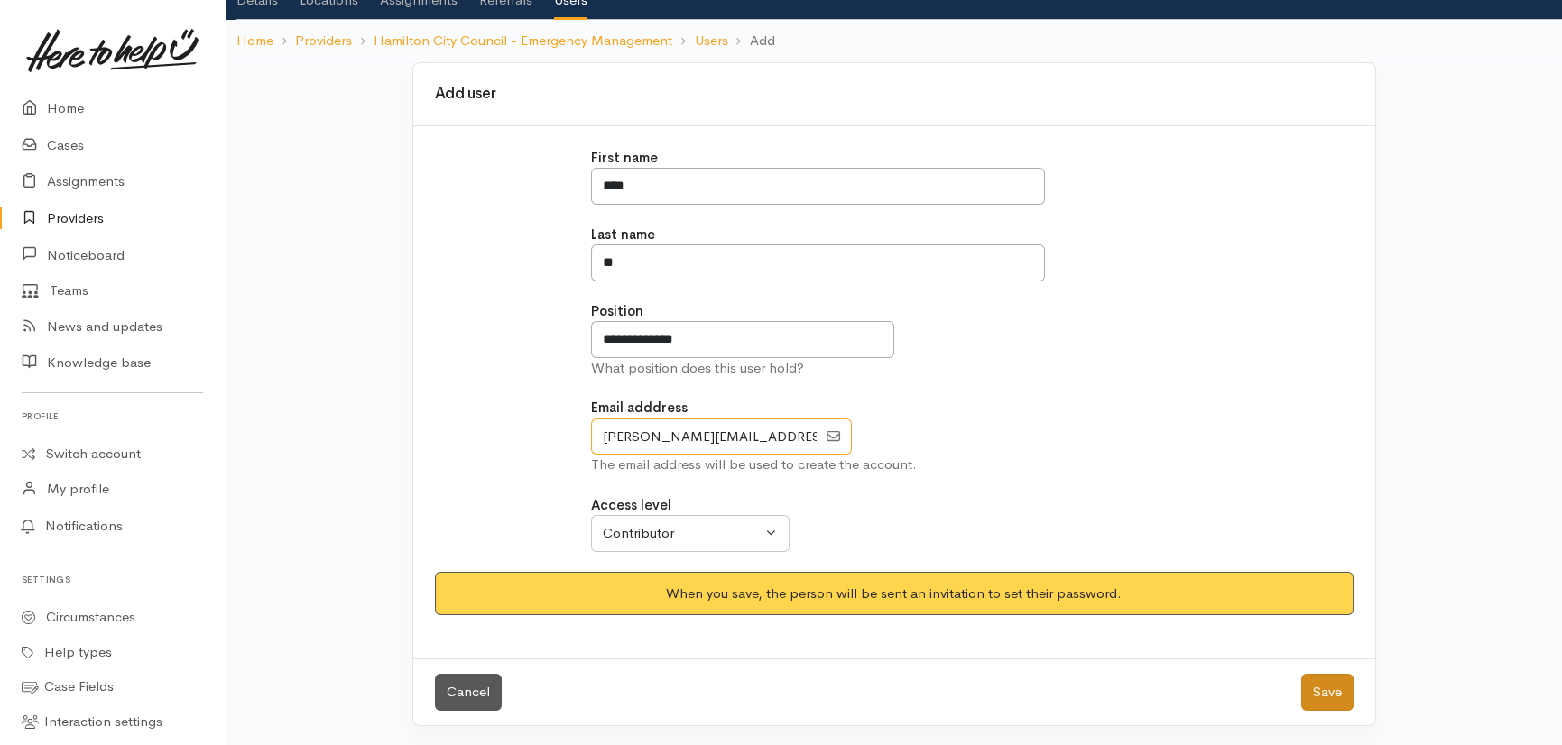
type input "gary.ho@hcc.govt.nz"
click at [1332, 687] on button "Save" at bounding box center [1327, 692] width 52 height 37
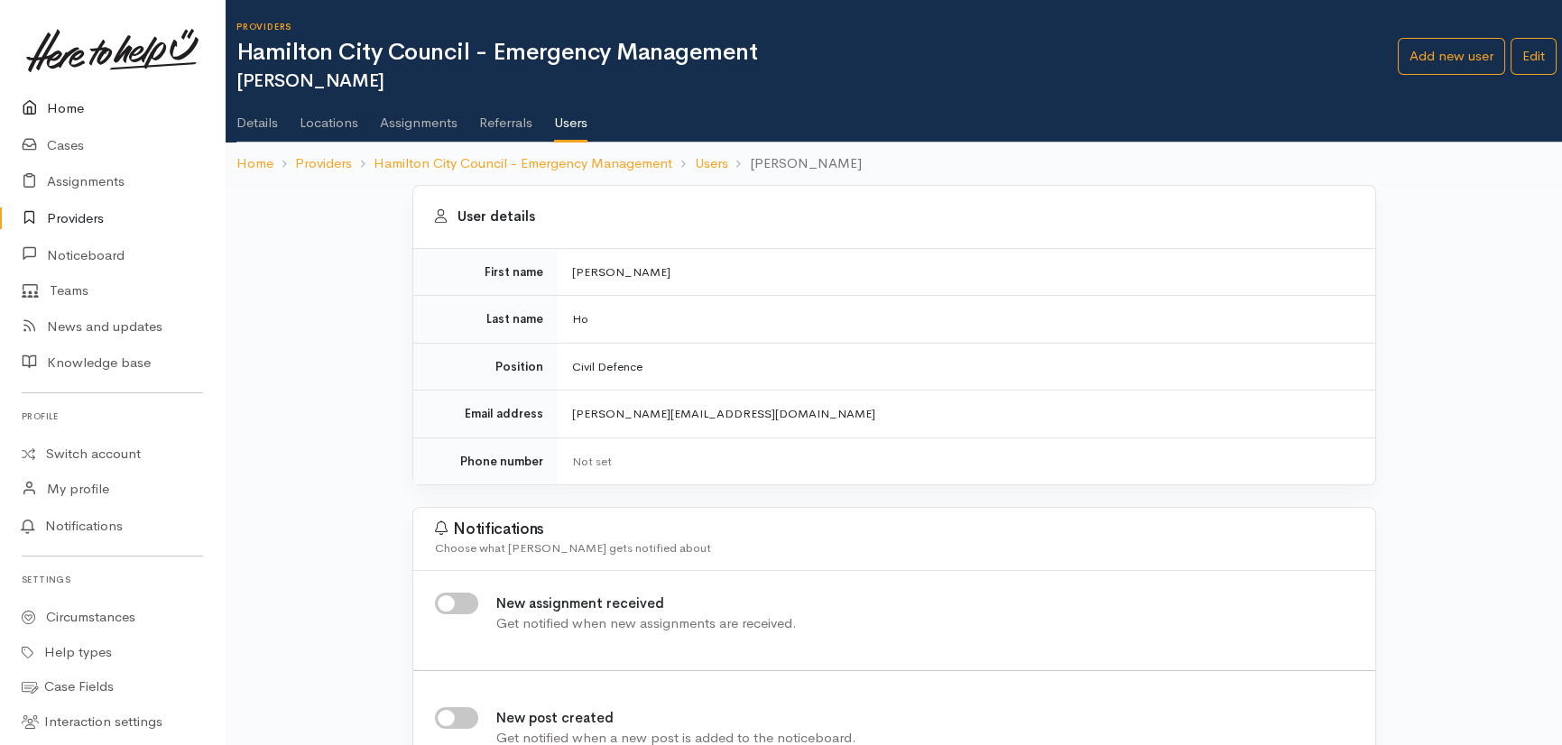
click at [72, 108] on link "Home" at bounding box center [112, 108] width 225 height 37
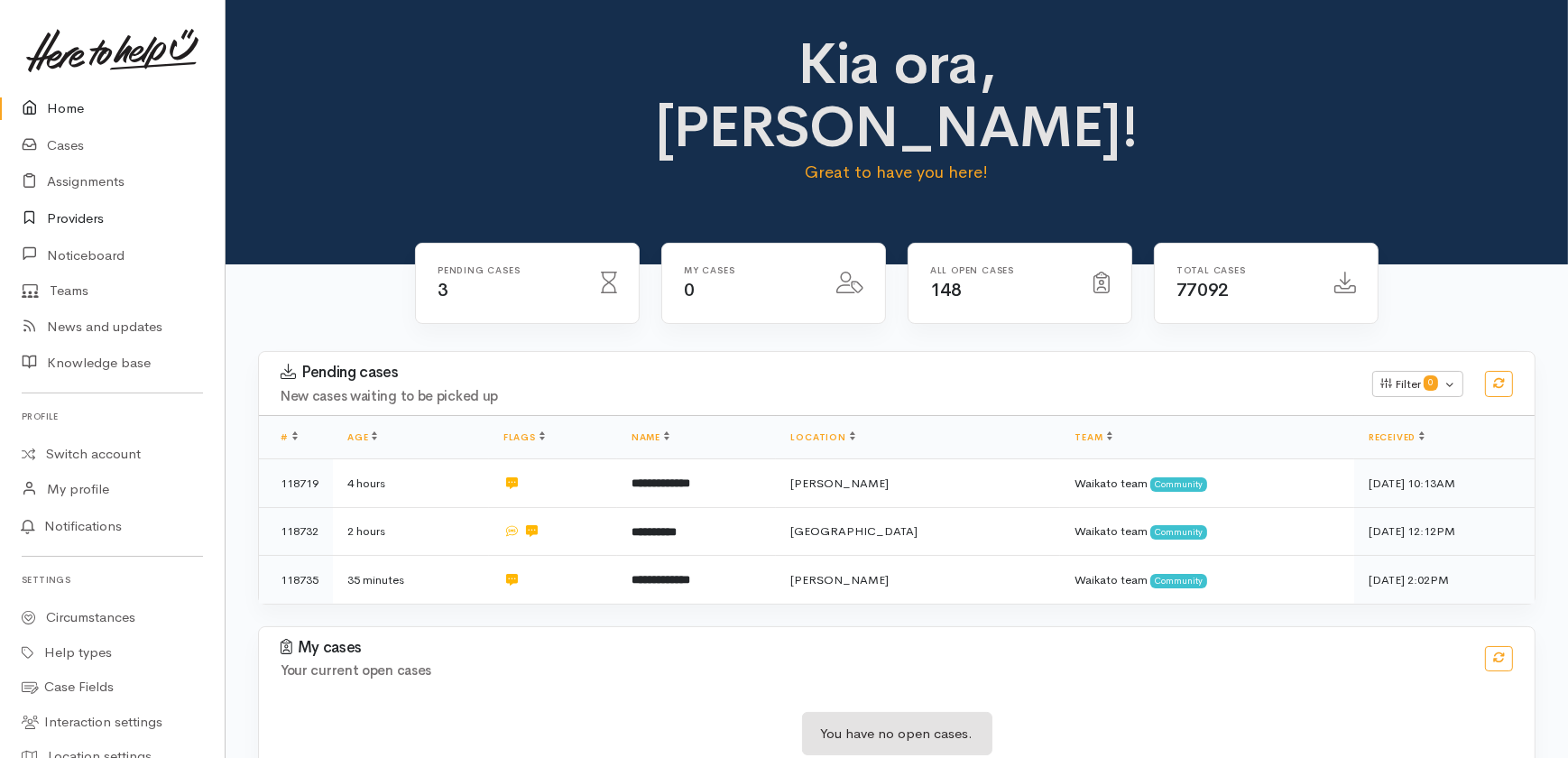
click at [78, 213] on link "Providers" at bounding box center [112, 218] width 225 height 37
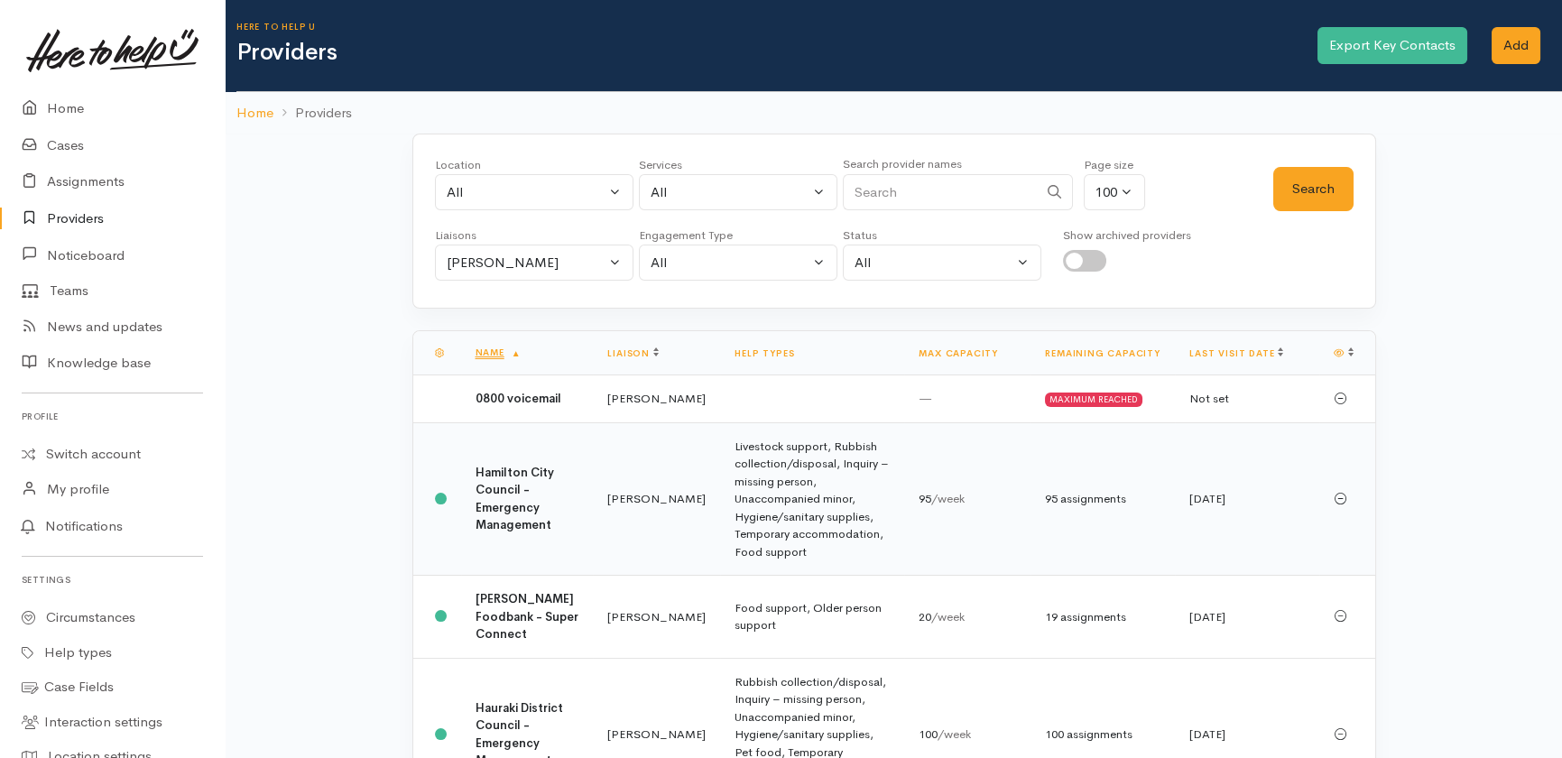
click at [519, 503] on b "Hamilton City Council - Emergency Management" at bounding box center [515, 499] width 79 height 69
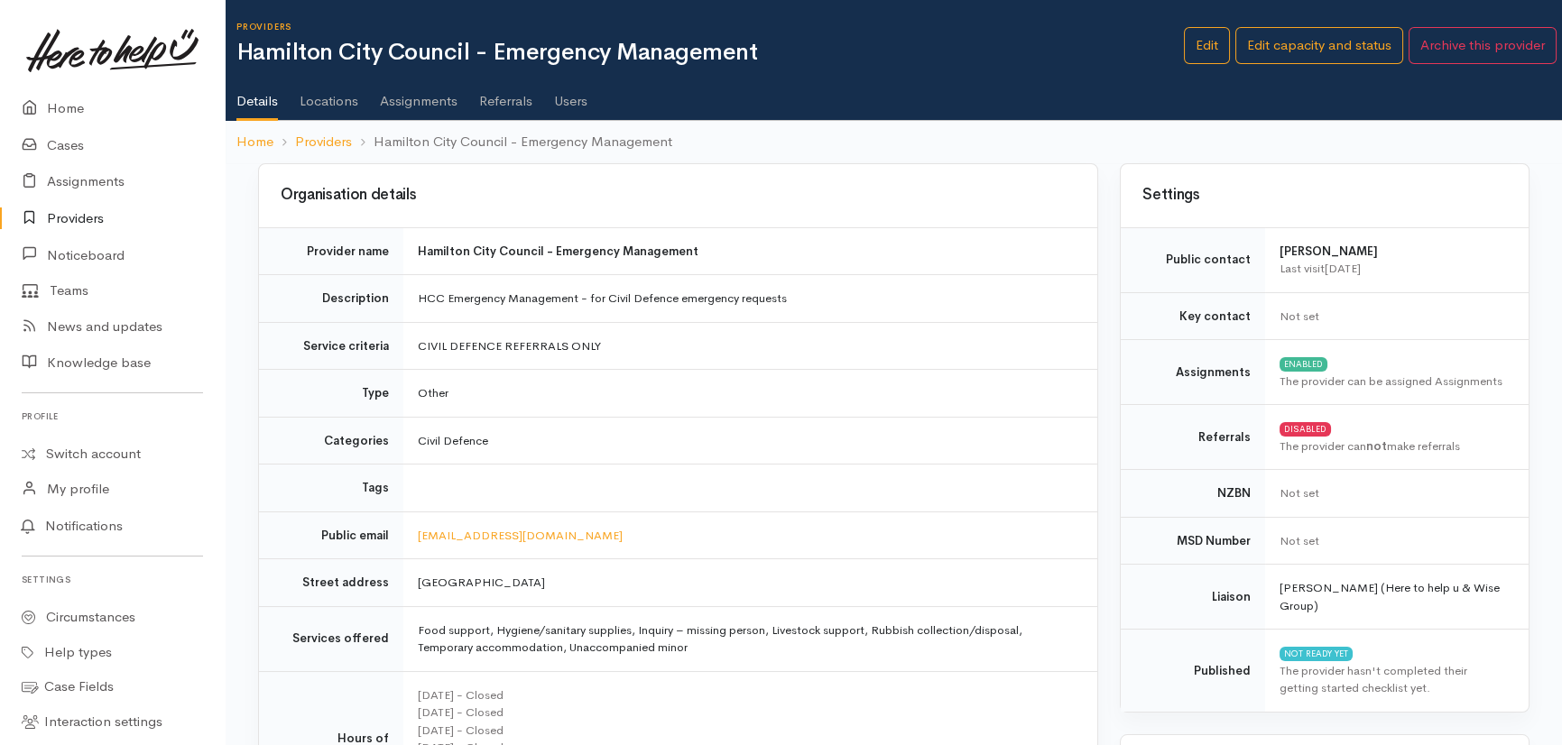
click at [575, 101] on link "Users" at bounding box center [570, 94] width 33 height 51
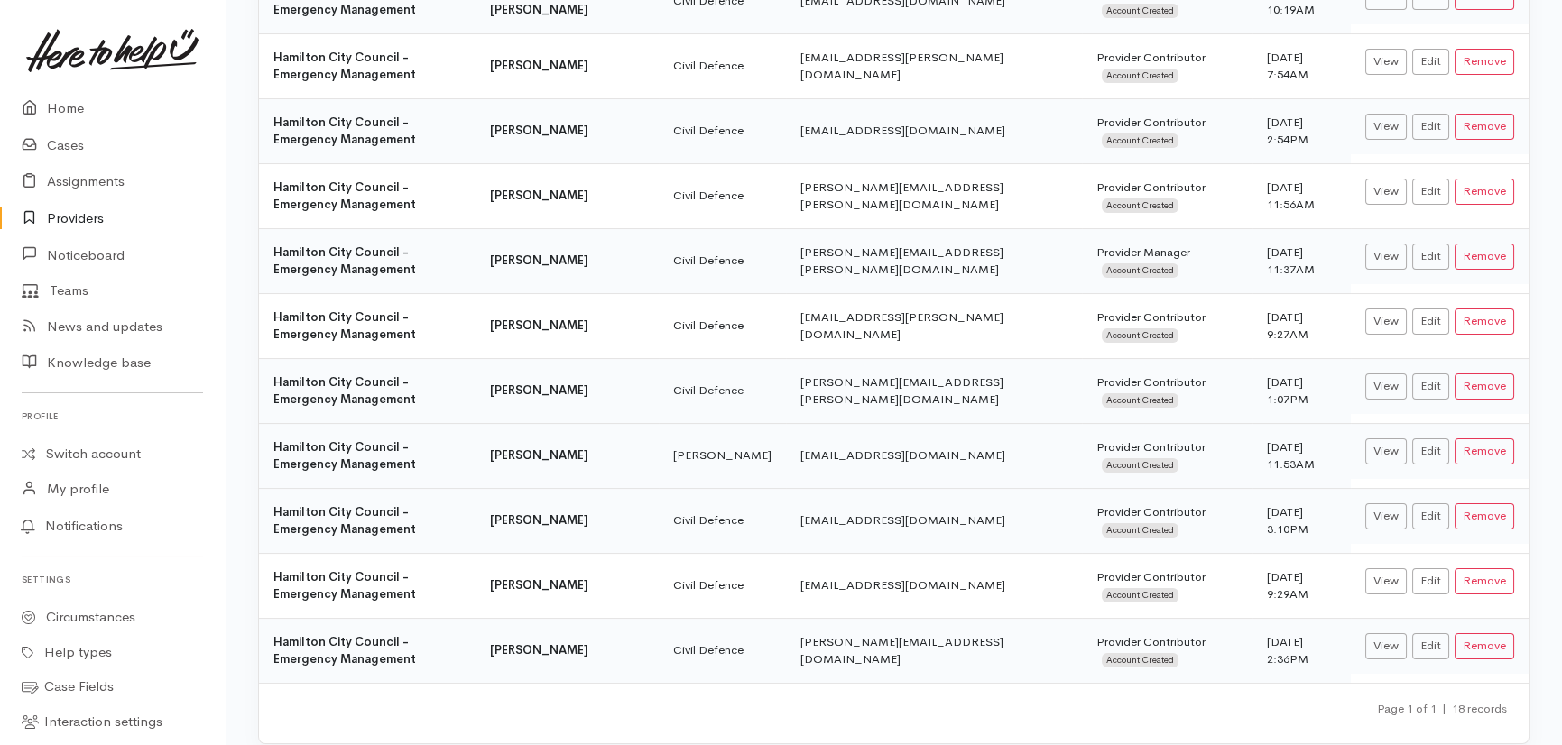
scroll to position [773, 0]
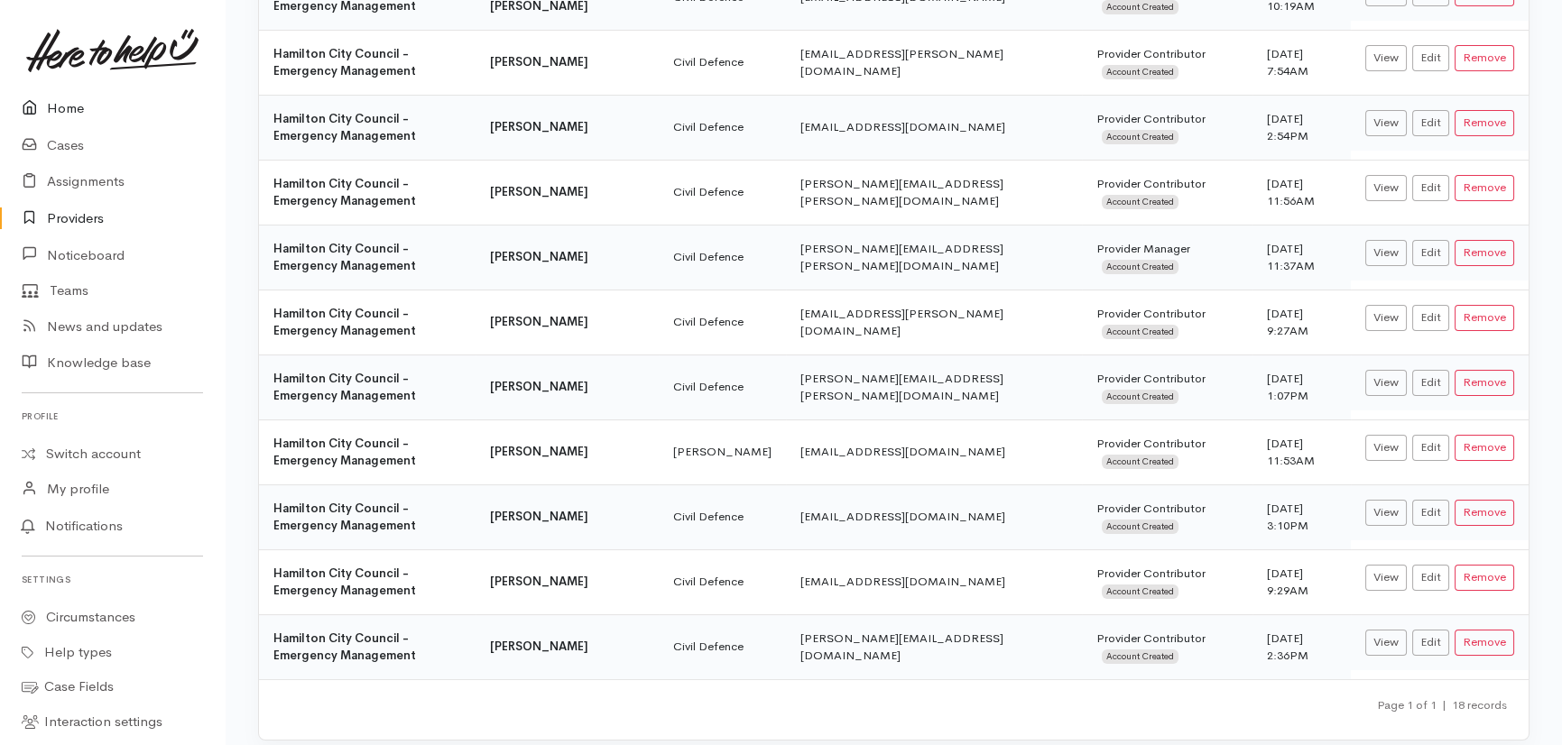
click at [69, 109] on link "Home" at bounding box center [112, 108] width 225 height 37
